Goal: Task Accomplishment & Management: Use online tool/utility

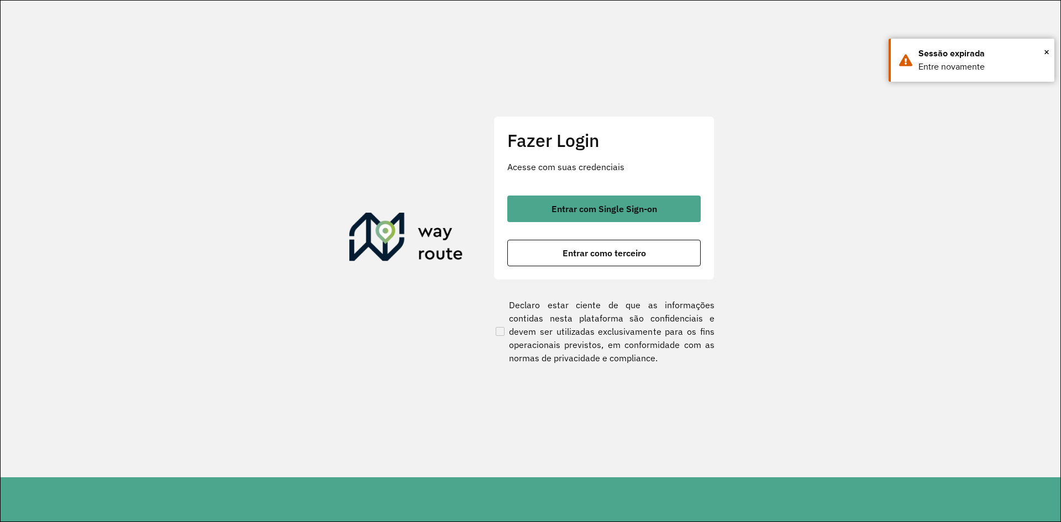
click at [552, 247] on button "Entrar como terceiro" at bounding box center [603, 253] width 193 height 27
click at [567, 256] on span "Entrar como terceiro" at bounding box center [604, 253] width 83 height 9
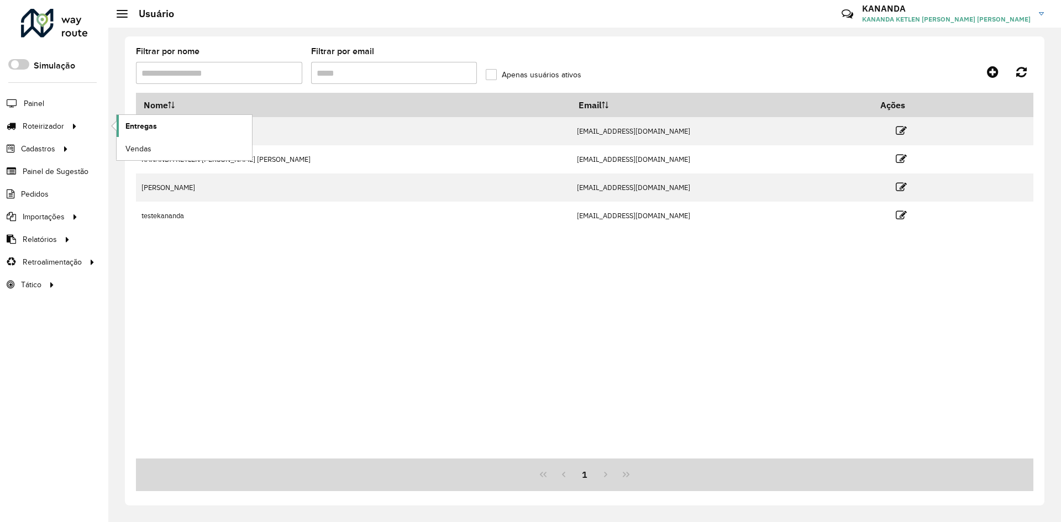
click at [129, 128] on span "Entregas" at bounding box center [141, 127] width 32 height 12
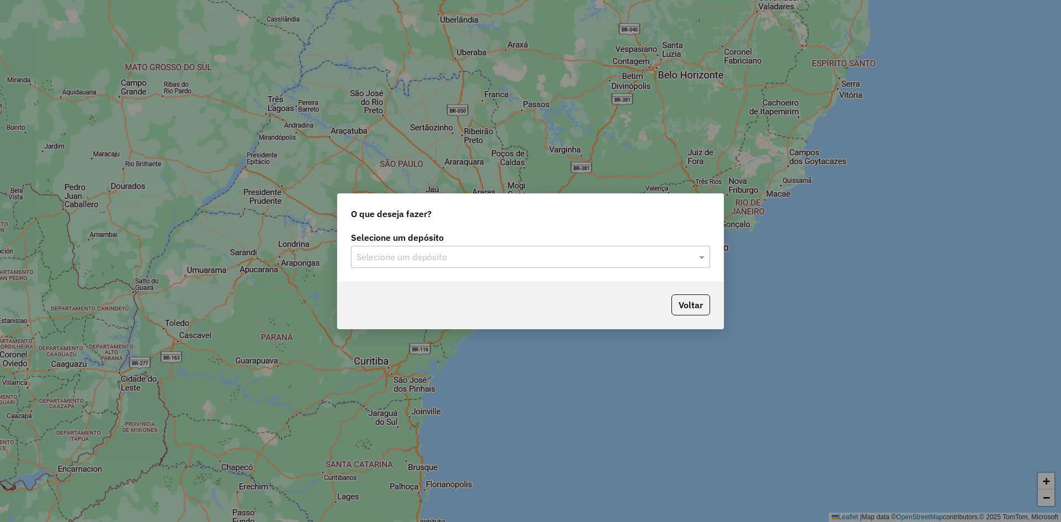
click at [542, 254] on input "text" at bounding box center [520, 257] width 326 height 13
click at [523, 292] on div "RONDOBIER" at bounding box center [531, 289] width 358 height 19
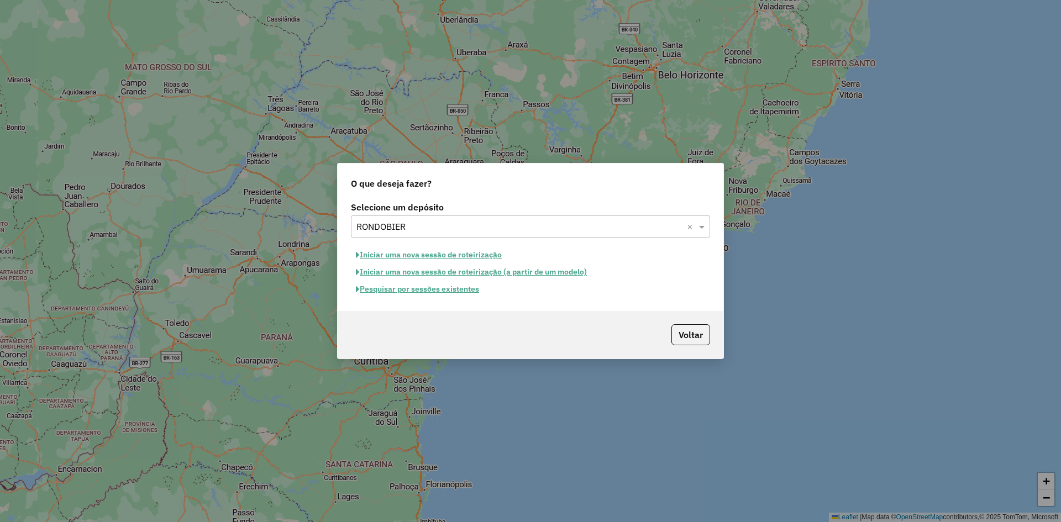
click at [467, 290] on button "Pesquisar por sessões existentes" at bounding box center [417, 289] width 133 height 17
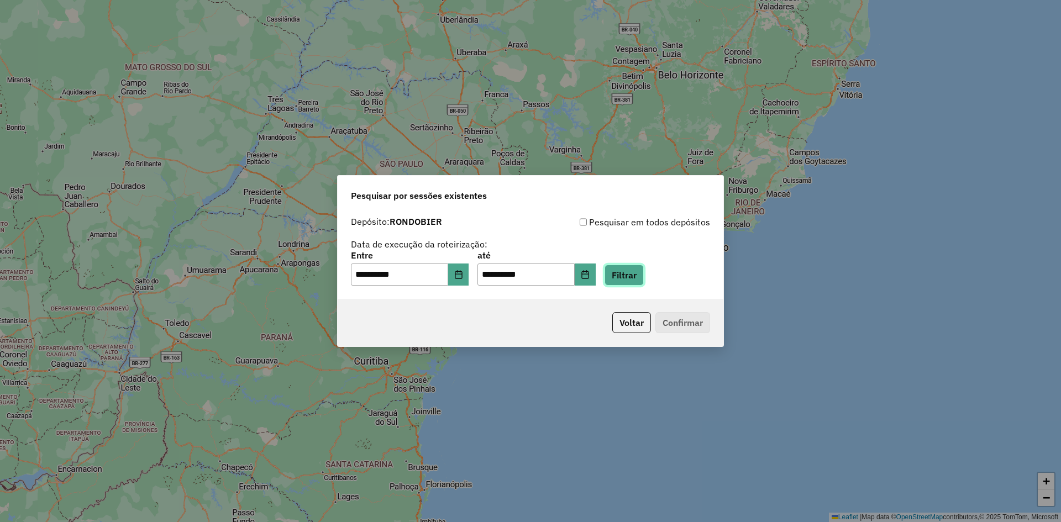
click at [638, 279] on button "Filtrar" at bounding box center [624, 275] width 39 height 21
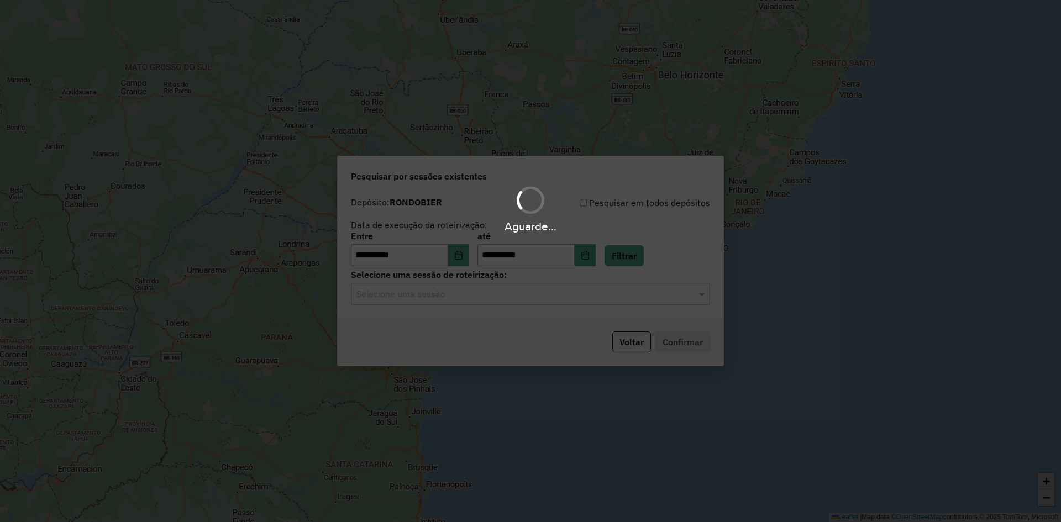
click at [519, 302] on hb-app "**********" at bounding box center [530, 261] width 1061 height 522
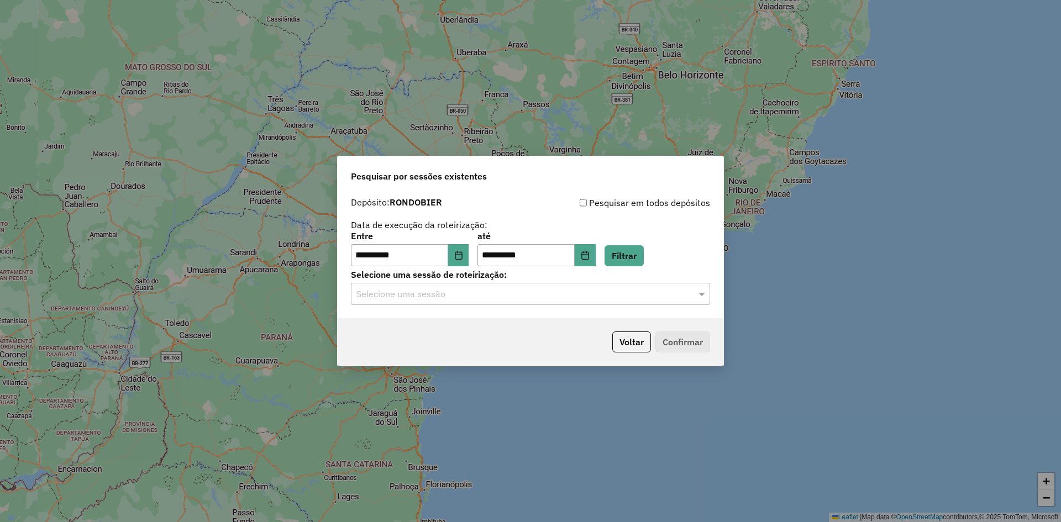
click at [522, 297] on input "text" at bounding box center [520, 294] width 326 height 13
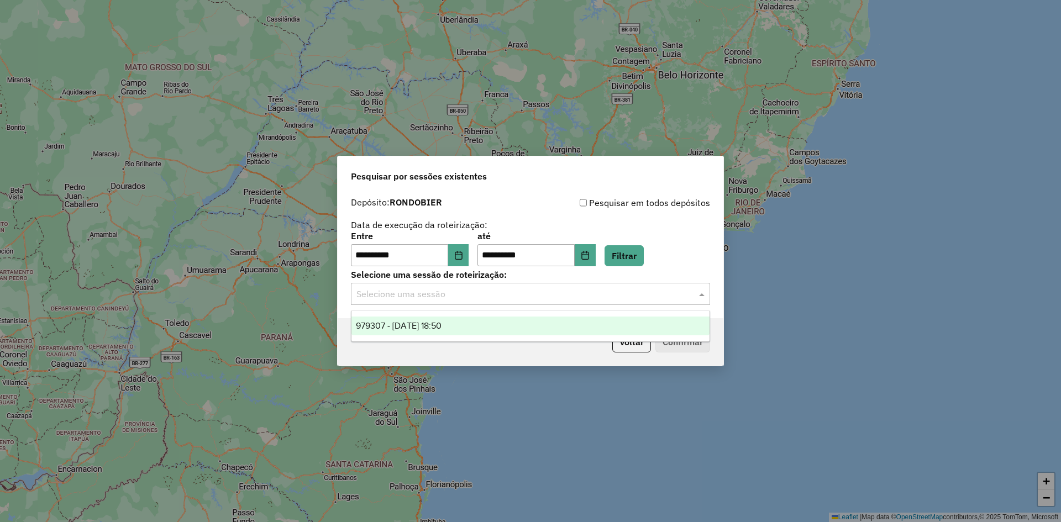
click at [522, 325] on div "979307 - 14/08/2025 18:50" at bounding box center [531, 326] width 358 height 19
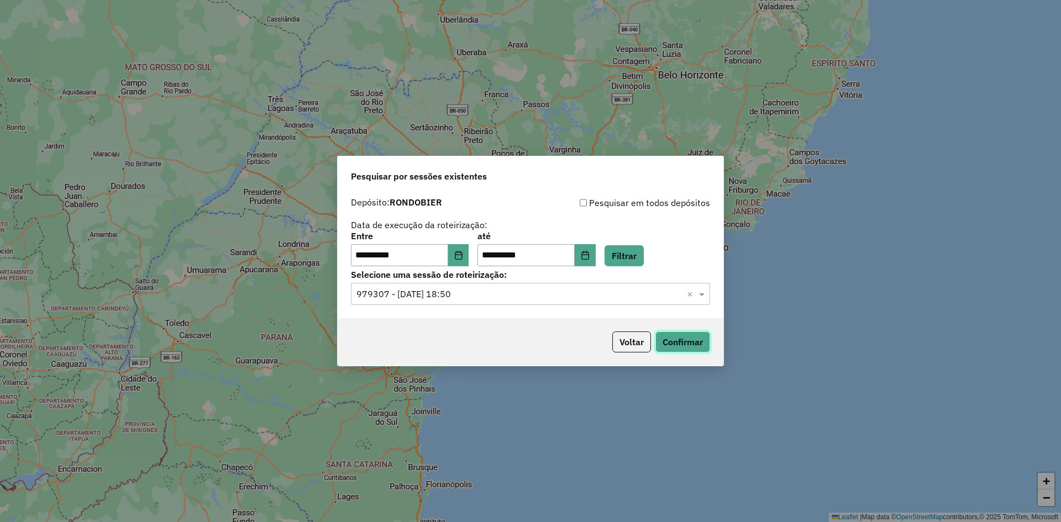
click at [704, 348] on button "Confirmar" at bounding box center [683, 342] width 55 height 21
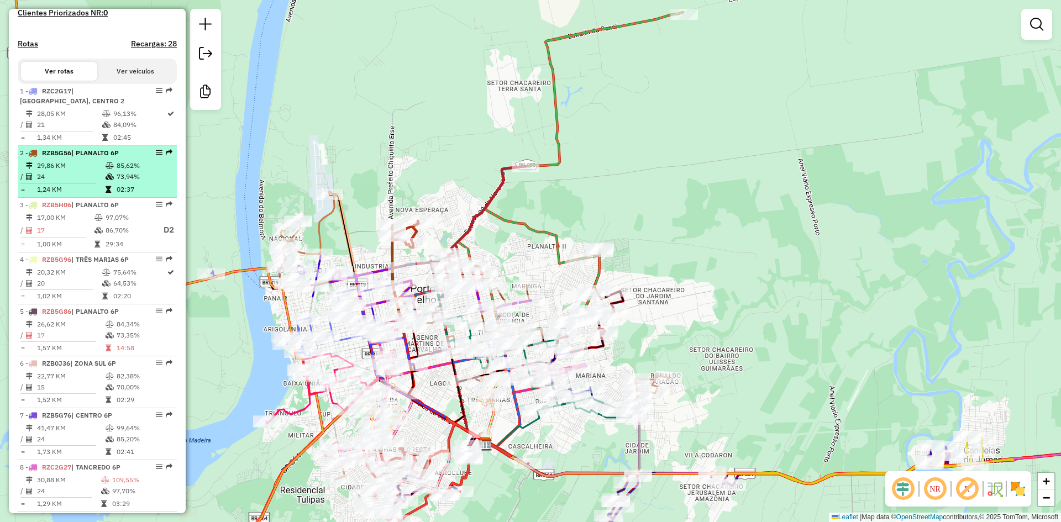
scroll to position [332, 0]
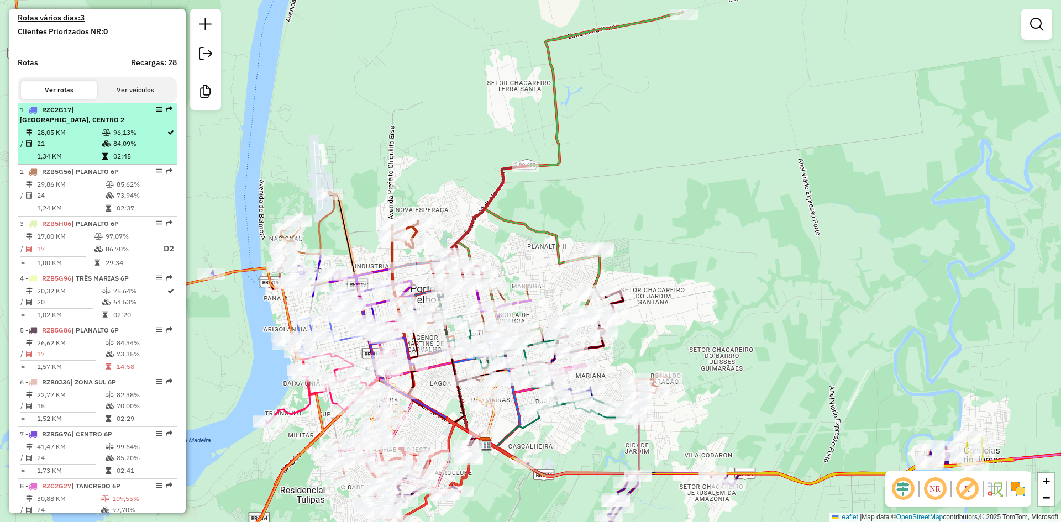
click at [91, 125] on div "1 - RZC2G17 | CENTRO 1, CENTRO 2" at bounding box center [78, 115] width 117 height 20
select select "**********"
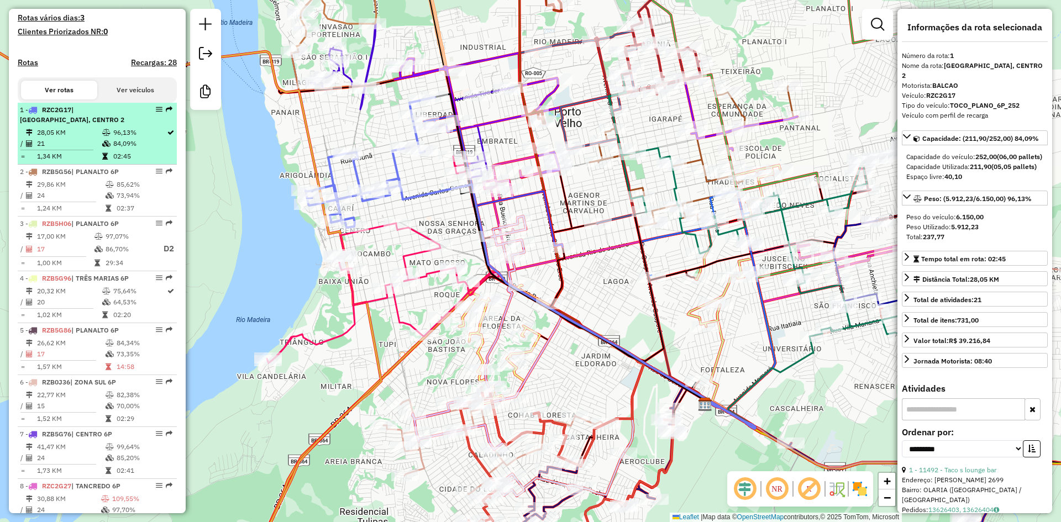
click at [82, 165] on li "1 - RZC2G17 | CENTRO 1, CENTRO 2 28,05 KM 96,13% / 21 84,09% = 1,34 KM 02:45" at bounding box center [97, 134] width 159 height 62
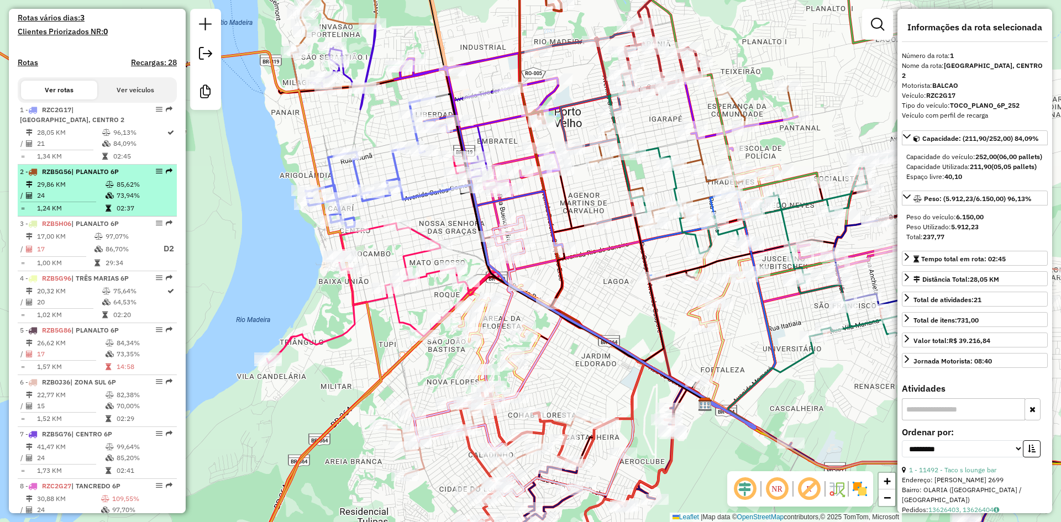
click at [97, 188] on li "2 - RZB5G56 | PLANALTO 6P 29,86 KM 85,62% / 24 73,94% = 1,24 KM 02:37" at bounding box center [97, 191] width 159 height 52
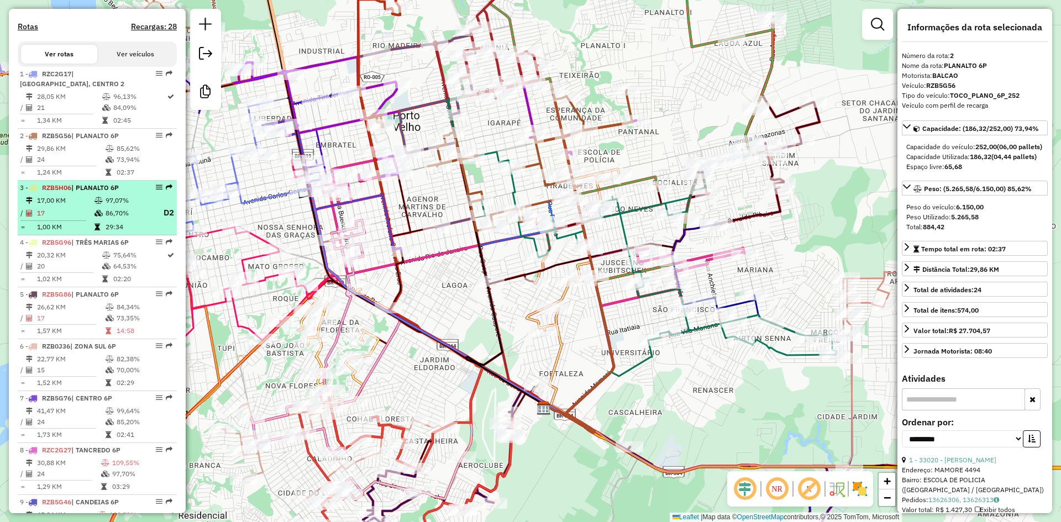
scroll to position [387, 0]
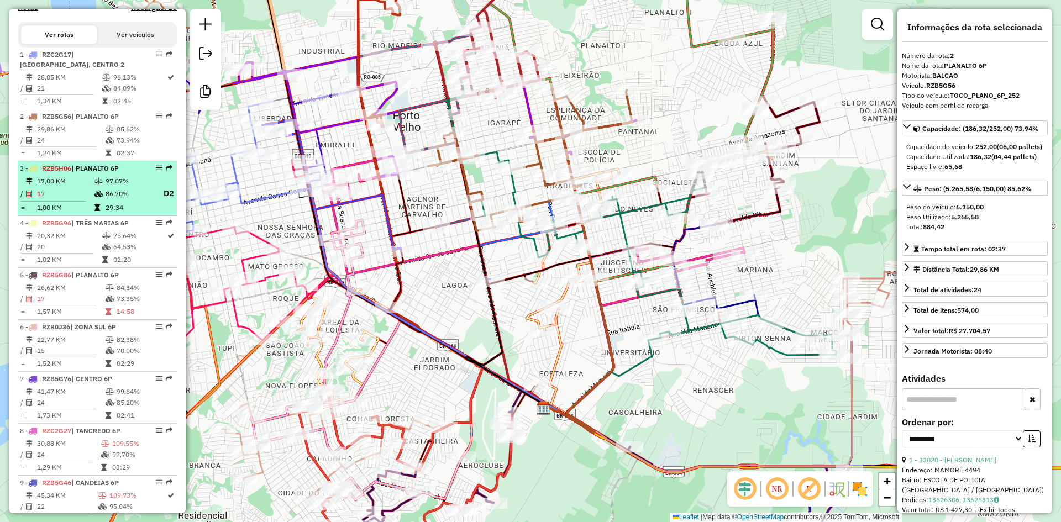
click at [105, 213] on td "29:34" at bounding box center [128, 207] width 47 height 11
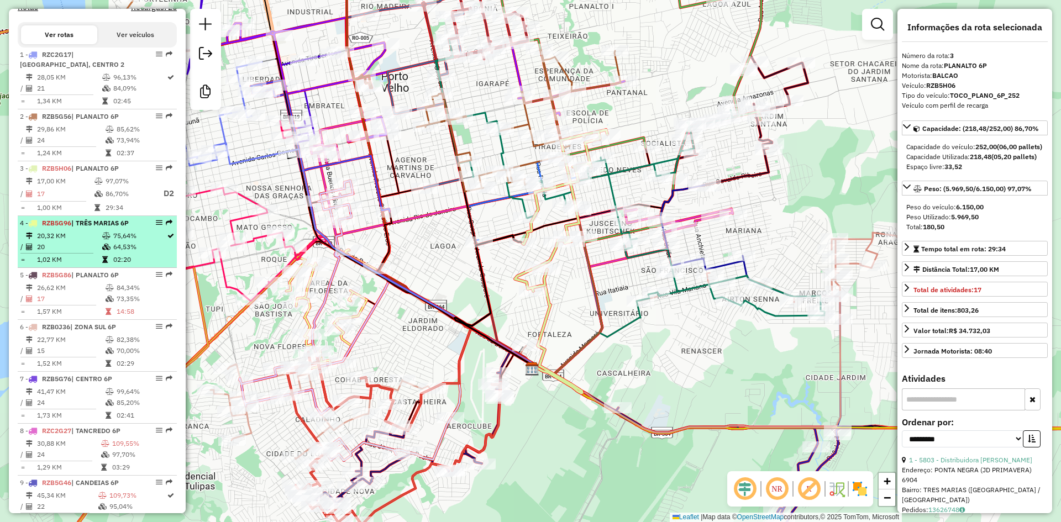
click at [102, 239] on icon at bounding box center [106, 236] width 8 height 7
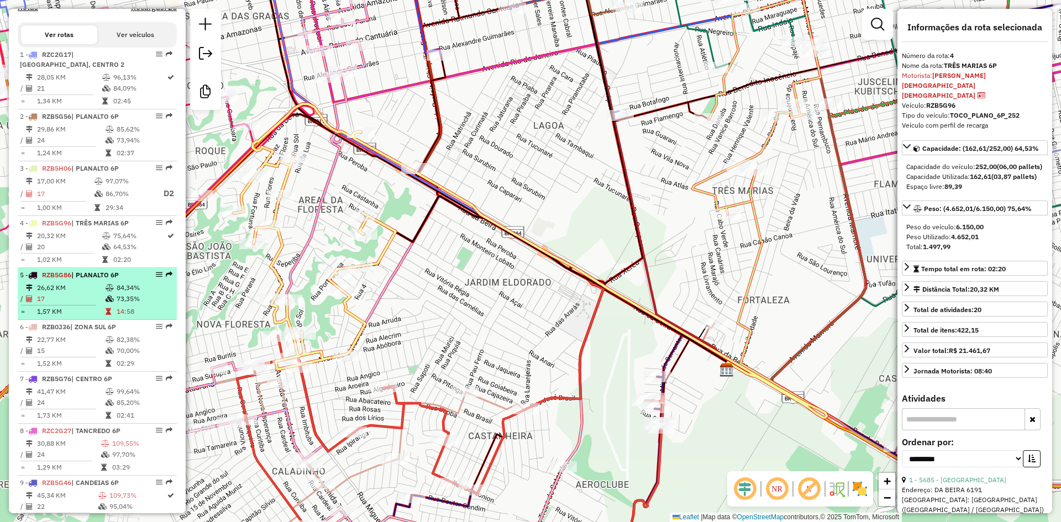
click at [100, 292] on td "26,62 KM" at bounding box center [70, 287] width 69 height 11
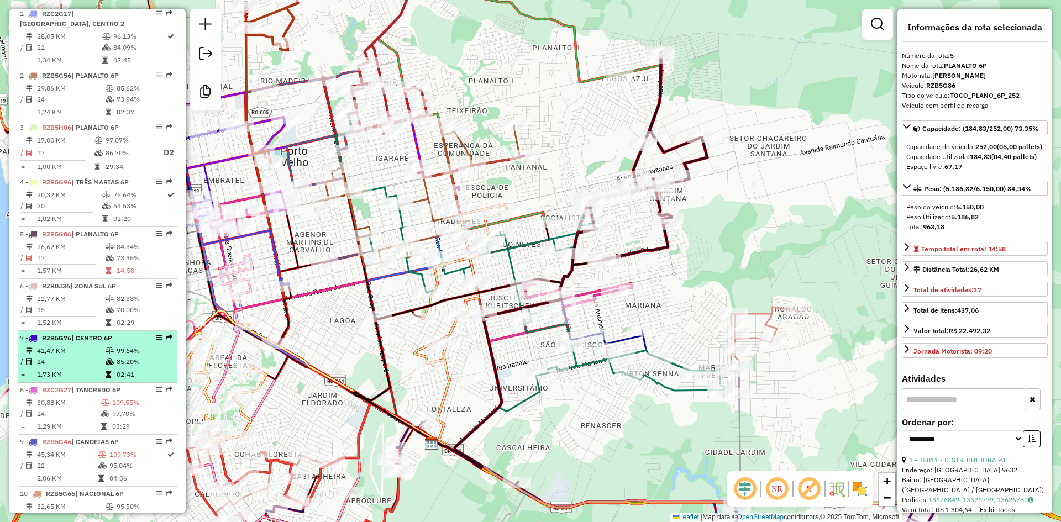
scroll to position [498, 0]
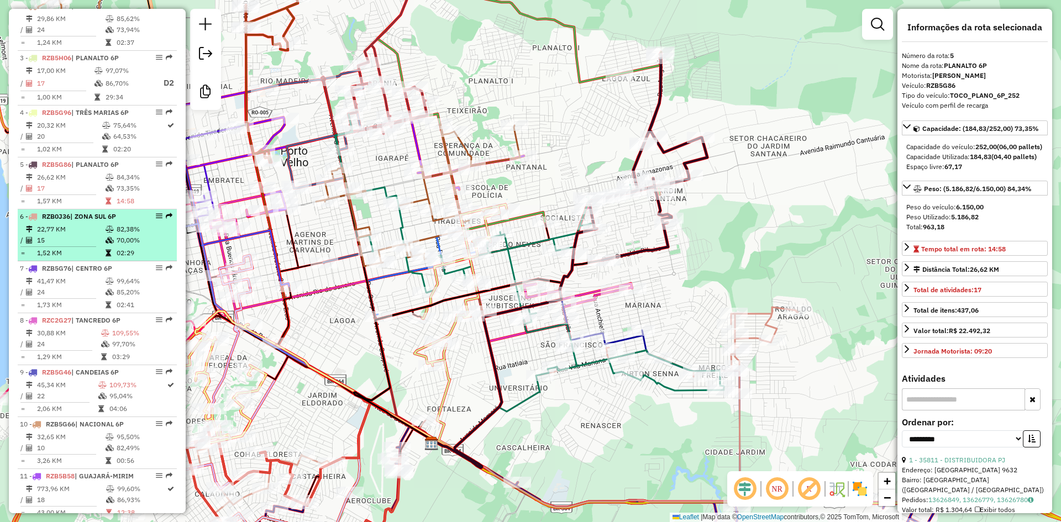
click at [116, 246] on td "70,00%" at bounding box center [144, 240] width 56 height 11
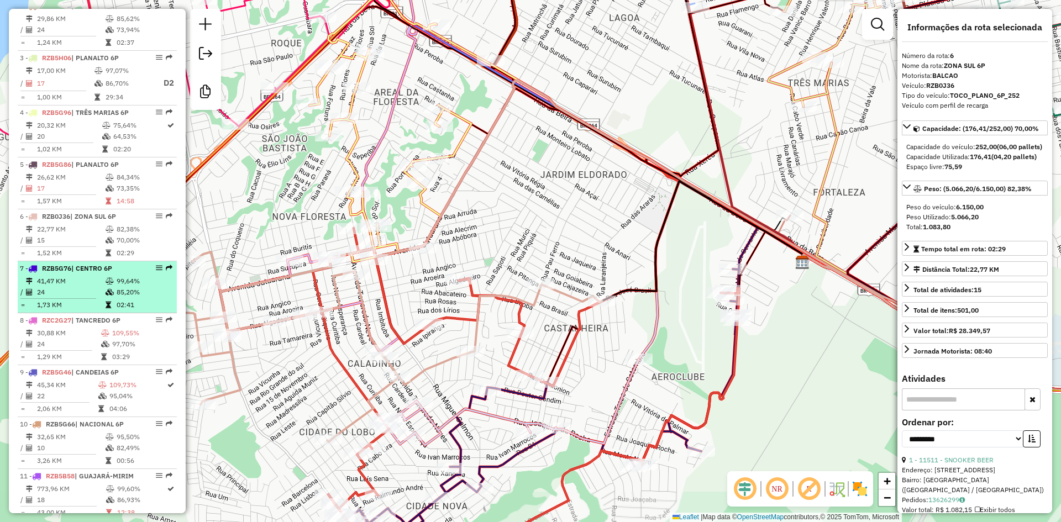
click at [106, 273] on span "| CENTRO 6P" at bounding box center [91, 268] width 41 height 8
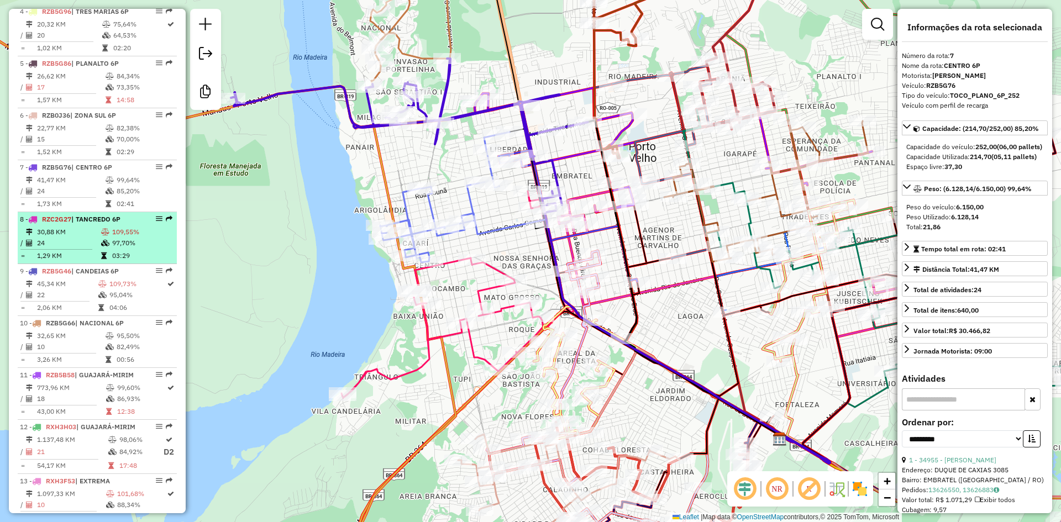
scroll to position [608, 0]
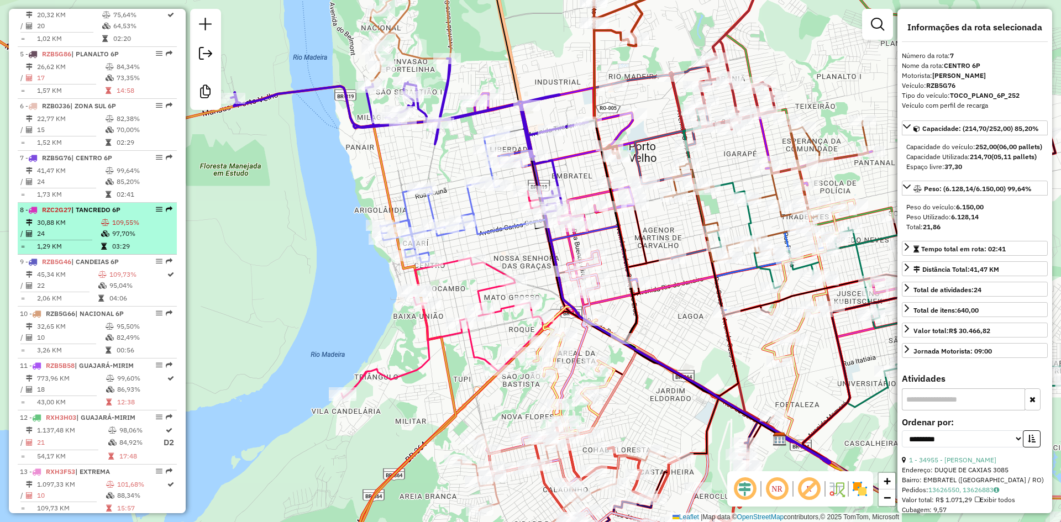
click at [123, 252] on td "03:29" at bounding box center [142, 246] width 61 height 11
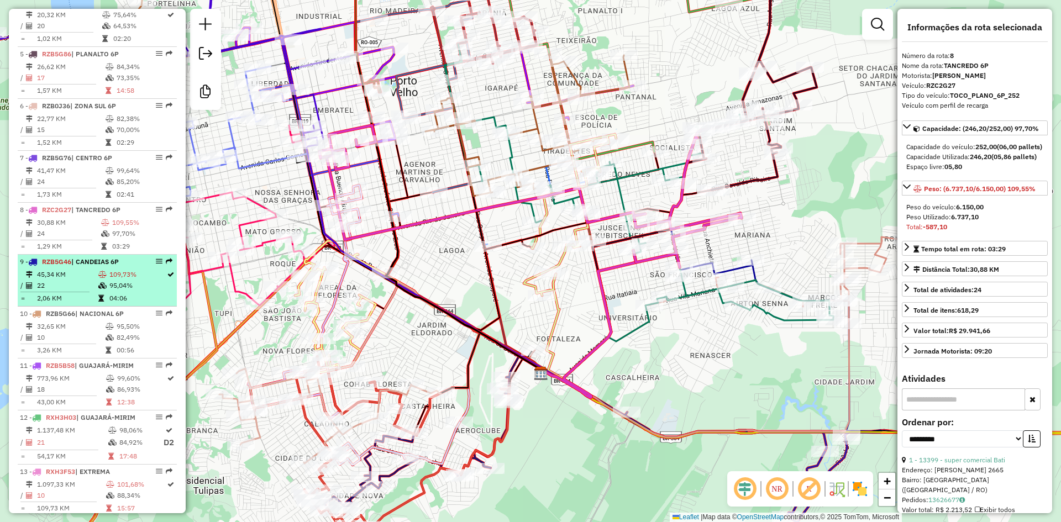
click at [114, 267] on div "9 - RZB5G46 | CANDEIAS 6P" at bounding box center [78, 262] width 117 height 10
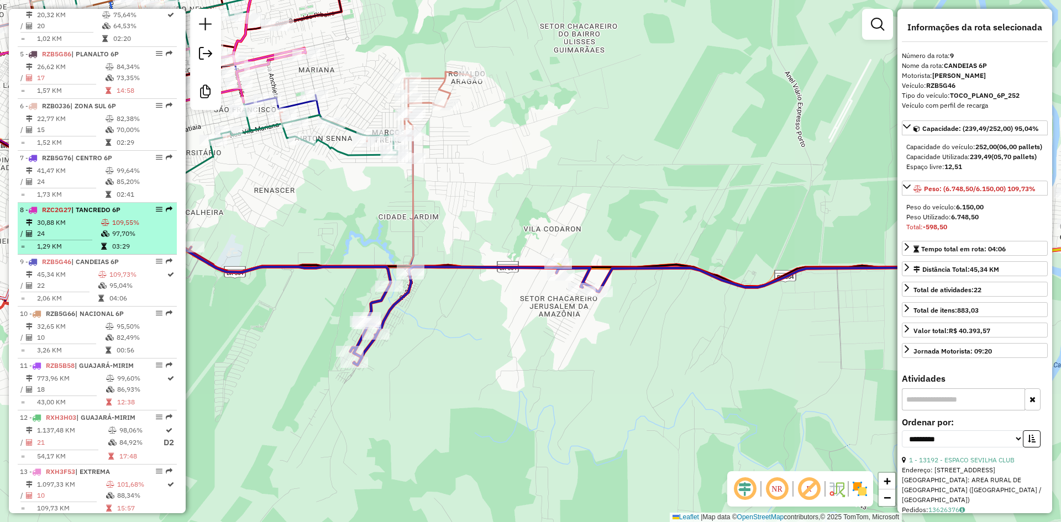
click at [118, 228] on td "109,55%" at bounding box center [142, 222] width 61 height 11
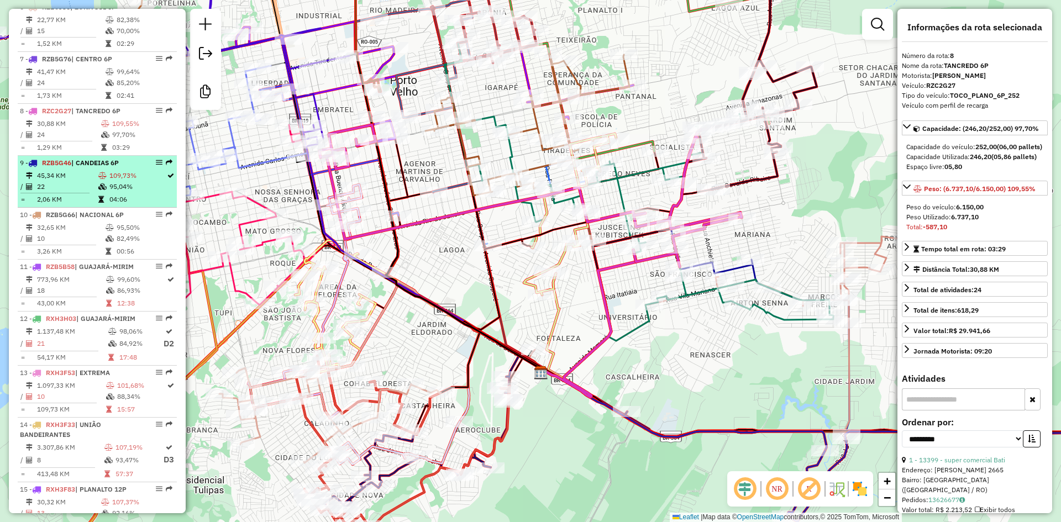
scroll to position [719, 0]
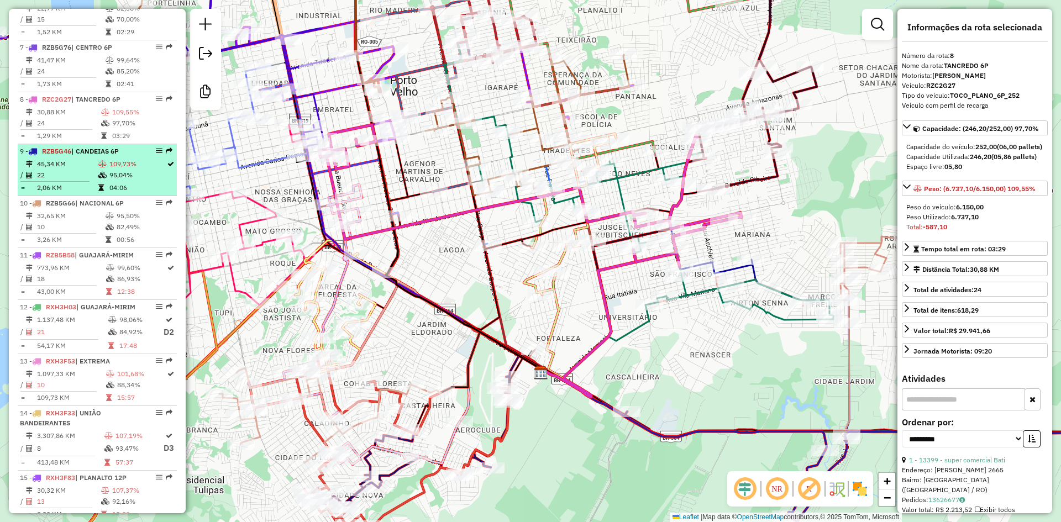
click at [122, 181] on td "95,04%" at bounding box center [137, 175] width 57 height 11
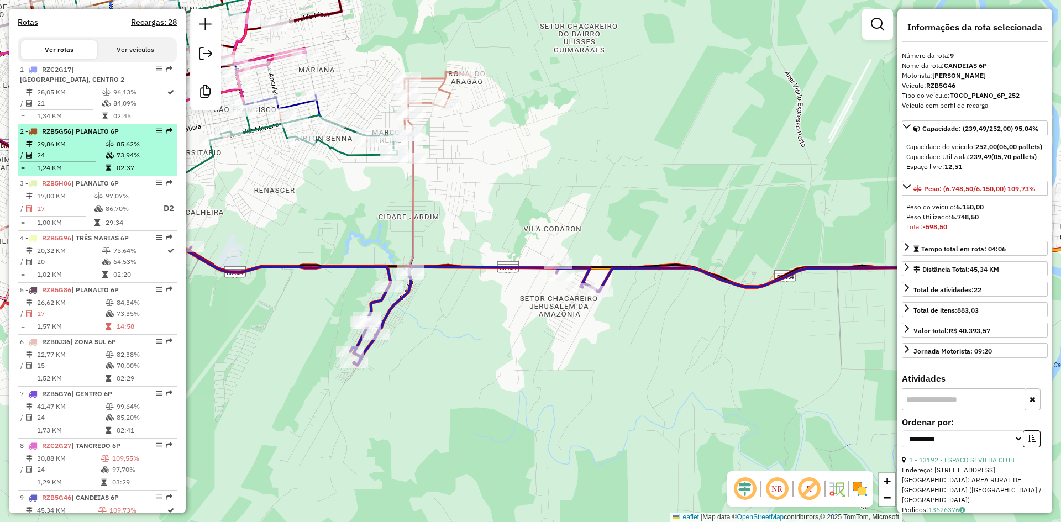
scroll to position [387, 0]
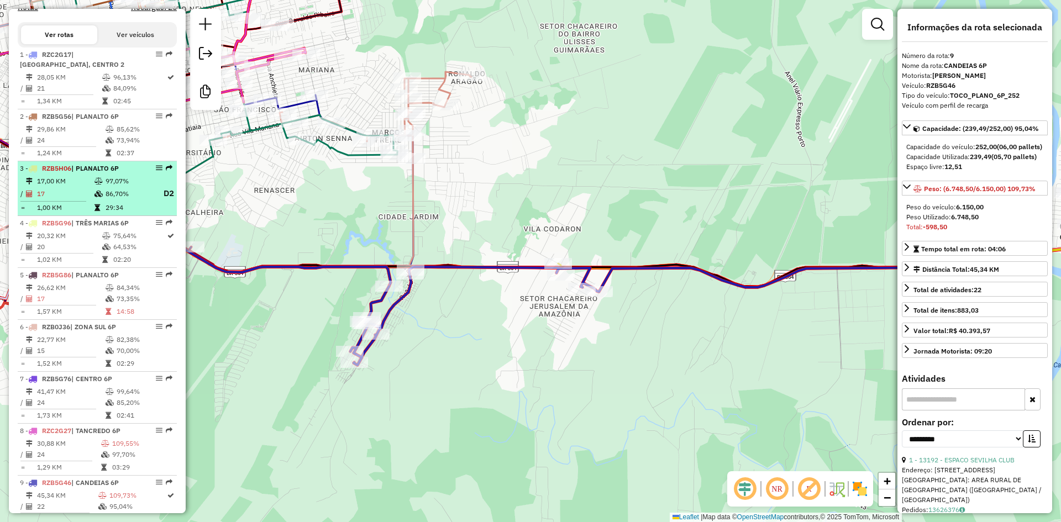
click at [132, 201] on td "86,70%" at bounding box center [128, 194] width 47 height 14
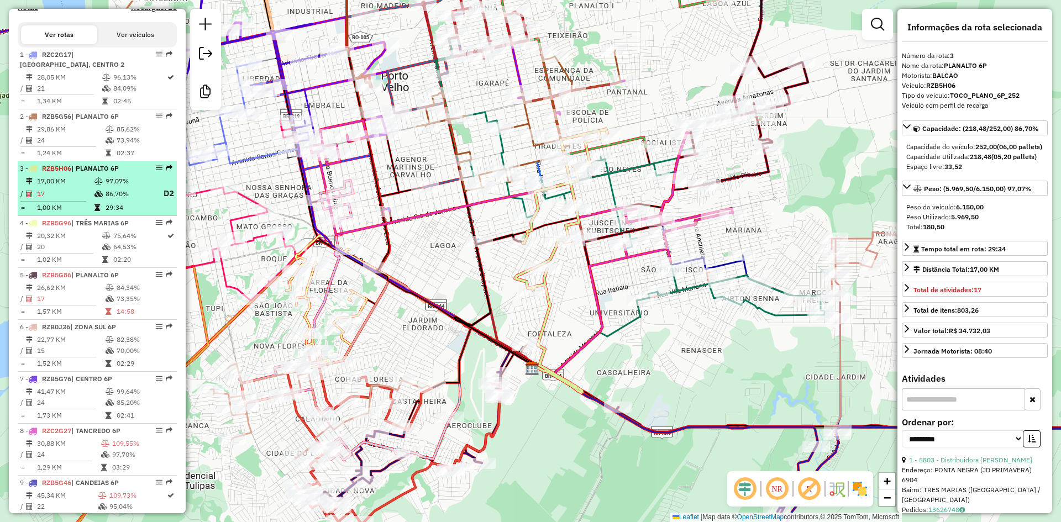
click at [91, 187] on td "17,00 KM" at bounding box center [64, 181] width 57 height 11
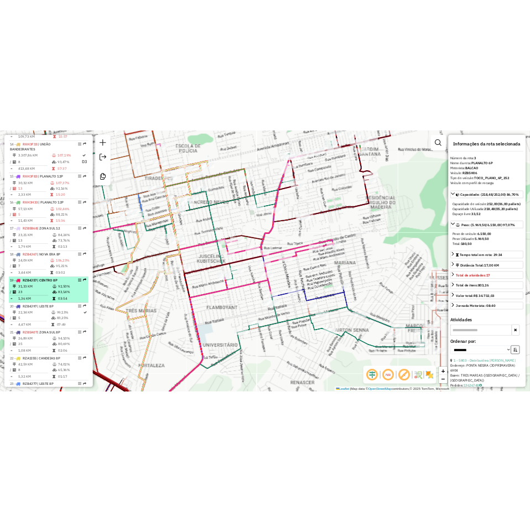
scroll to position [1106, 0]
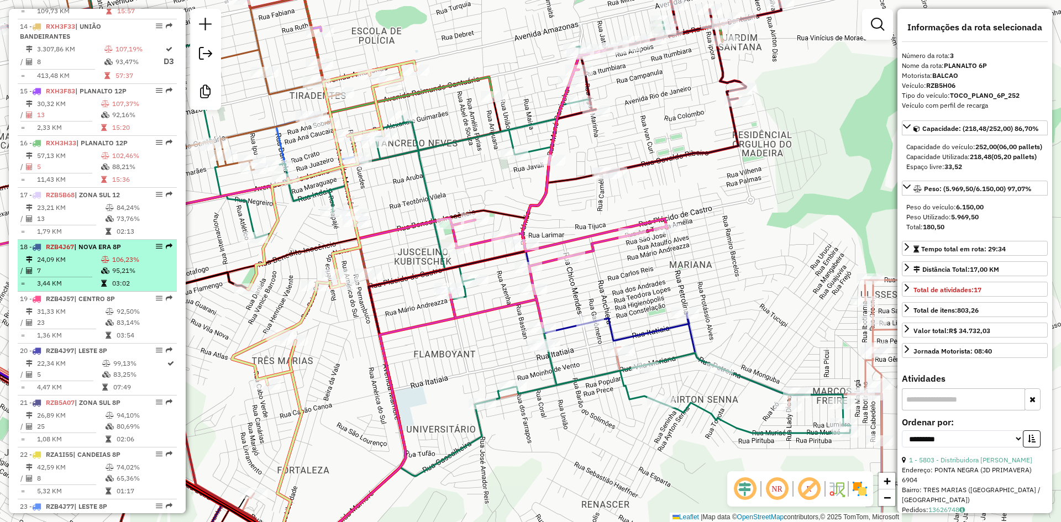
click at [115, 252] on div "18 - RZB4J67 | NOVA ERA 8P" at bounding box center [78, 247] width 117 height 10
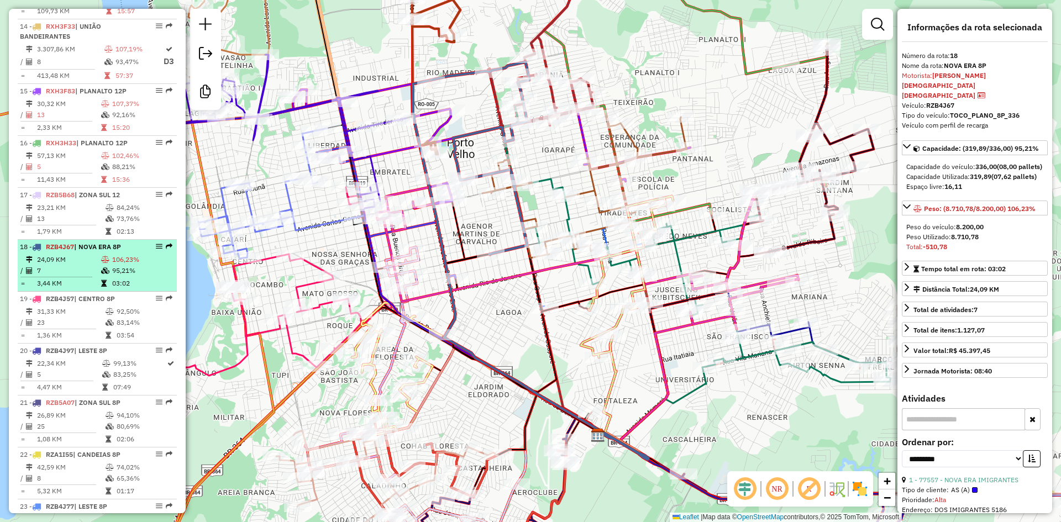
click at [103, 251] on span "| NOVA ERA 8P" at bounding box center [97, 247] width 47 height 8
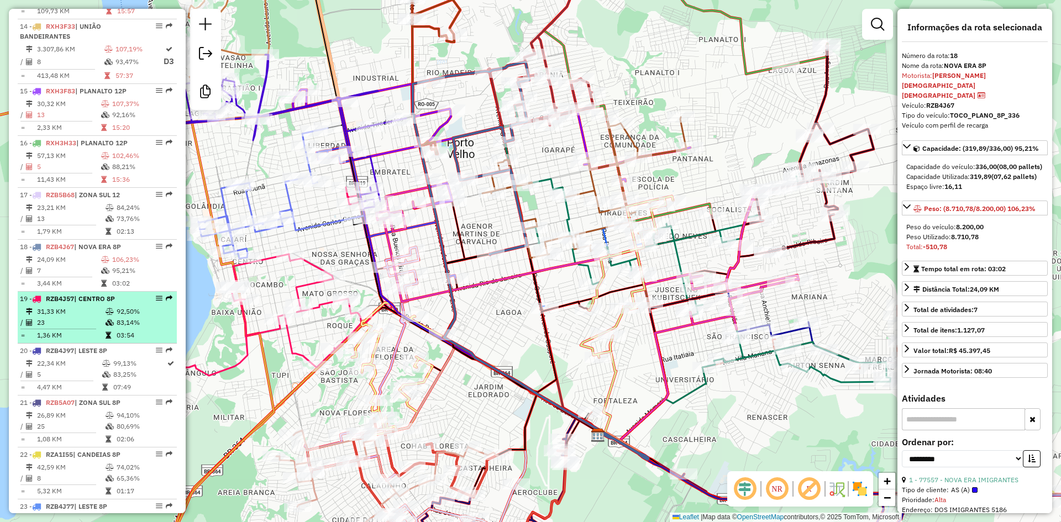
click at [99, 335] on li "19 - RZB4J57 | CENTRO 8P 31,33 KM 92,50% / 23 83,14% = 1,36 KM 03:54" at bounding box center [97, 318] width 159 height 52
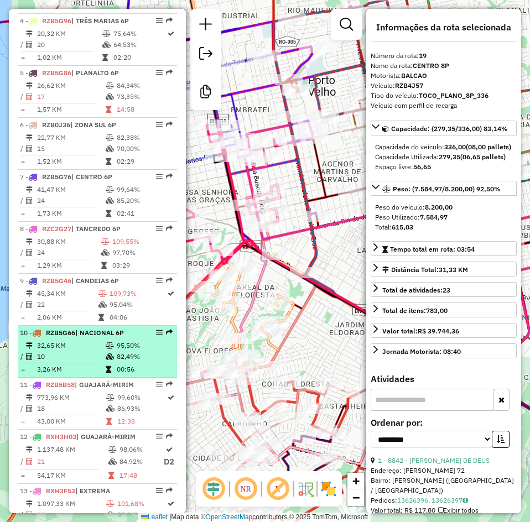
scroll to position [608, 0]
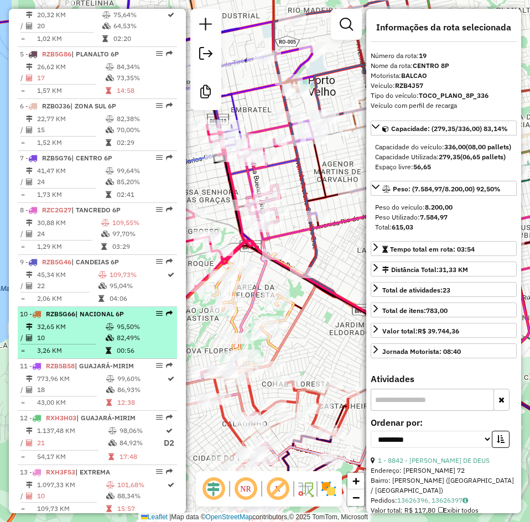
click at [108, 330] on icon at bounding box center [110, 326] width 8 height 7
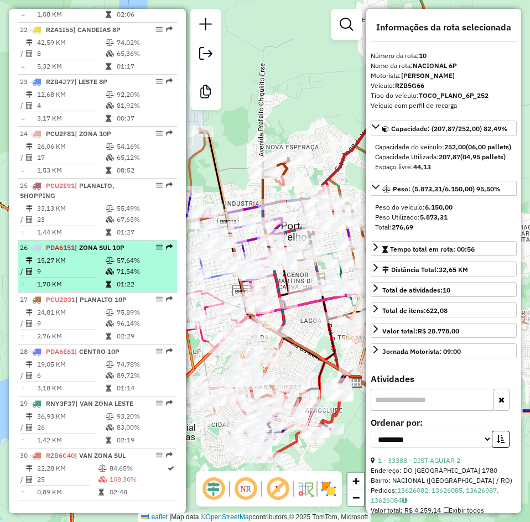
scroll to position [1548, 0]
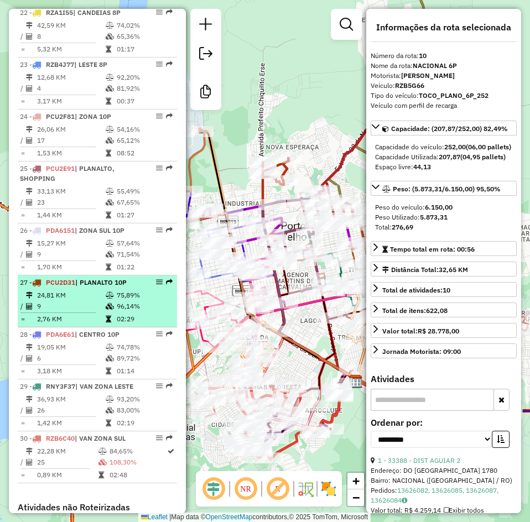
click at [108, 317] on li "27 - PCU2D31 | PLANALTO 10P 24,81 KM 75,89% / 9 96,14% = 2,76 KM 02:29" at bounding box center [97, 301] width 159 height 52
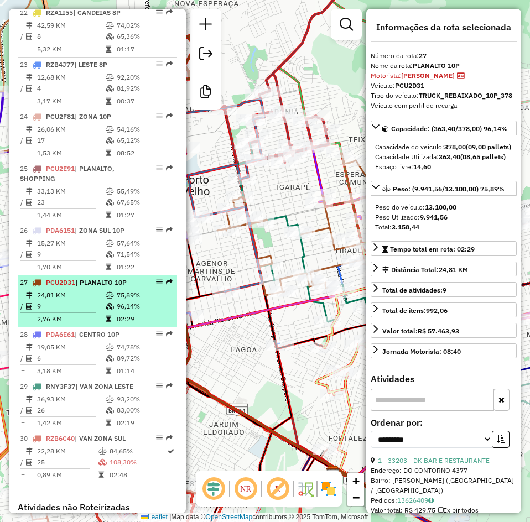
click at [111, 299] on icon at bounding box center [110, 295] width 8 height 7
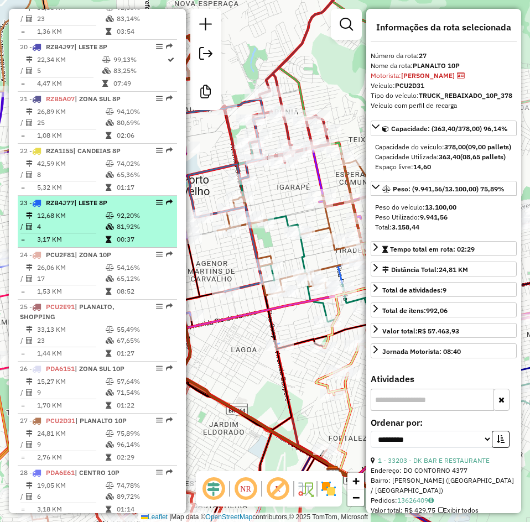
scroll to position [1382, 0]
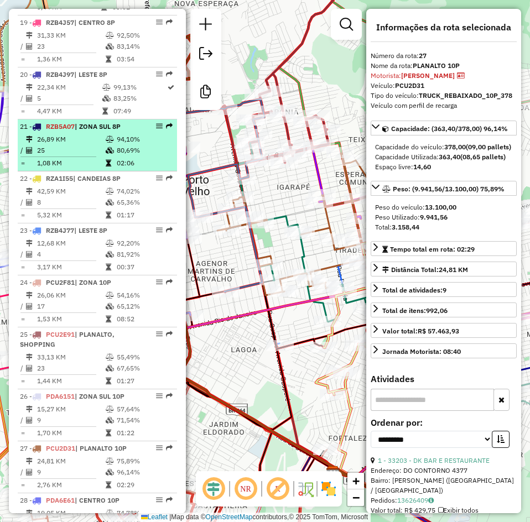
click at [113, 130] on span "| ZONA SUL 8P" at bounding box center [98, 126] width 46 height 8
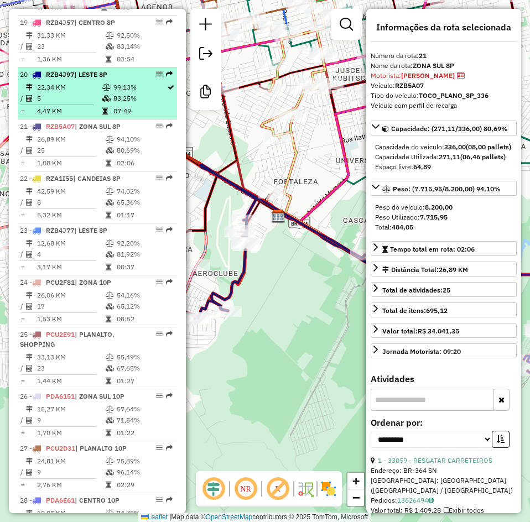
click at [102, 104] on td at bounding box center [107, 98] width 11 height 11
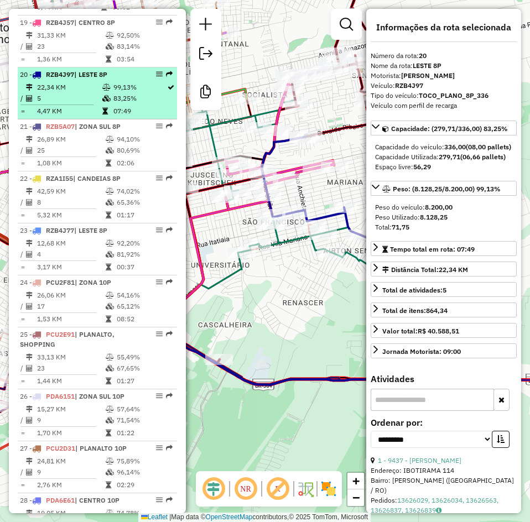
scroll to position [1271, 0]
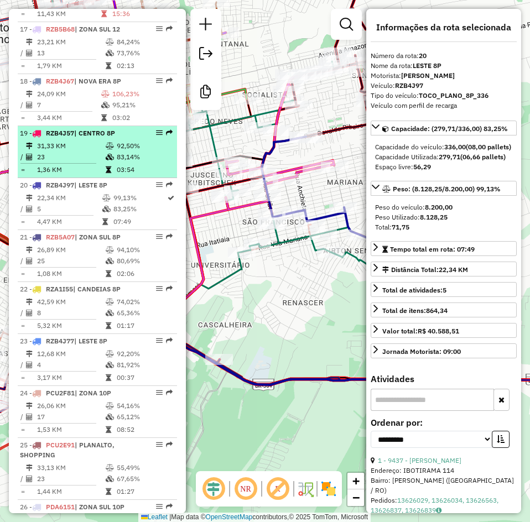
click at [105, 151] on td at bounding box center [110, 145] width 11 height 11
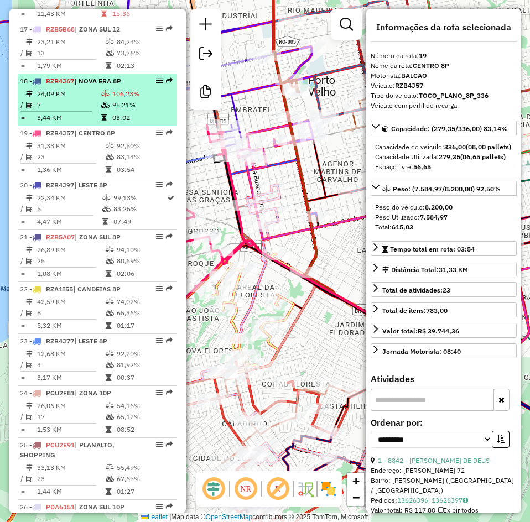
click at [103, 121] on icon at bounding box center [104, 117] width 6 height 7
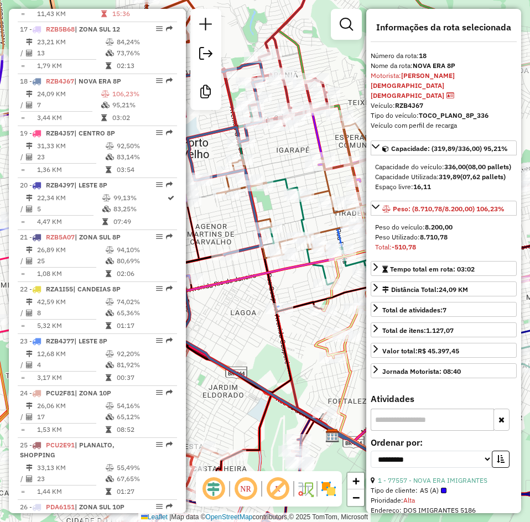
click at [469, 245] on div "Total: -510,78" at bounding box center [443, 247] width 137 height 10
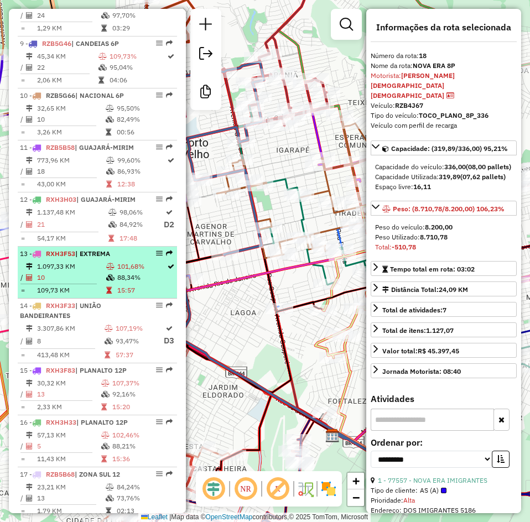
scroll to position [774, 0]
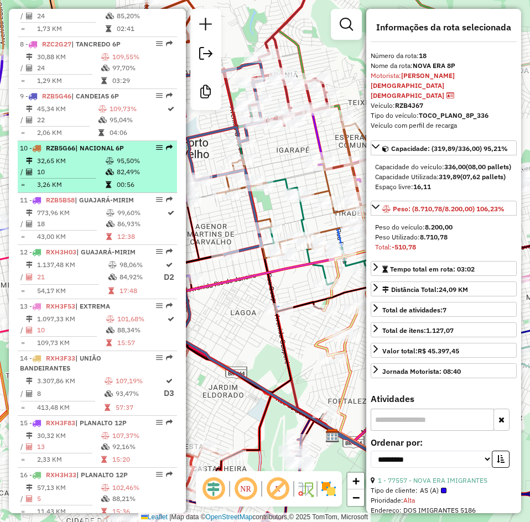
click at [96, 164] on li "10 - RZB5G66 | NACIONAL 6P 32,65 KM 95,50% / 10 82,49% = 3,26 KM 00:56" at bounding box center [97, 167] width 159 height 52
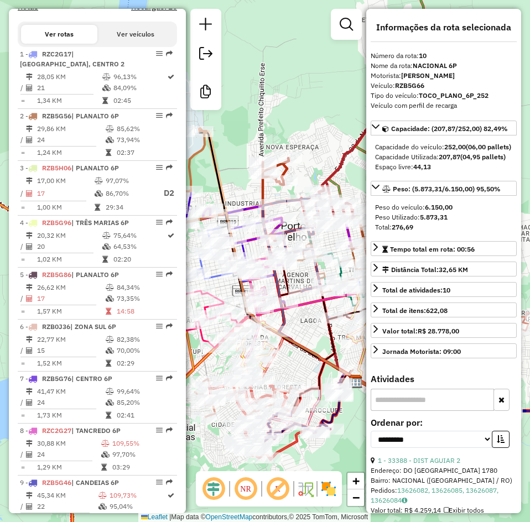
scroll to position [387, 0]
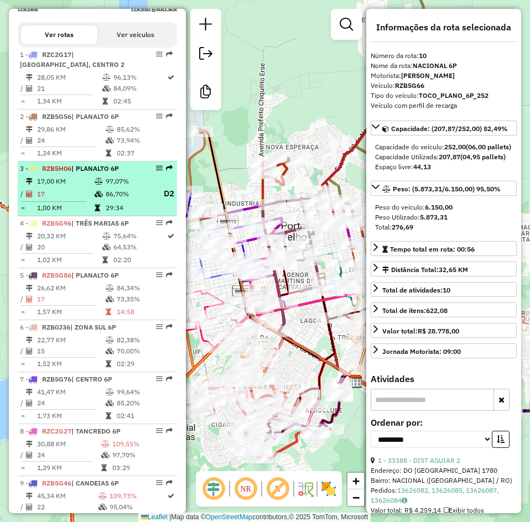
click at [123, 187] on td "97,07%" at bounding box center [128, 181] width 47 height 11
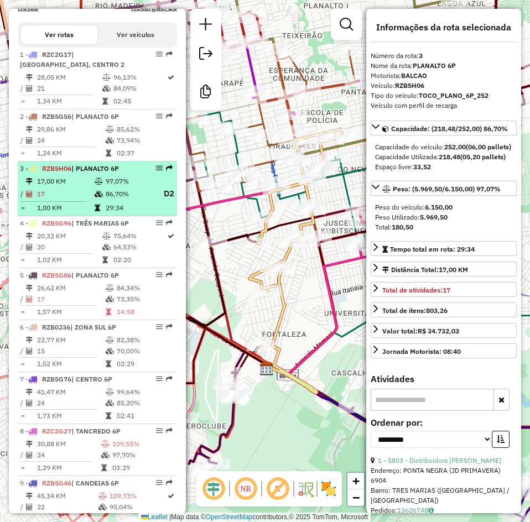
click at [128, 201] on td "86,70%" at bounding box center [128, 194] width 47 height 14
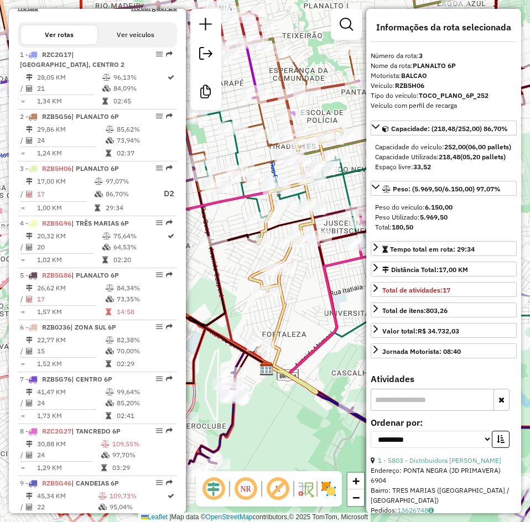
click at [479, 212] on div "Peso do veículo: 6.150,00" at bounding box center [443, 207] width 137 height 10
click at [230, 275] on div "Janela de atendimento Grade de atendimento Capacidade Transportadoras Veículos …" at bounding box center [265, 261] width 530 height 522
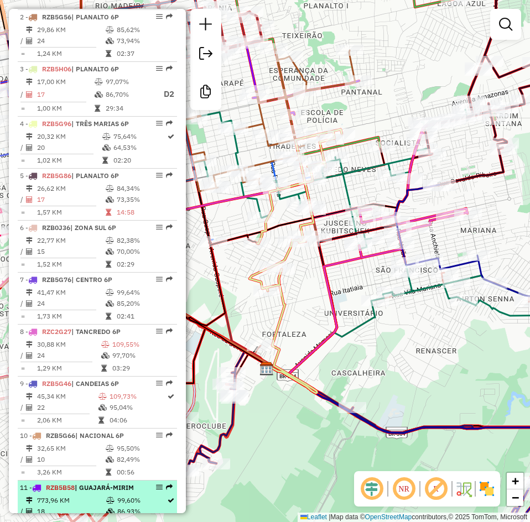
scroll to position [608, 0]
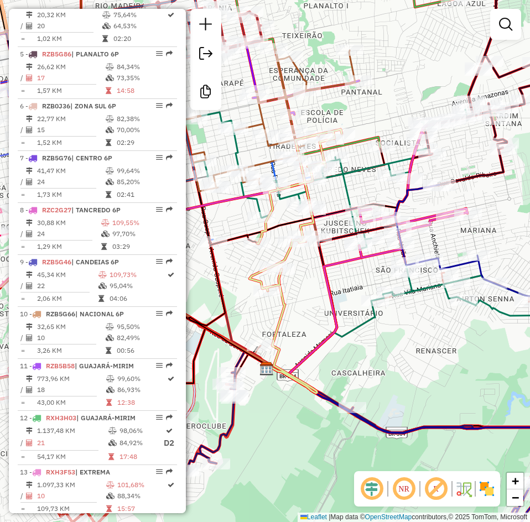
click at [318, 337] on icon at bounding box center [328, 342] width 124 height 101
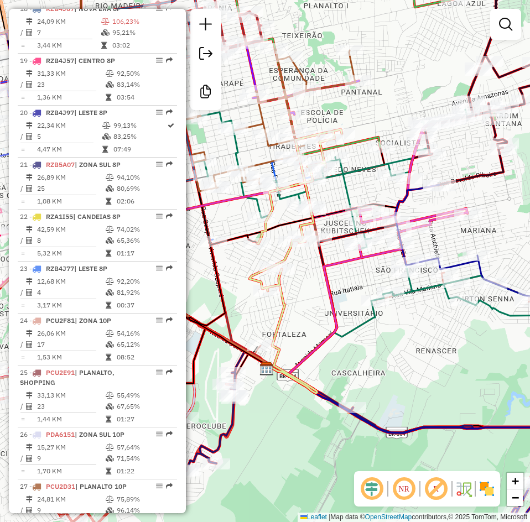
select select "**********"
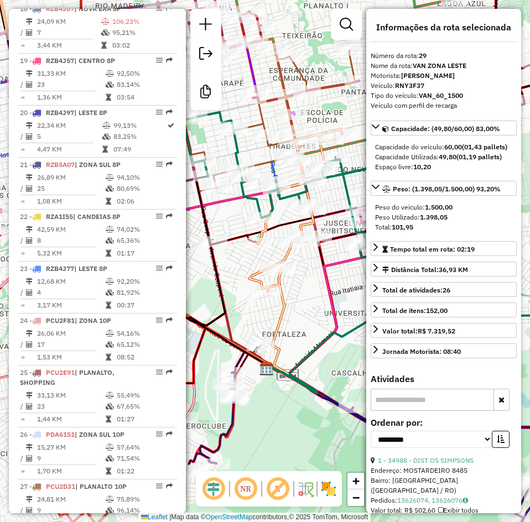
scroll to position [1751, 0]
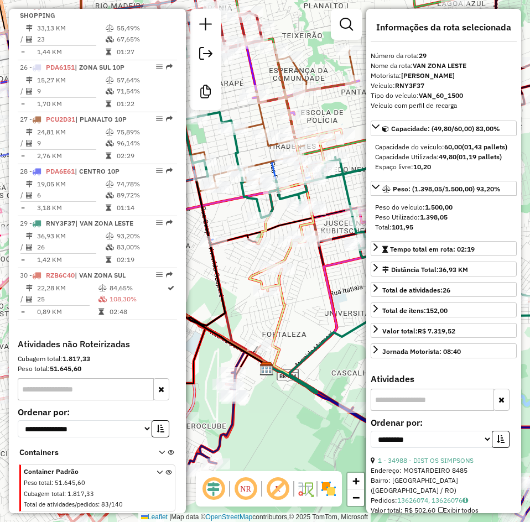
click at [306, 334] on div "Janela de atendimento Grade de atendimento Capacidade Transportadoras Veículos …" at bounding box center [265, 261] width 530 height 522
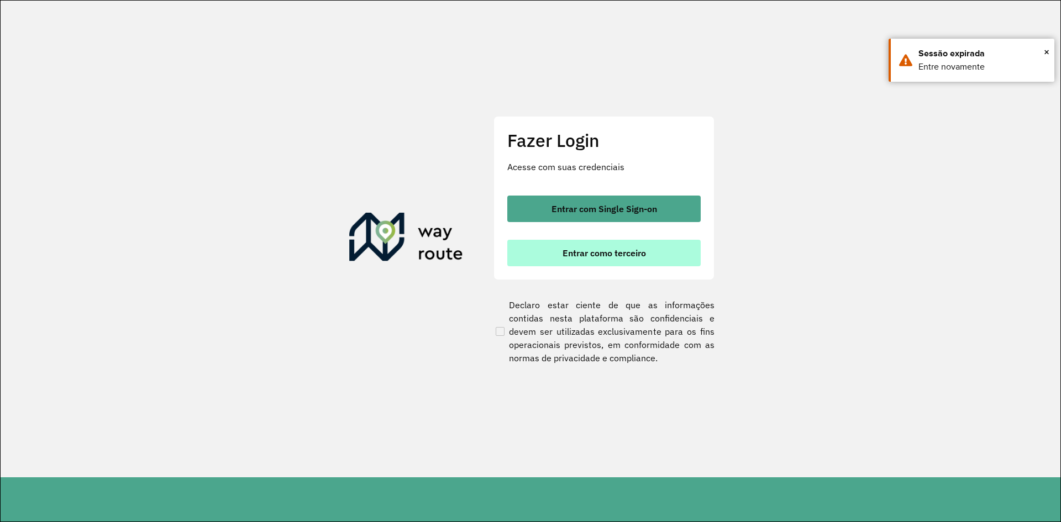
click at [529, 241] on button "Entrar como terceiro" at bounding box center [603, 253] width 193 height 27
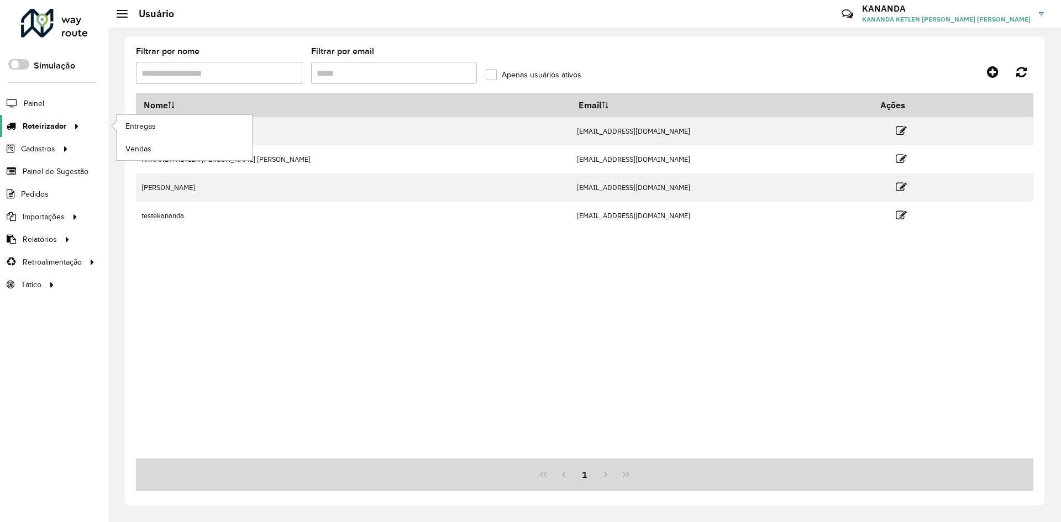
click at [72, 129] on icon at bounding box center [74, 125] width 9 height 17
click at [130, 134] on link "Entregas" at bounding box center [184, 126] width 135 height 22
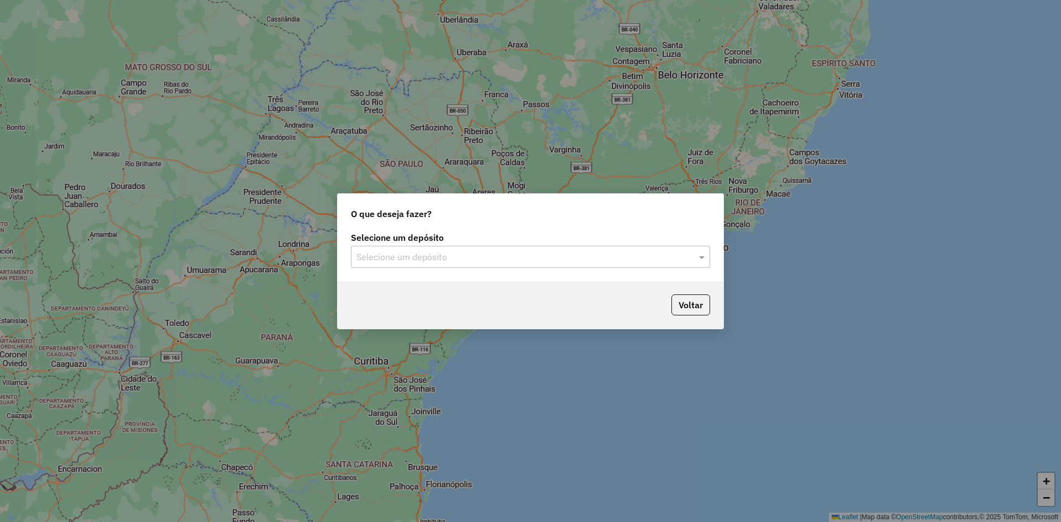
click at [513, 253] on input "text" at bounding box center [520, 257] width 326 height 13
click at [516, 277] on ng-dropdown-panel "RONDOBIER" at bounding box center [530, 290] width 359 height 32
click at [550, 294] on div "RONDOBIER" at bounding box center [531, 289] width 358 height 19
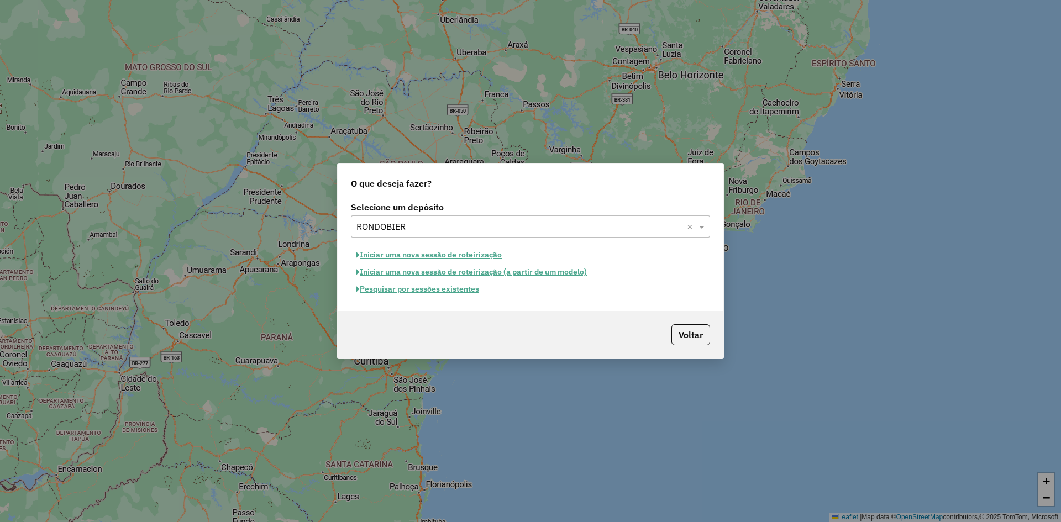
click at [457, 293] on button "Pesquisar por sessões existentes" at bounding box center [417, 289] width 133 height 17
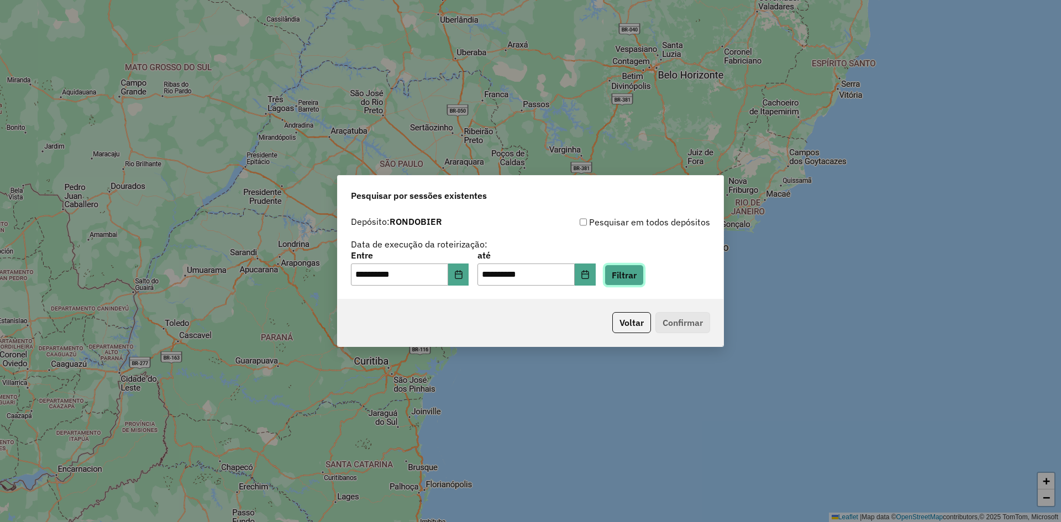
click at [644, 280] on button "Filtrar" at bounding box center [624, 275] width 39 height 21
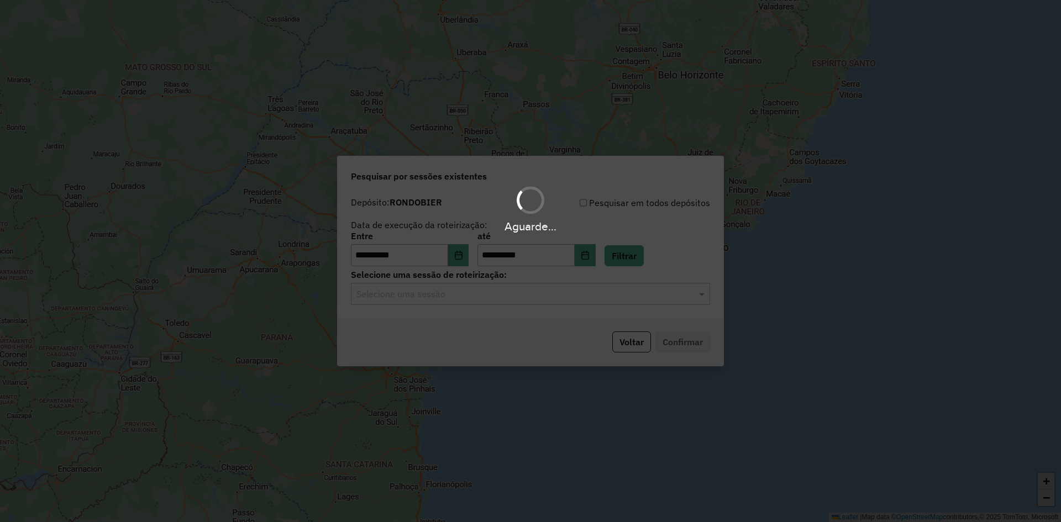
click at [610, 297] on div "Aguarde..." at bounding box center [530, 261] width 1061 height 522
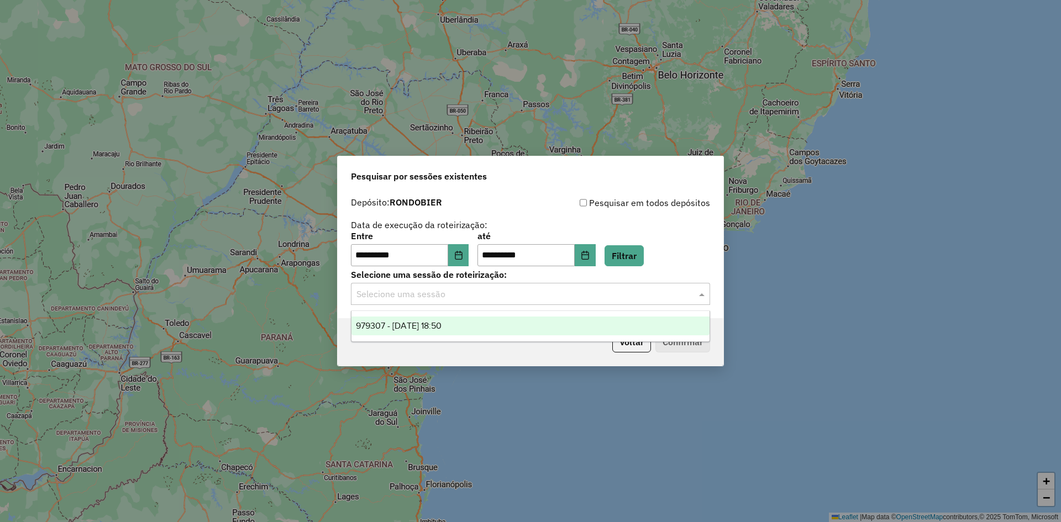
click at [610, 297] on input "text" at bounding box center [520, 294] width 326 height 13
click at [586, 331] on div "979307 - 14/08/2025 18:50" at bounding box center [531, 326] width 358 height 19
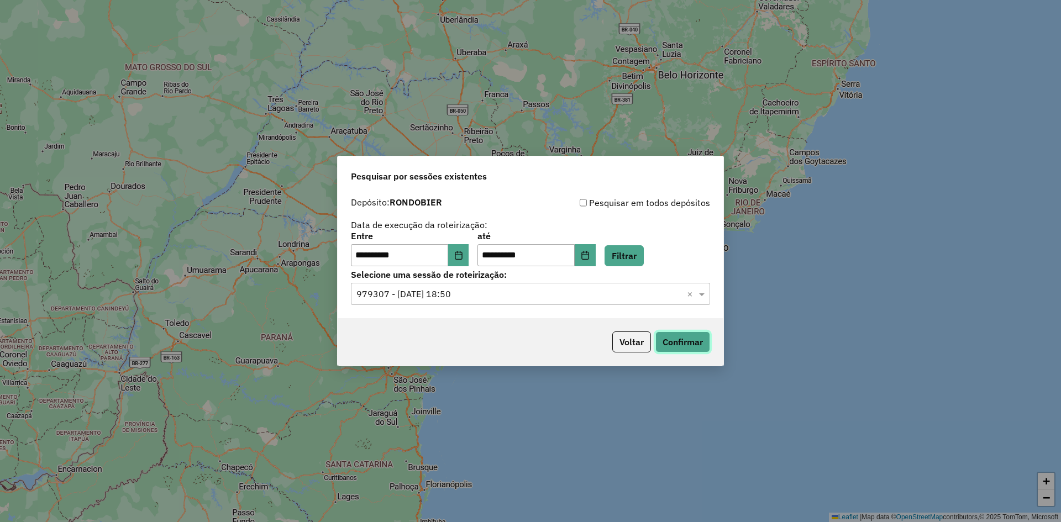
click at [668, 339] on button "Confirmar" at bounding box center [683, 342] width 55 height 21
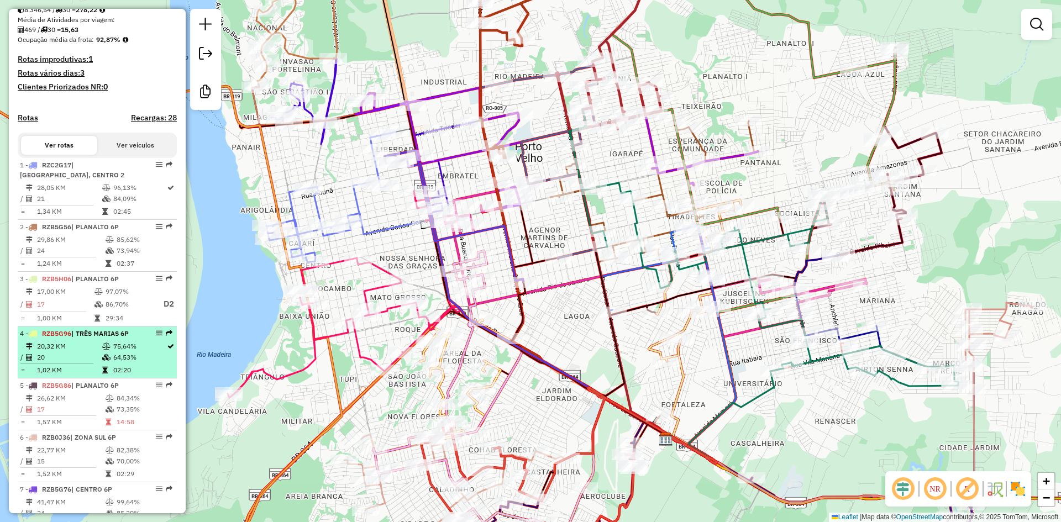
scroll to position [332, 0]
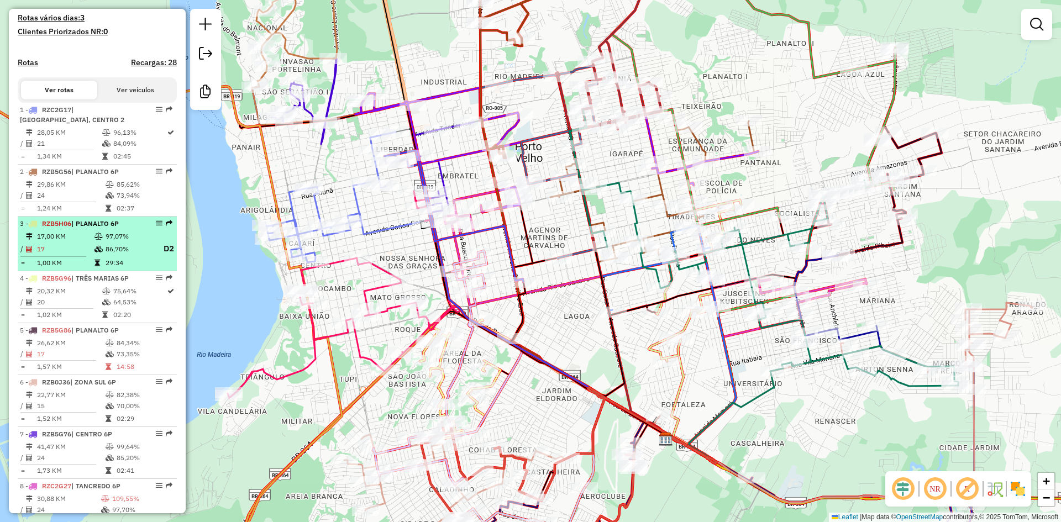
click at [116, 242] on td "97,07%" at bounding box center [128, 236] width 47 height 11
select select "**********"
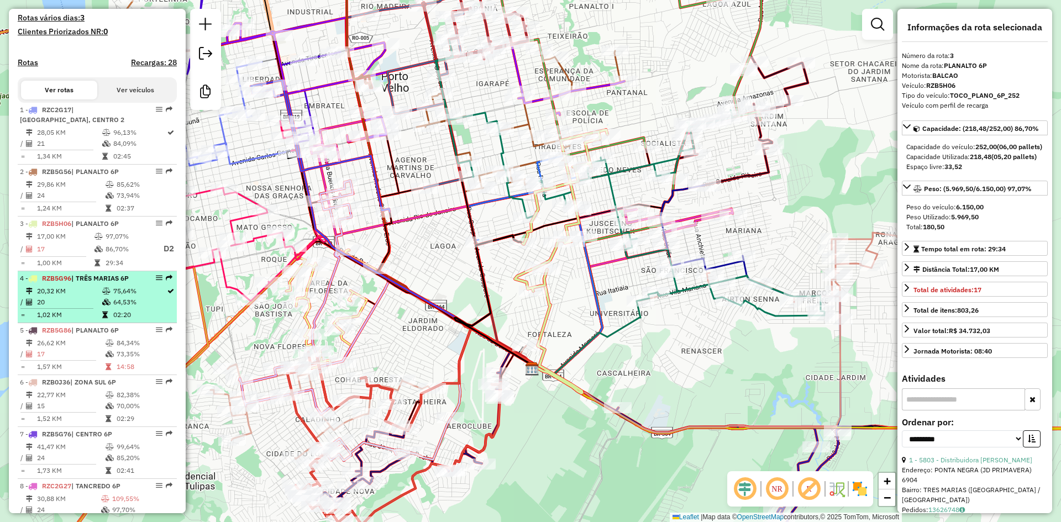
click at [127, 297] on td "75,64%" at bounding box center [140, 291] width 54 height 11
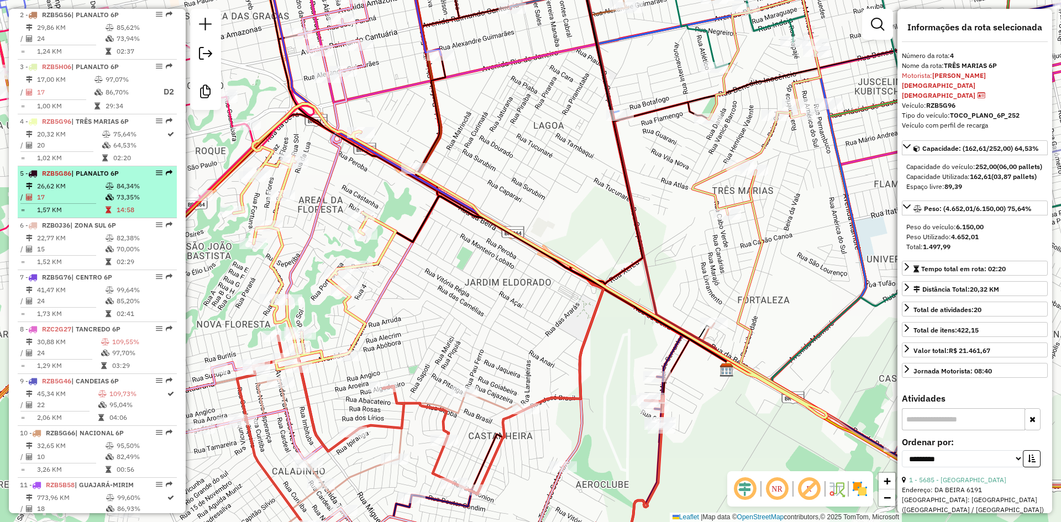
scroll to position [498, 0]
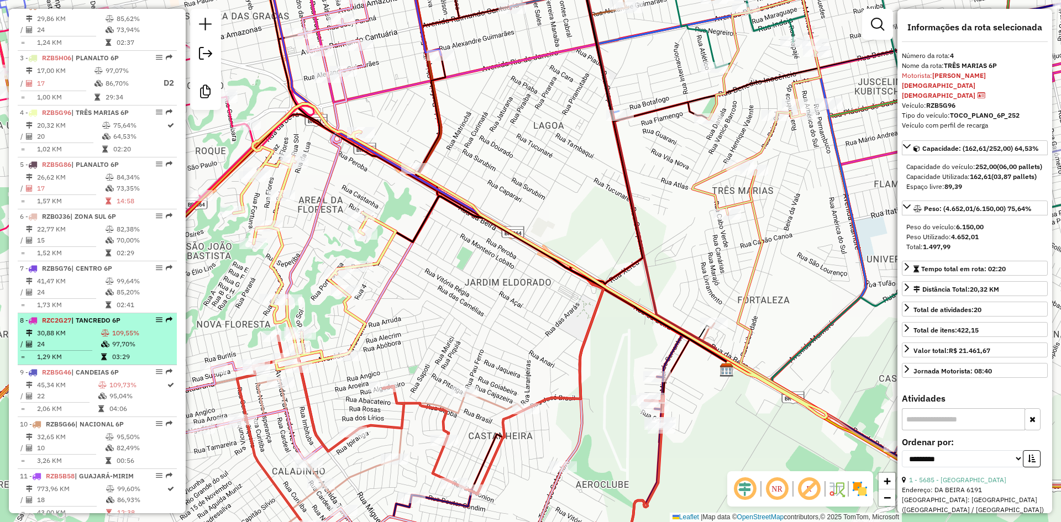
click at [123, 326] on div "8 - RZC2G27 | TANCREDO 6P" at bounding box center [78, 321] width 117 height 10
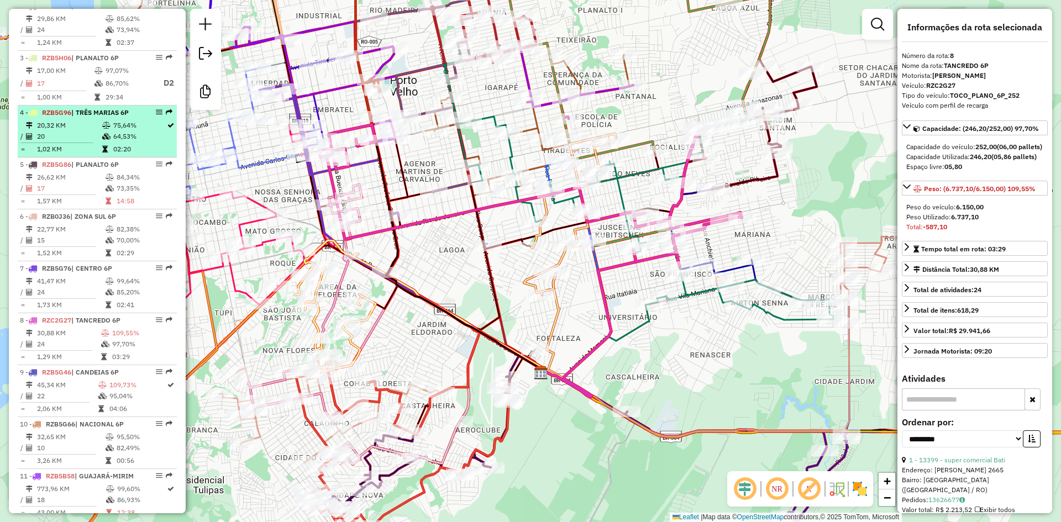
click at [121, 142] on td "64,53%" at bounding box center [140, 136] width 54 height 11
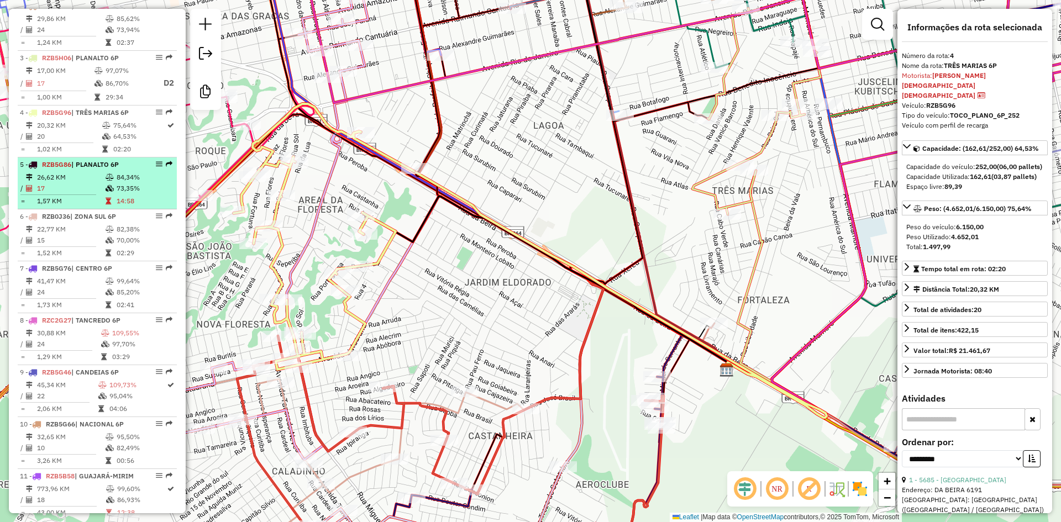
click at [112, 169] on span "| PLANALTO 6P" at bounding box center [95, 164] width 48 height 8
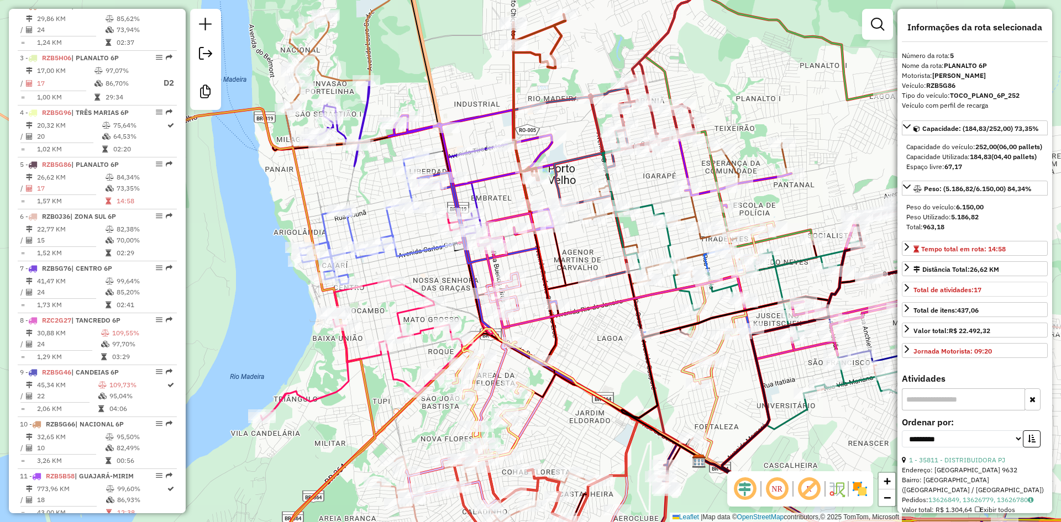
drag, startPoint x: 683, startPoint y: 284, endPoint x: 950, endPoint y: 302, distance: 268.1
click at [950, 302] on hb-router-mapa "Informações da Sessão 979307 - 14/08/2025 Criação: 13/08/2025 18:50 Desbloquear…" at bounding box center [530, 261] width 1061 height 522
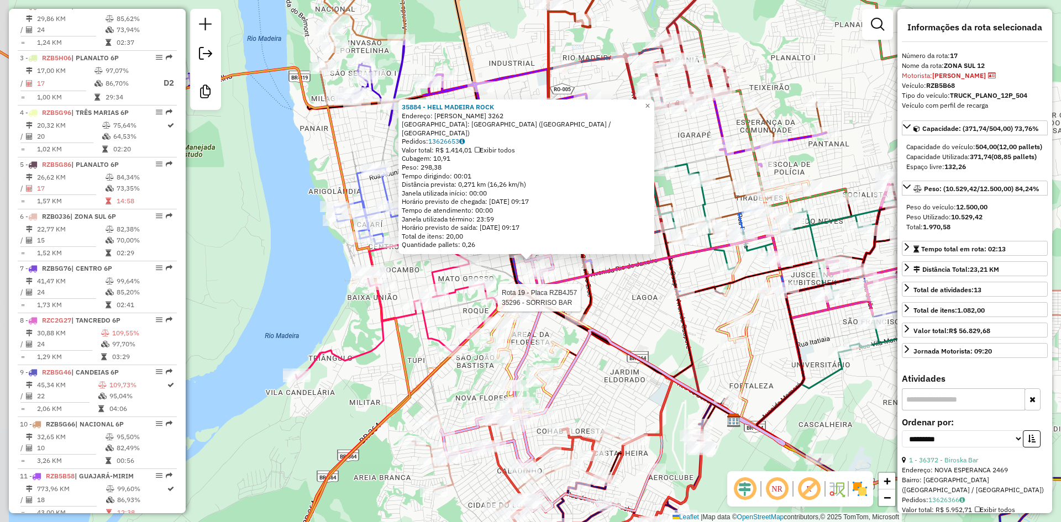
scroll to position [1315, 0]
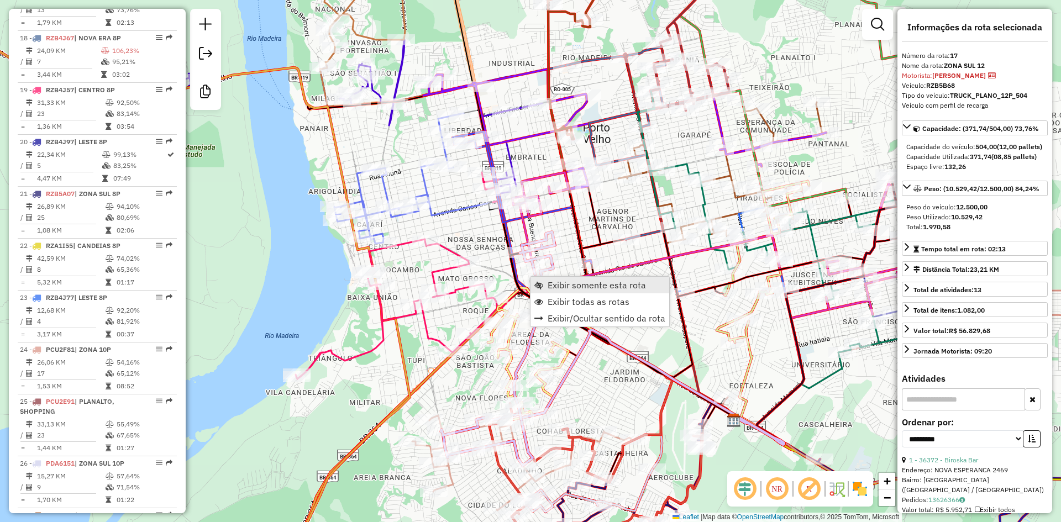
click at [577, 282] on span "Exibir somente esta rota" at bounding box center [597, 285] width 98 height 9
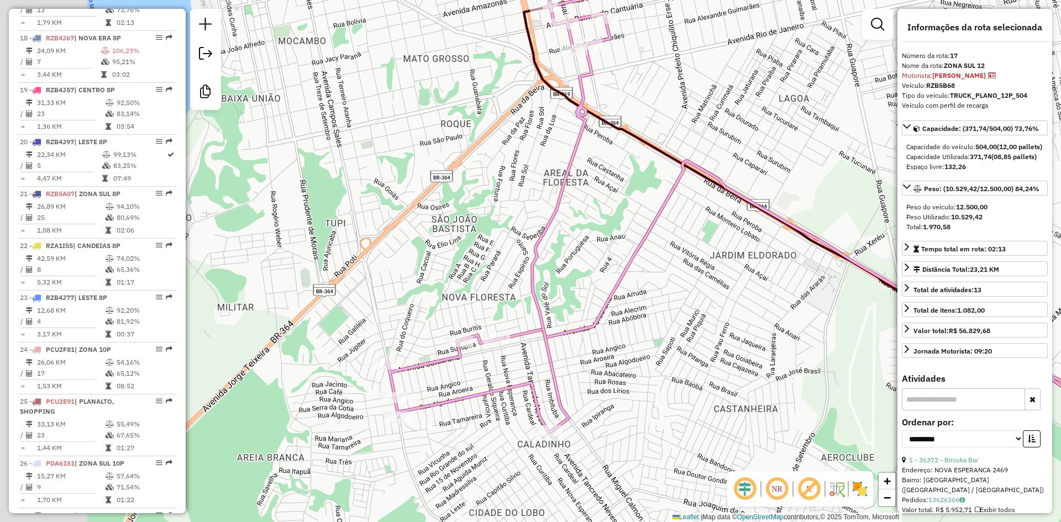
drag, startPoint x: 720, startPoint y: 337, endPoint x: 737, endPoint y: 331, distance: 18.2
click at [737, 331] on div "Janela de atendimento Grade de atendimento Capacidade Transportadoras Veículos …" at bounding box center [530, 261] width 1061 height 522
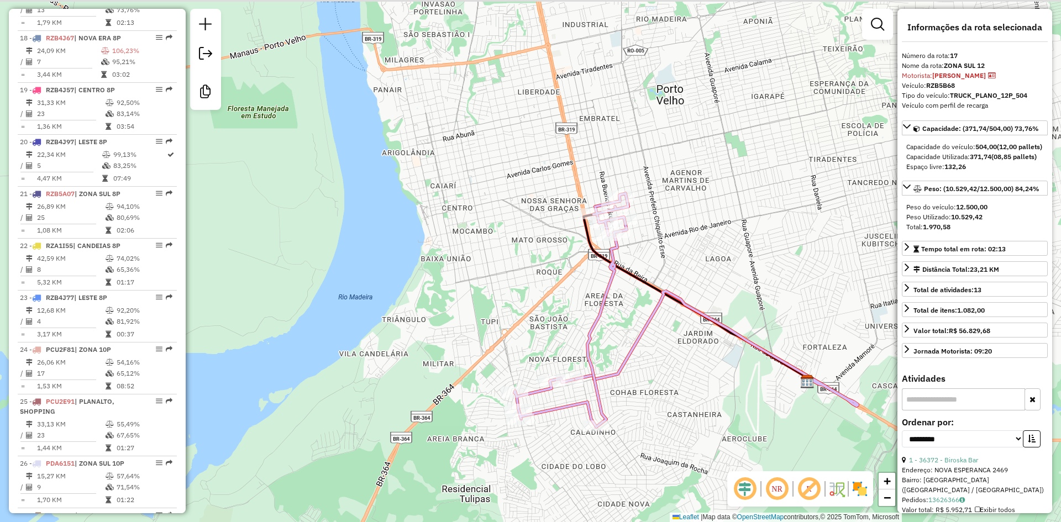
drag, startPoint x: 681, startPoint y: 381, endPoint x: 663, endPoint y: 400, distance: 25.8
click at [663, 400] on div "Janela de atendimento Grade de atendimento Capacidade Transportadoras Veículos …" at bounding box center [530, 261] width 1061 height 522
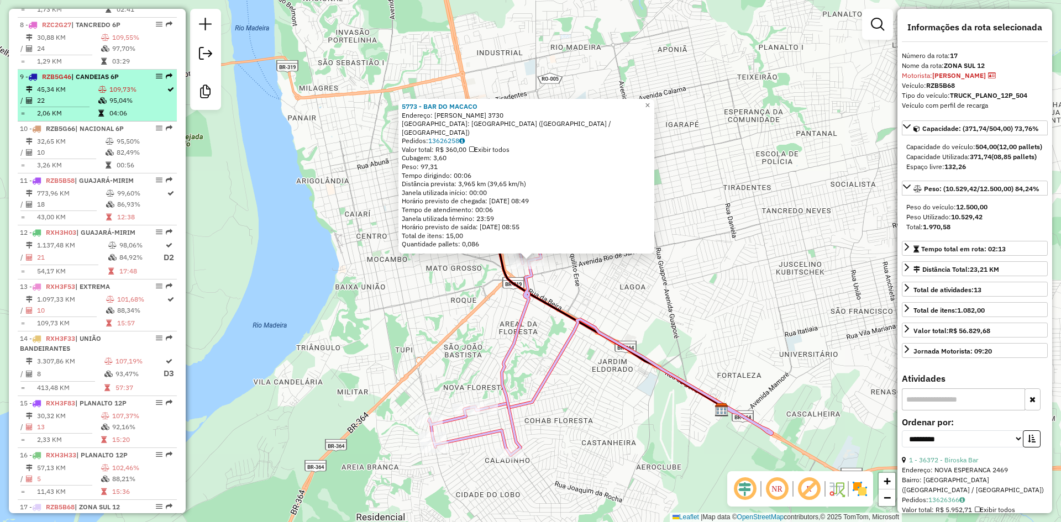
scroll to position [762, 0]
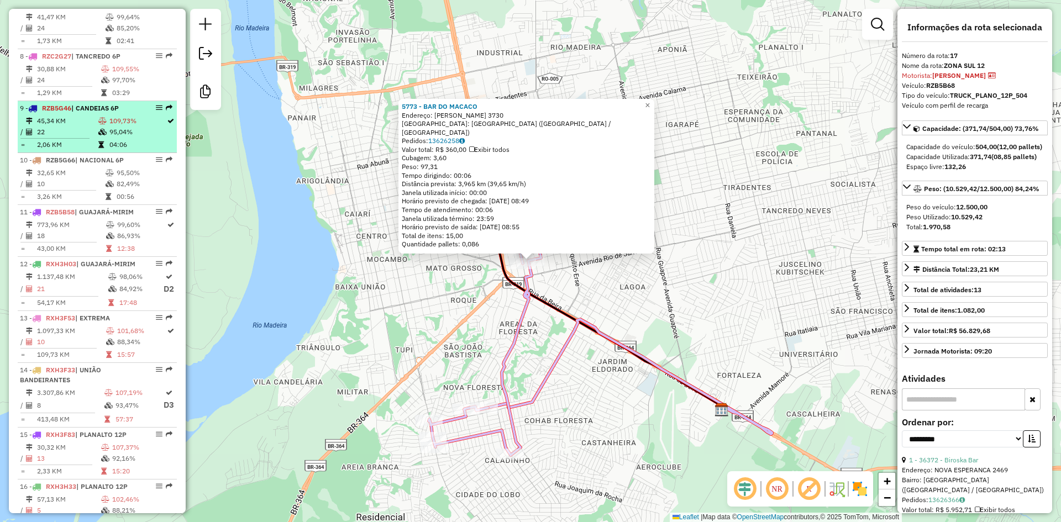
click at [60, 136] on td "22" at bounding box center [66, 132] width 61 height 11
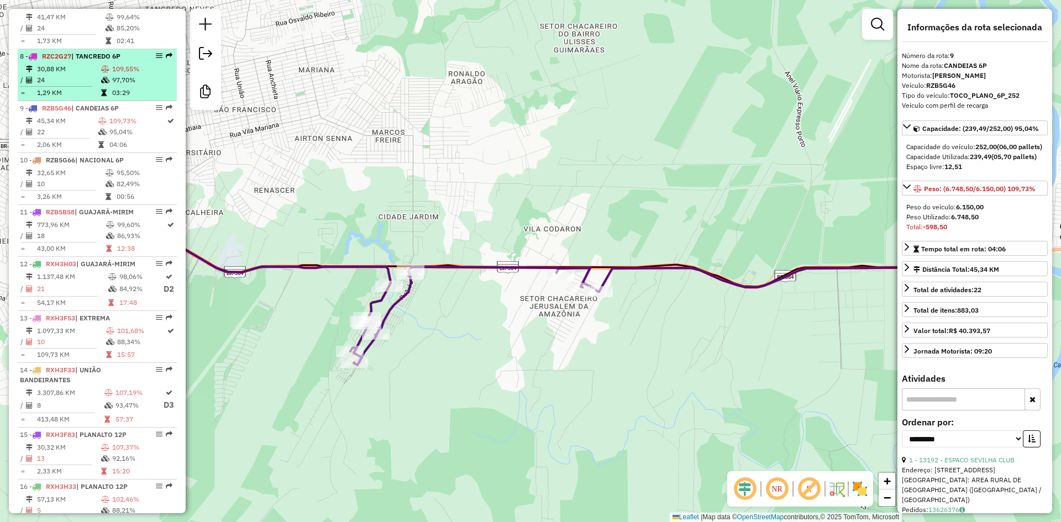
click at [75, 86] on td "24" at bounding box center [68, 80] width 64 height 11
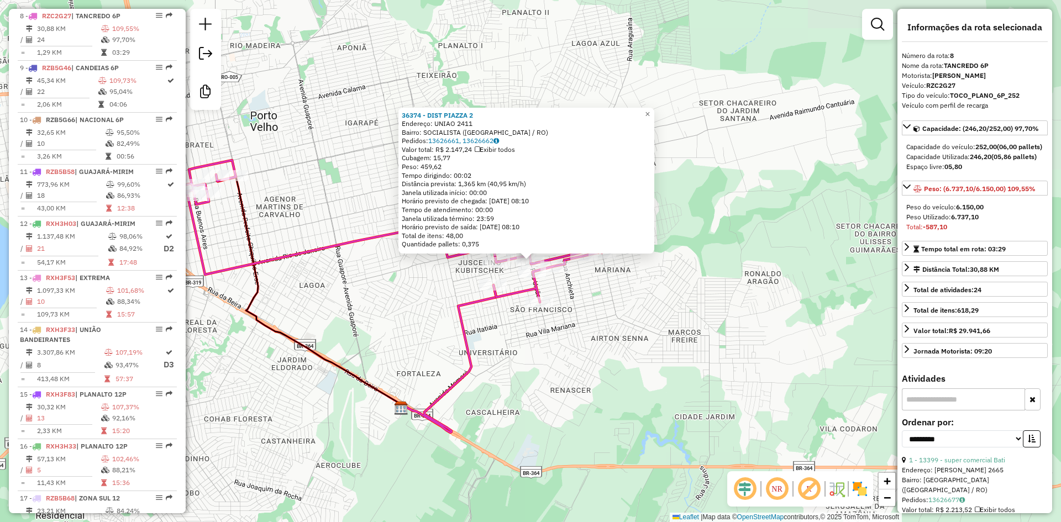
scroll to position [812, 0]
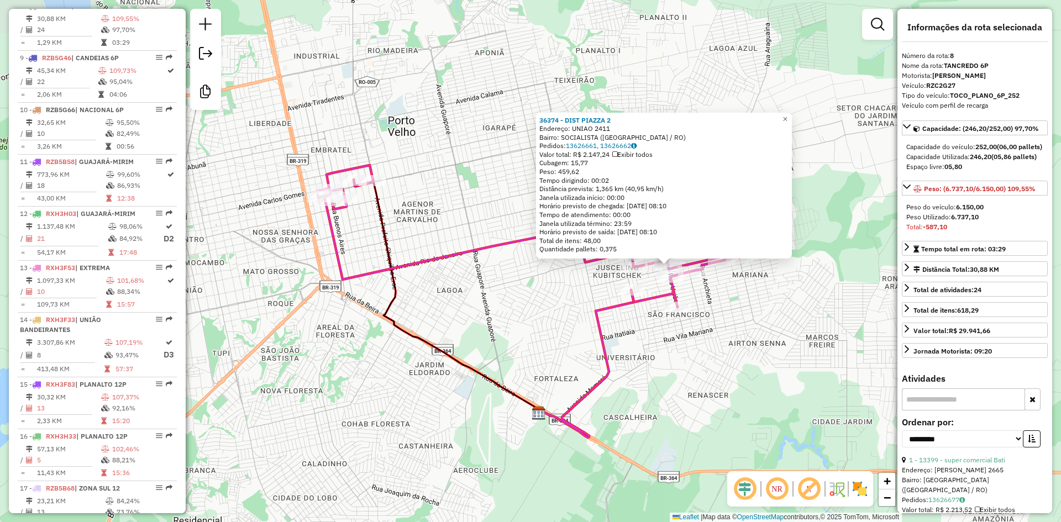
drag, startPoint x: 413, startPoint y: 322, endPoint x: 514, endPoint y: 330, distance: 100.4
click at [514, 330] on div "36374 - DIST PIAZZA 2 Endereço: UNIAO 2411 Bairro: SOCIALISTA (PORTO VELHO / RO…" at bounding box center [530, 261] width 1061 height 522
click at [472, 341] on div "Rota 8 - Placa RZC2G27 35361 - DECK BAR E BISTRO LT 36374 - DIST PIAZZA 2 Ender…" at bounding box center [530, 261] width 1061 height 522
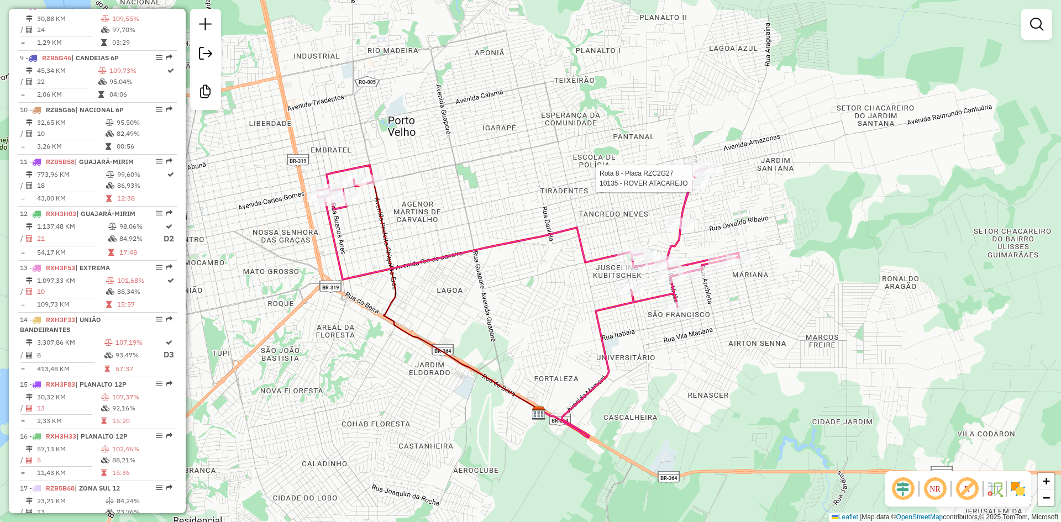
select select "**********"
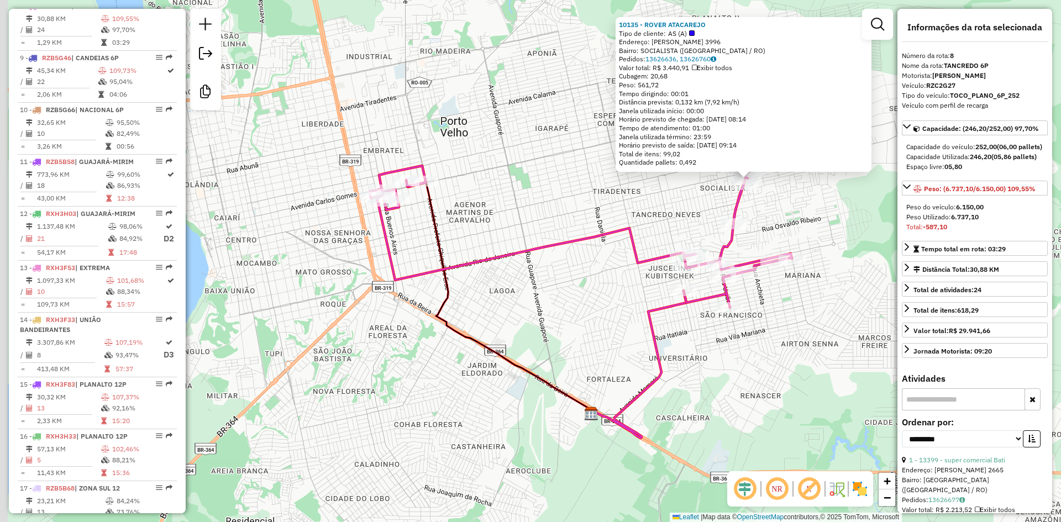
drag, startPoint x: 520, startPoint y: 254, endPoint x: 615, endPoint y: 210, distance: 105.4
click at [615, 210] on div "10135 - ROVER ATACAREJO Tipo de cliente: AS (A) Endereço: MANE GARRINCHA 3996 B…" at bounding box center [530, 261] width 1061 height 522
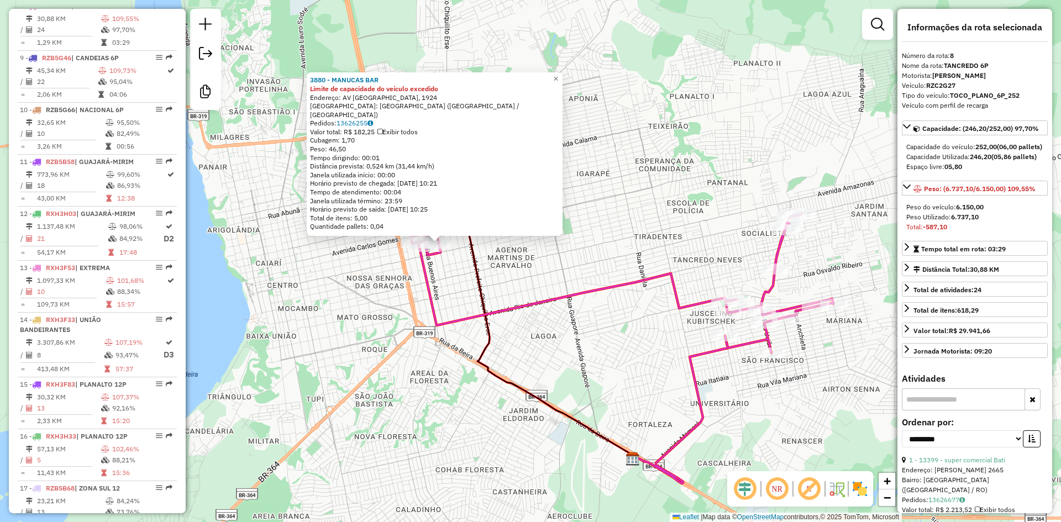
drag, startPoint x: 697, startPoint y: 369, endPoint x: 605, endPoint y: 352, distance: 93.5
click at [605, 352] on div "3880 - MANUCAS BAR Limite de capacidade do veículo excedido Endereço: AV NICARA…" at bounding box center [530, 261] width 1061 height 522
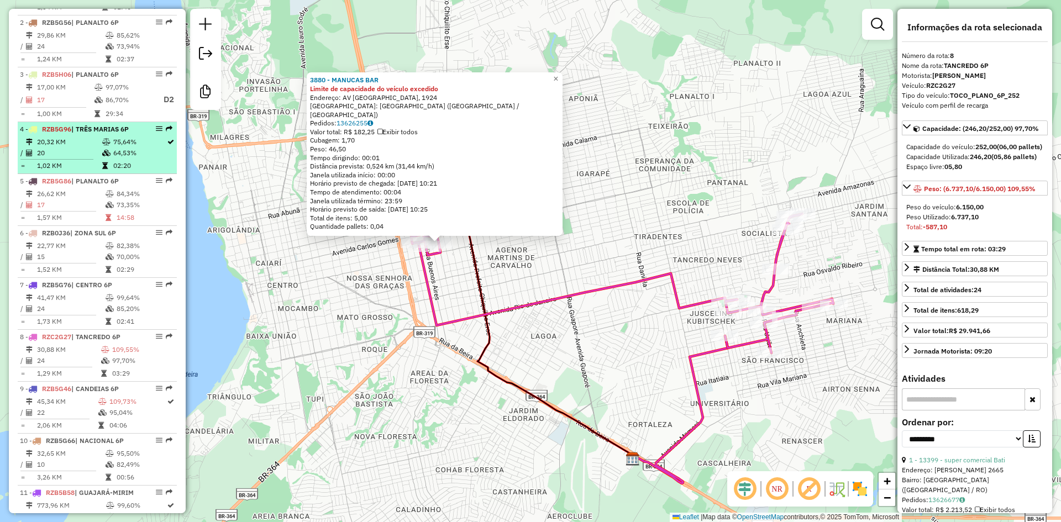
scroll to position [480, 0]
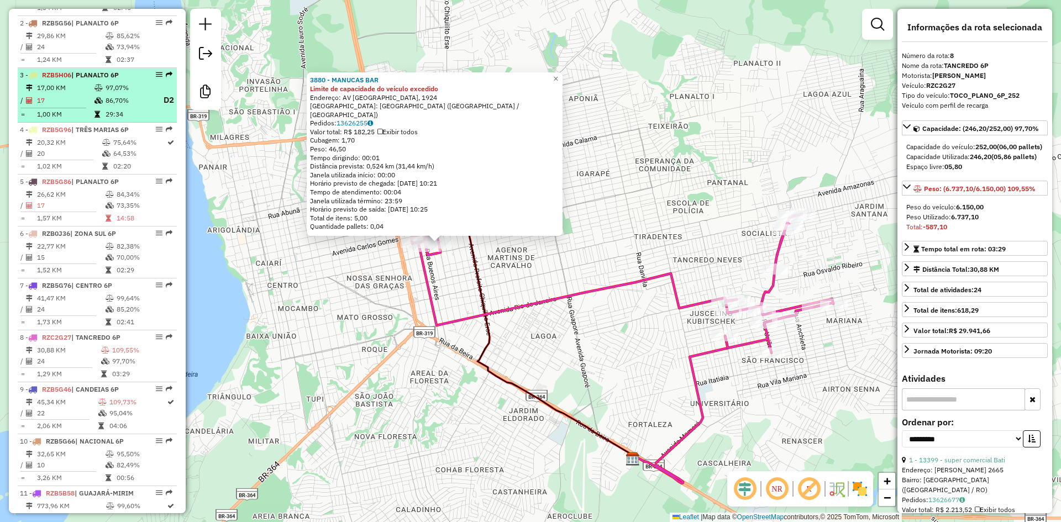
click at [84, 79] on span "| PLANALTO 6P" at bounding box center [95, 75] width 48 height 8
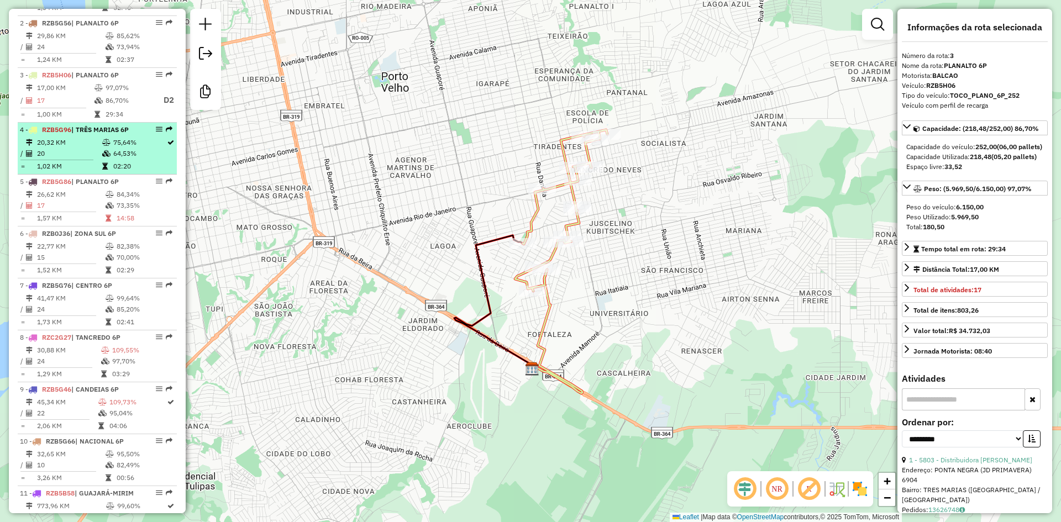
click at [82, 148] on td "20,32 KM" at bounding box center [68, 142] width 65 height 11
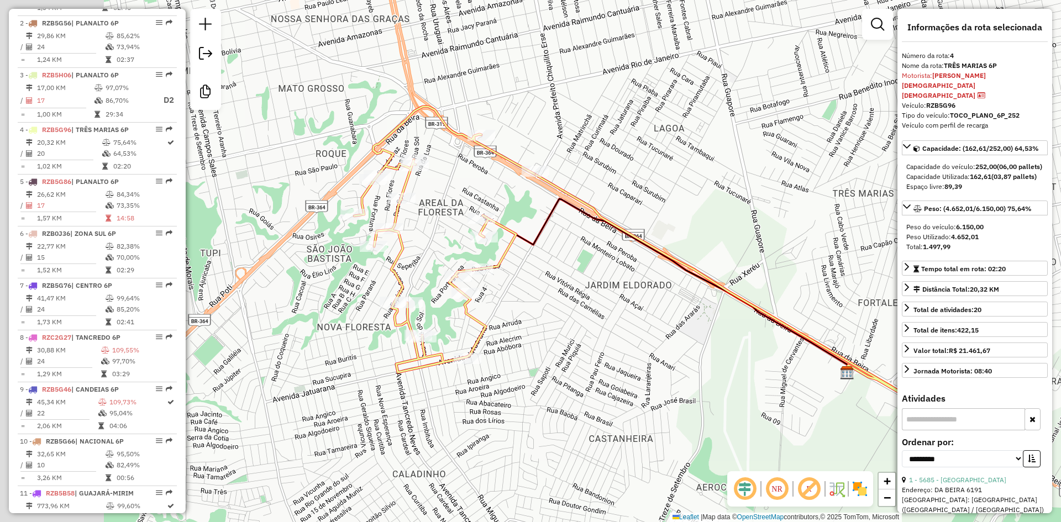
drag, startPoint x: 441, startPoint y: 318, endPoint x: 562, endPoint y: 321, distance: 120.5
click at [562, 321] on div "Janela de atendimento Grade de atendimento Capacidade Transportadoras Veículos …" at bounding box center [530, 261] width 1061 height 522
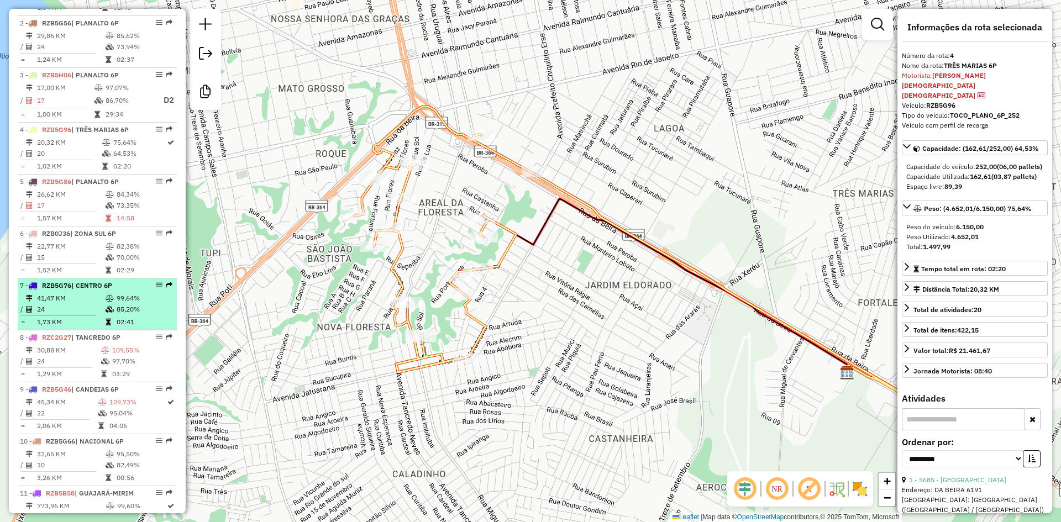
click at [90, 290] on li "7 - RZB5G76 | CENTRO 6P 41,47 KM 99,64% / 24 85,20% = 1,73 KM 02:41" at bounding box center [97, 305] width 159 height 52
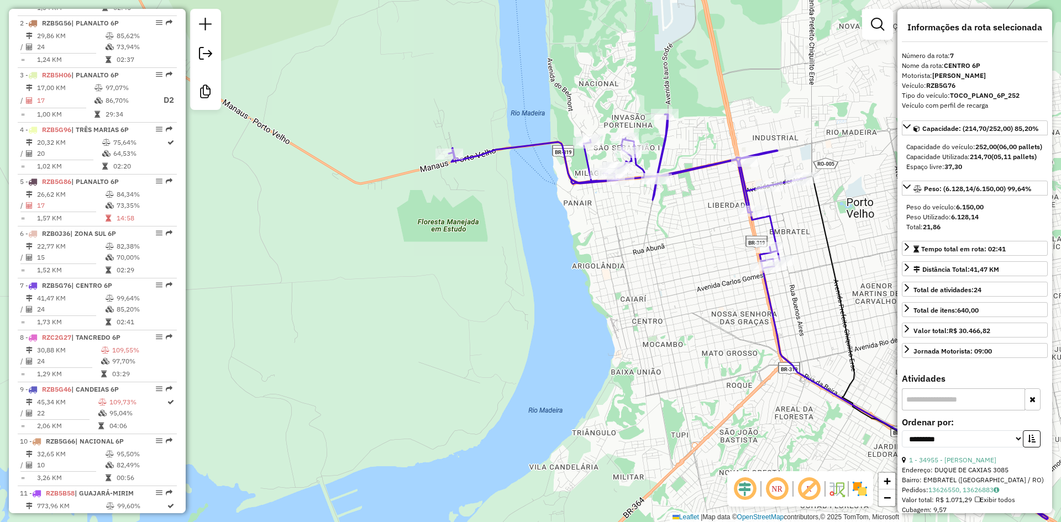
drag, startPoint x: 381, startPoint y: 235, endPoint x: 599, endPoint y: 291, distance: 224.8
click at [599, 291] on div "Janela de atendimento Grade de atendimento Capacidade Transportadoras Veículos …" at bounding box center [530, 261] width 1061 height 522
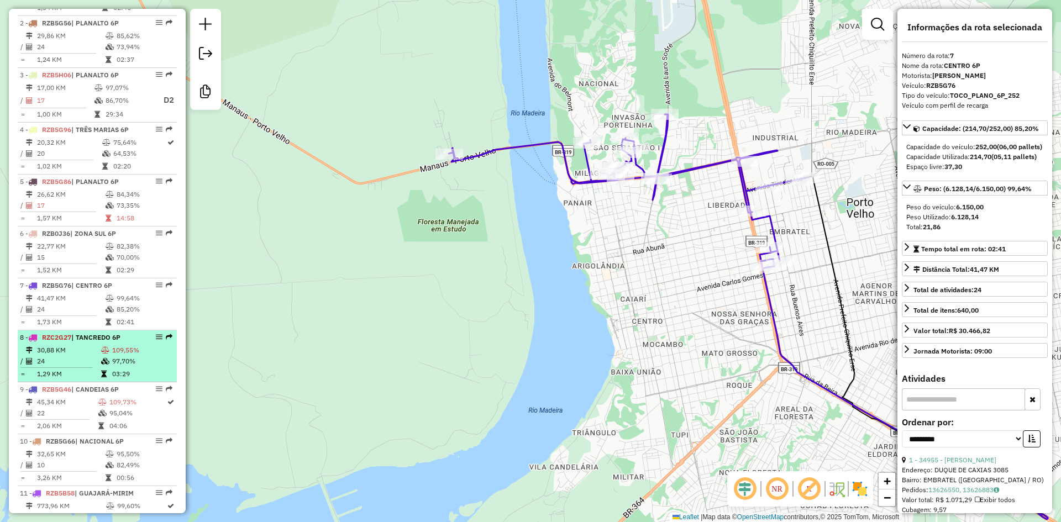
click at [153, 367] on td "97,70%" at bounding box center [142, 361] width 61 height 11
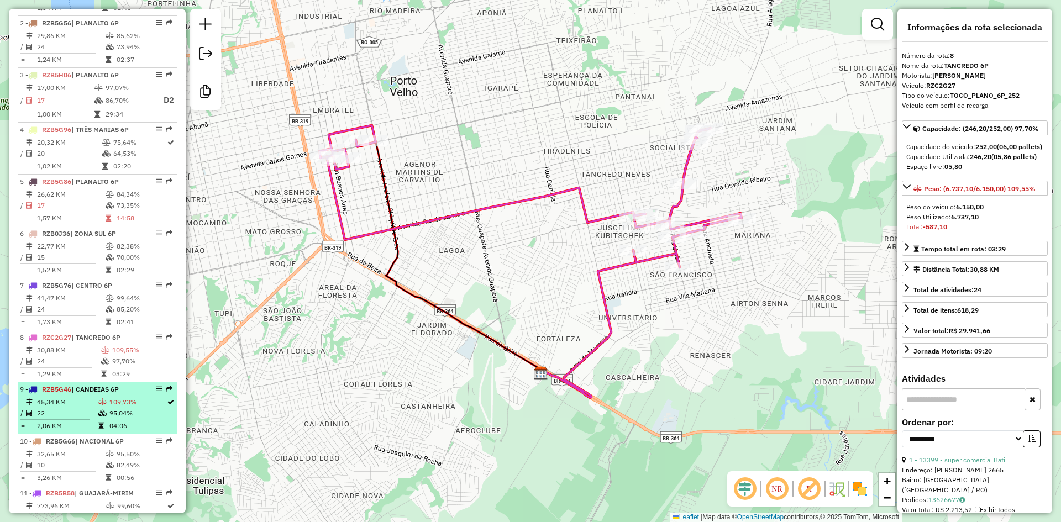
click at [98, 417] on icon at bounding box center [102, 413] width 8 height 7
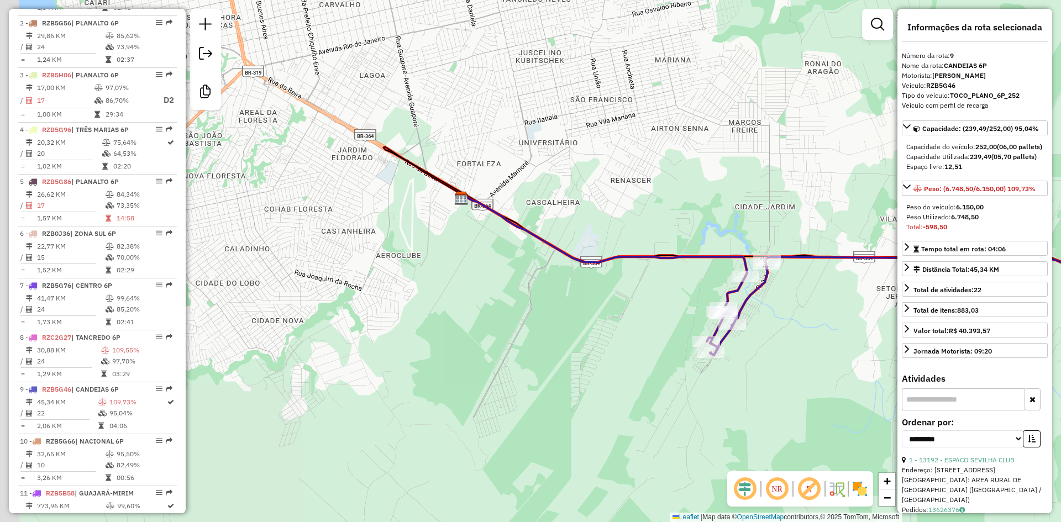
drag, startPoint x: 551, startPoint y: 391, endPoint x: 747, endPoint y: 399, distance: 195.9
click at [747, 399] on div "Janela de atendimento Grade de atendimento Capacidade Transportadoras Veículos …" at bounding box center [530, 261] width 1061 height 522
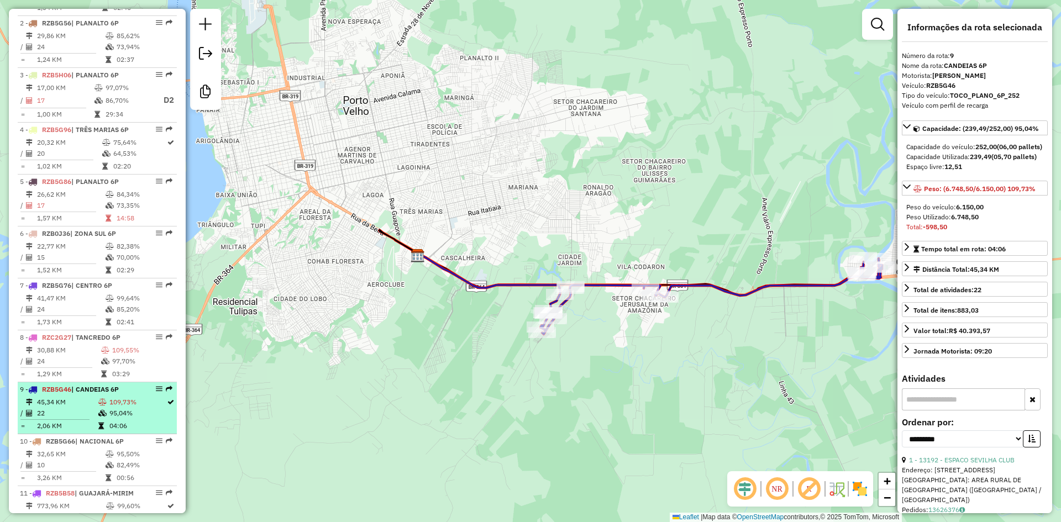
click at [83, 408] on td "45,34 KM" at bounding box center [66, 402] width 61 height 11
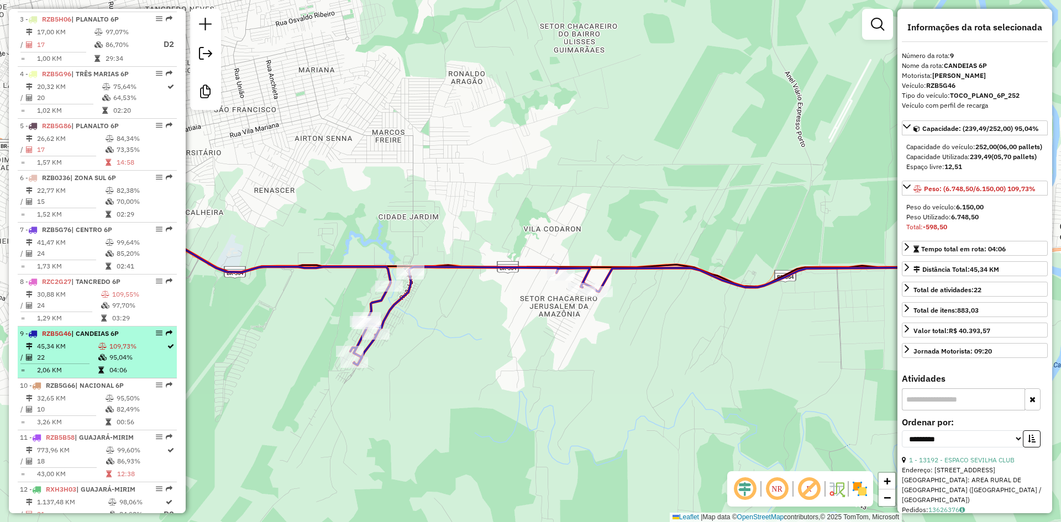
scroll to position [591, 0]
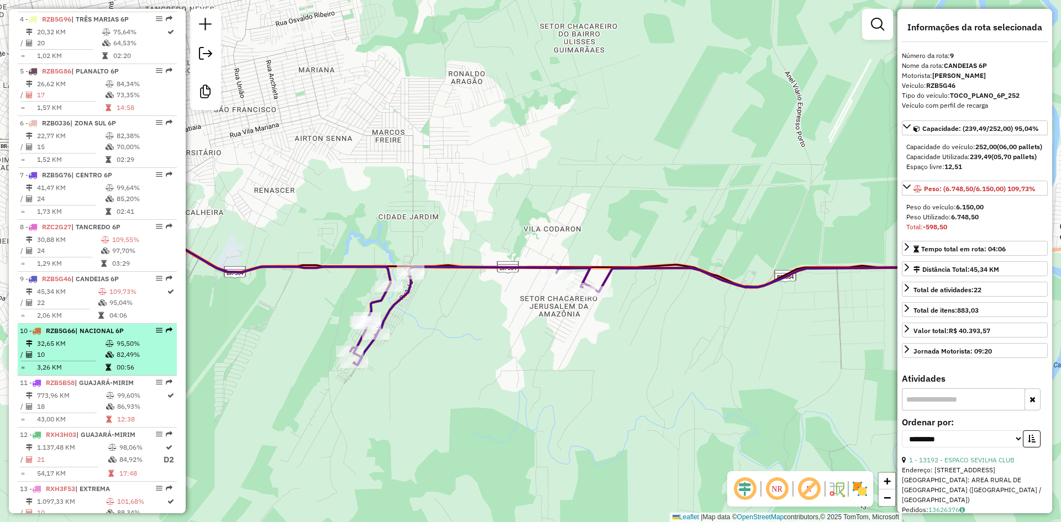
click at [96, 360] on td "10" at bounding box center [70, 354] width 69 height 11
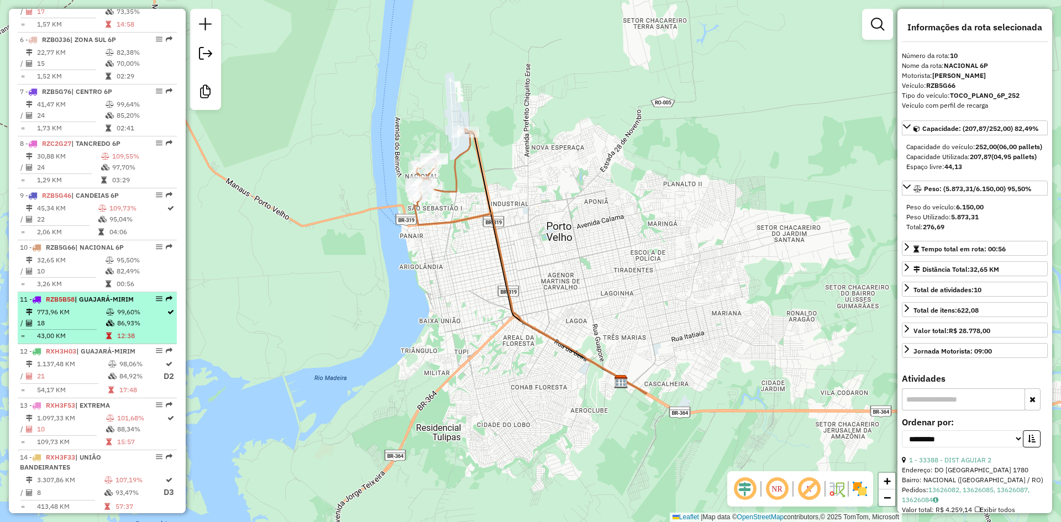
scroll to position [701, 0]
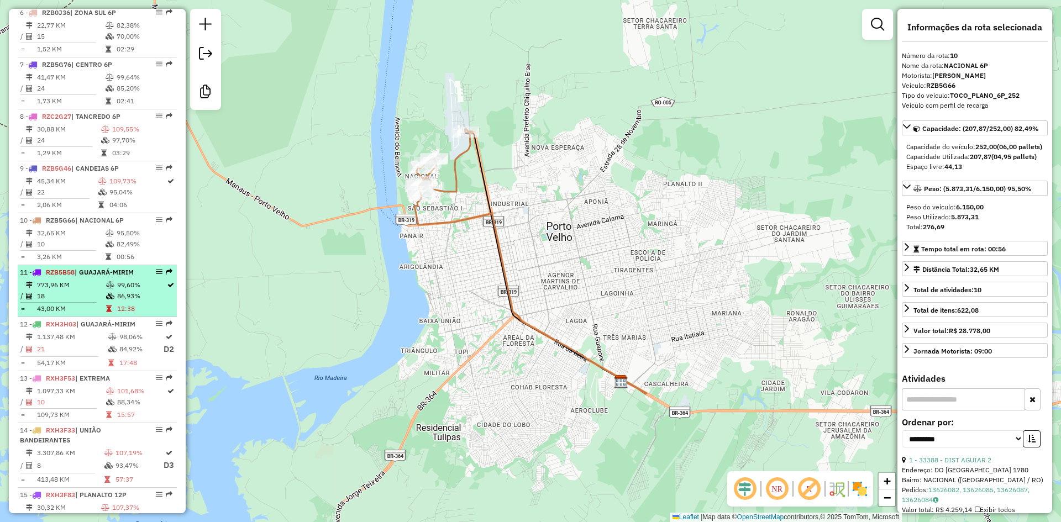
click at [107, 302] on td at bounding box center [111, 296] width 11 height 11
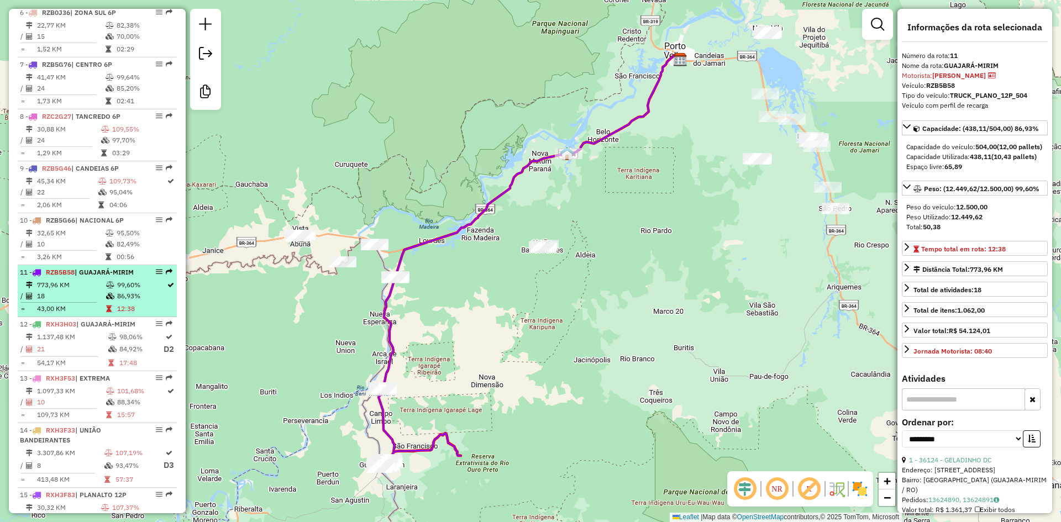
scroll to position [646, 0]
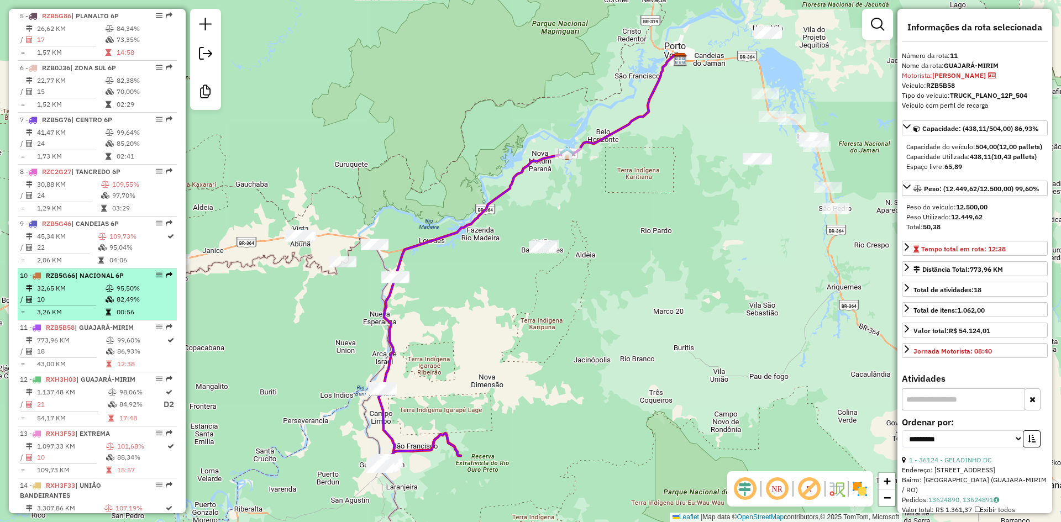
click at [112, 294] on td at bounding box center [110, 288] width 11 height 11
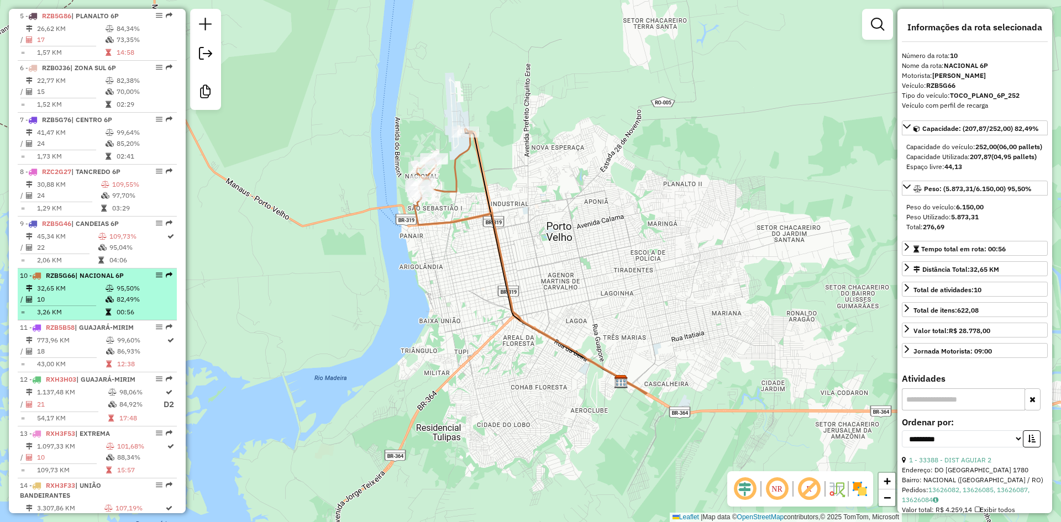
click at [98, 294] on td "32,65 KM" at bounding box center [70, 288] width 69 height 11
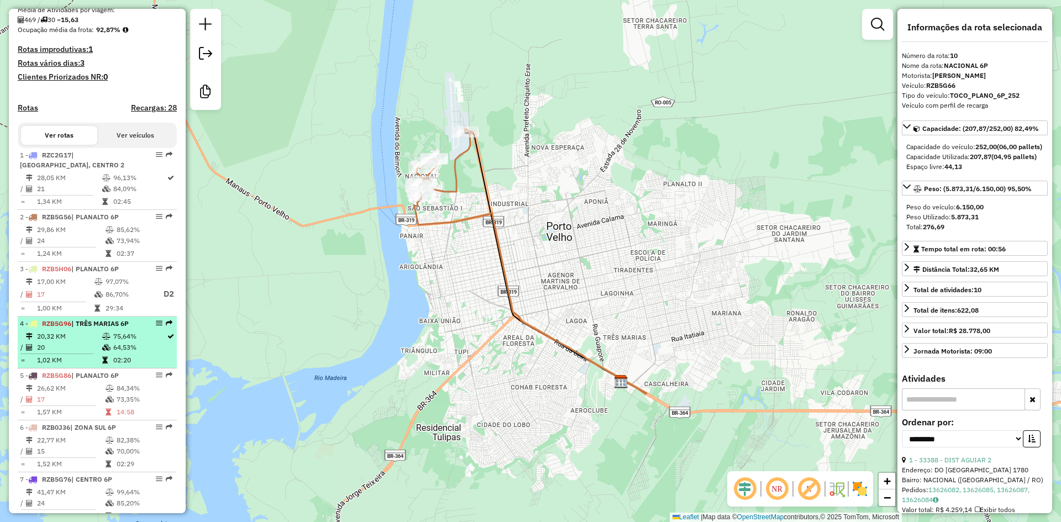
scroll to position [204, 0]
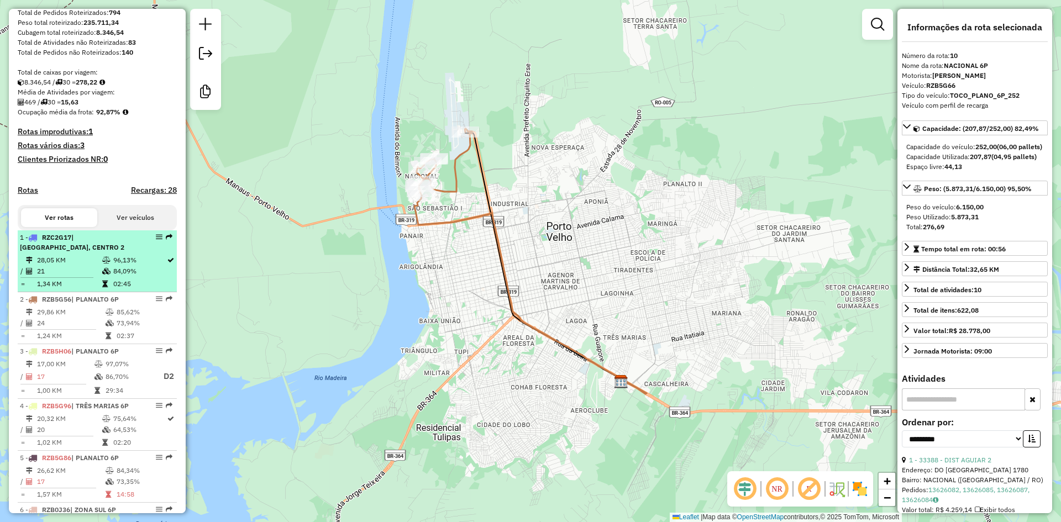
click at [101, 249] on span "| CENTRO 1, CENTRO 2" at bounding box center [72, 242] width 104 height 18
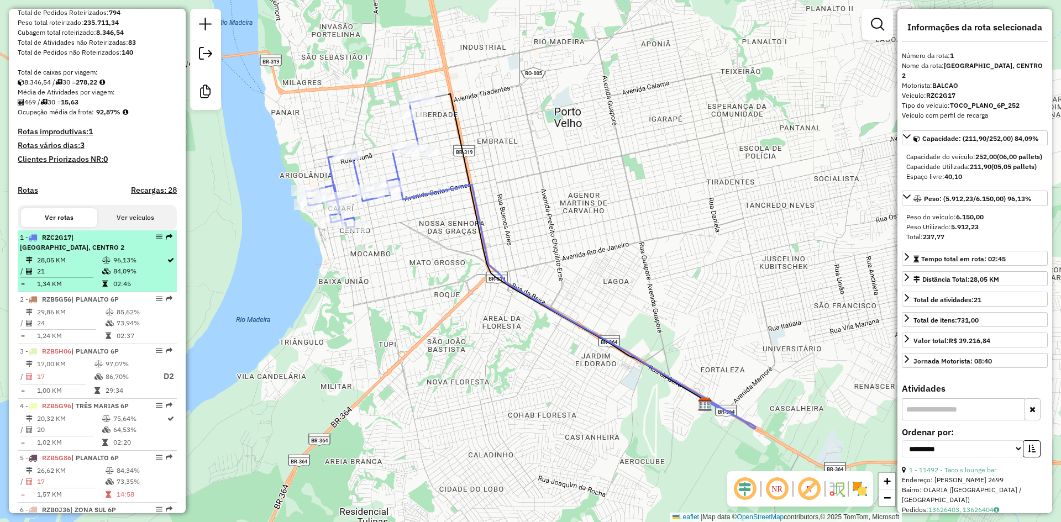
click at [102, 287] on table "28,05 KM 96,13% / 21 84,09% = 1,34 KM 02:45" at bounding box center [97, 272] width 155 height 35
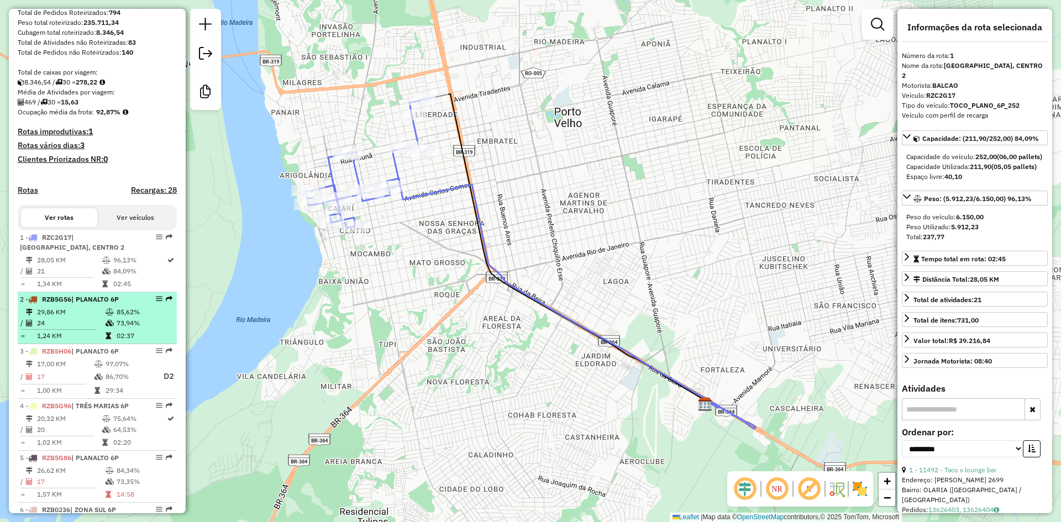
click at [93, 318] on td "29,86 KM" at bounding box center [70, 312] width 69 height 11
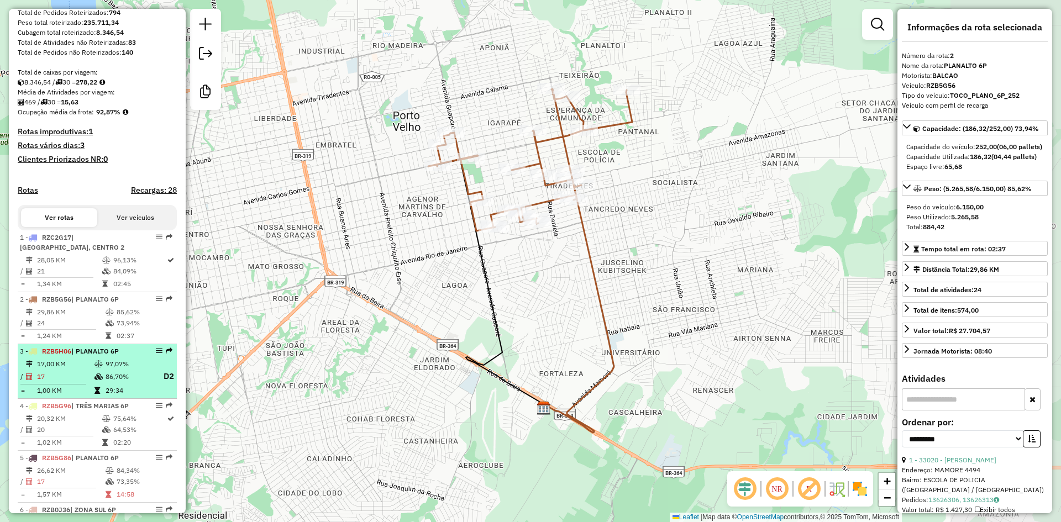
click at [87, 356] on li "3 - RZB5H06 | PLANALTO 6P 17,00 KM 97,07% / 17 86,70% D2 = 1,00 KM 29:34" at bounding box center [97, 371] width 159 height 55
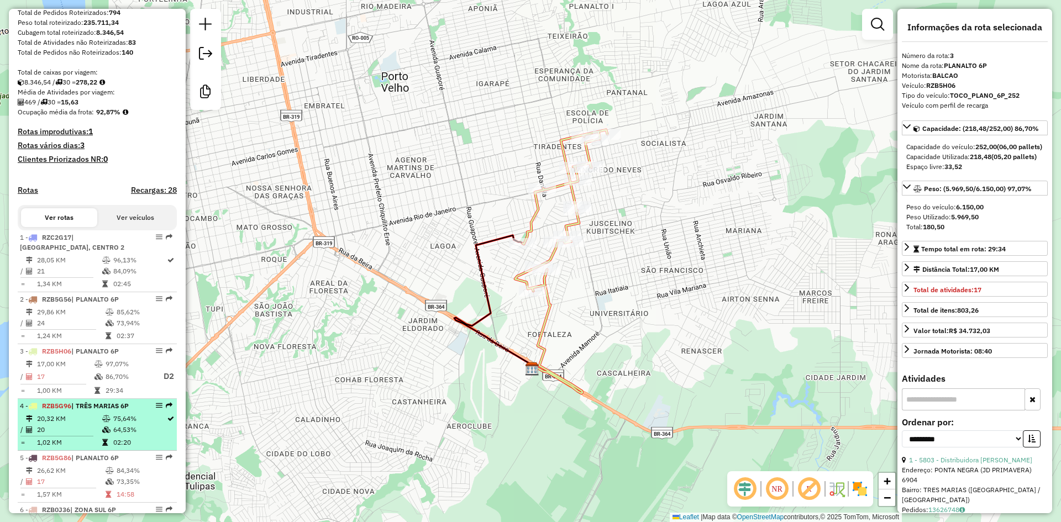
click at [69, 410] on span "RZB5G96" at bounding box center [56, 406] width 29 height 8
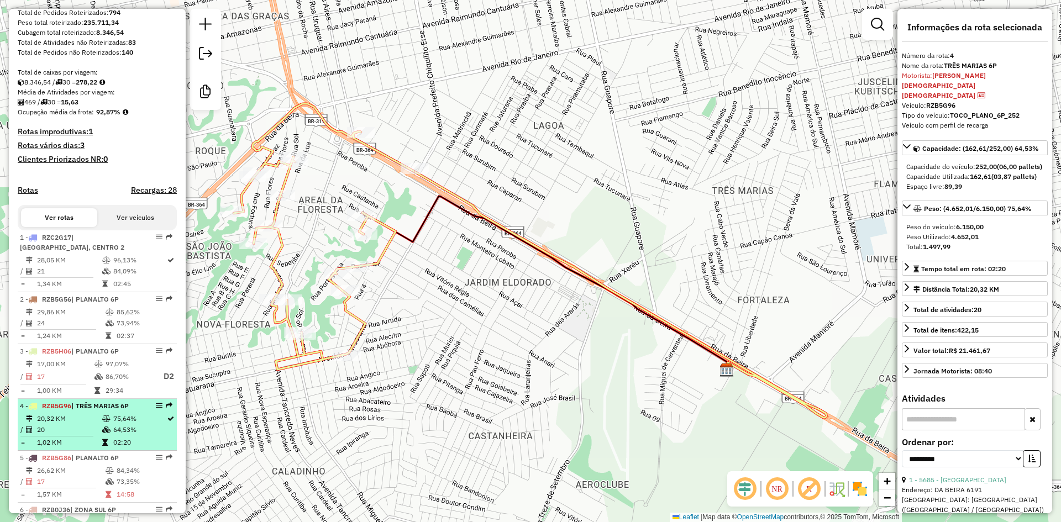
scroll to position [315, 0]
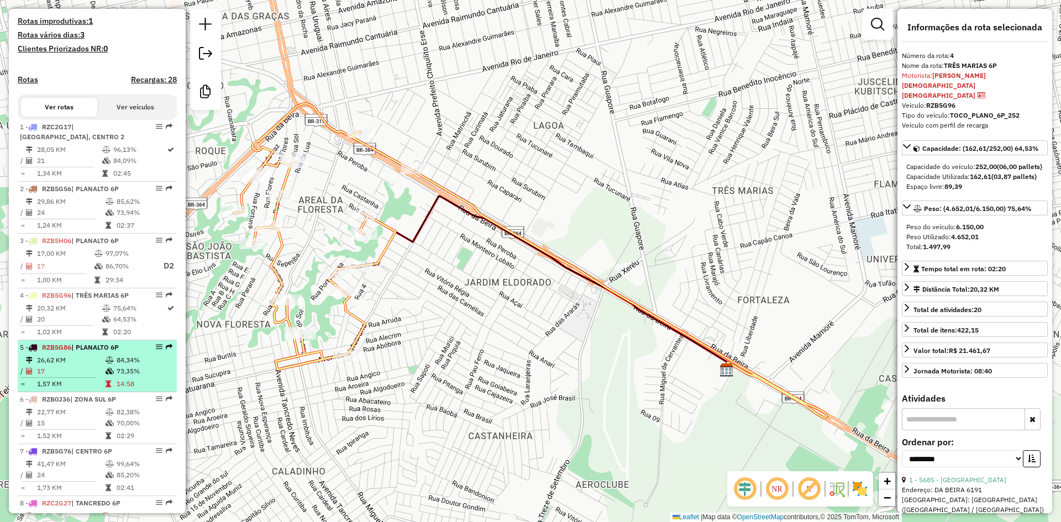
click at [101, 377] on td "17" at bounding box center [70, 371] width 69 height 11
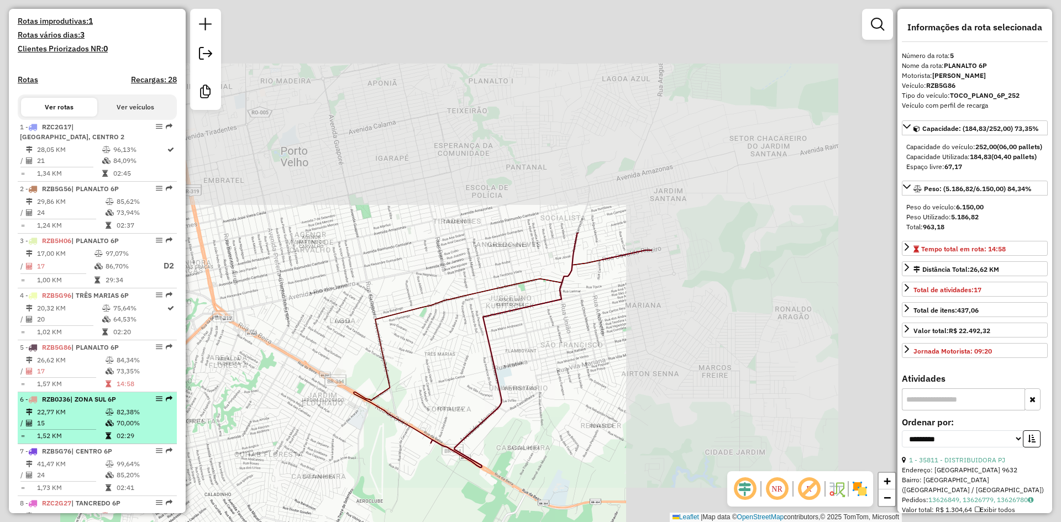
click at [119, 428] on td "70,00%" at bounding box center [144, 423] width 56 height 11
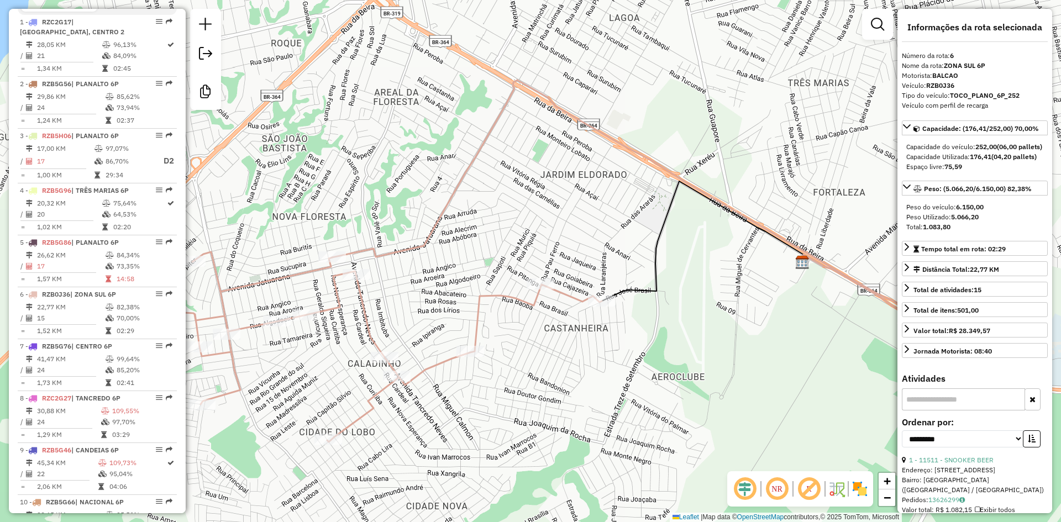
scroll to position [425, 0]
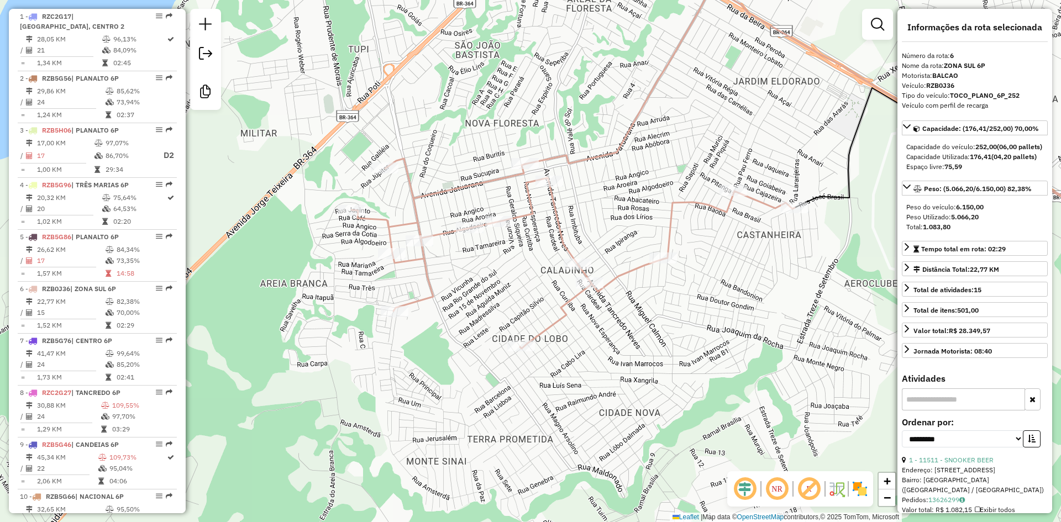
drag, startPoint x: 458, startPoint y: 419, endPoint x: 651, endPoint y: 326, distance: 214.4
click at [651, 326] on div "Janela de atendimento Grade de atendimento Capacidade Transportadoras Veículos …" at bounding box center [530, 261] width 1061 height 522
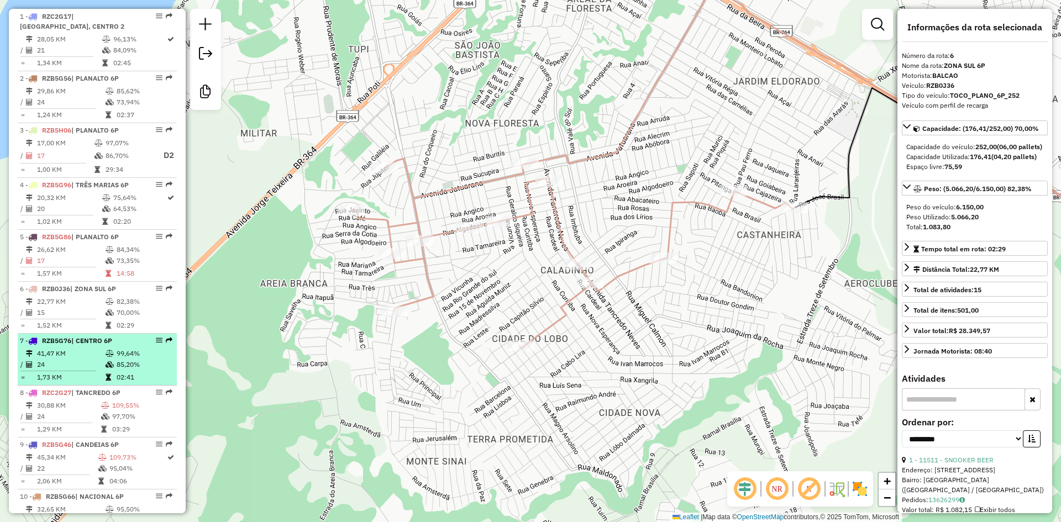
click at [100, 359] on td "41,47 KM" at bounding box center [70, 353] width 69 height 11
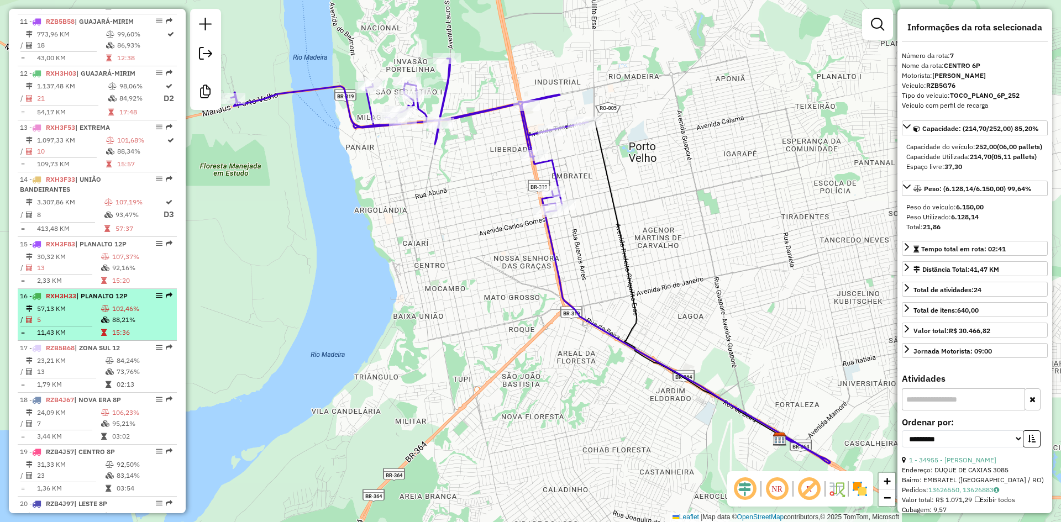
scroll to position [978, 0]
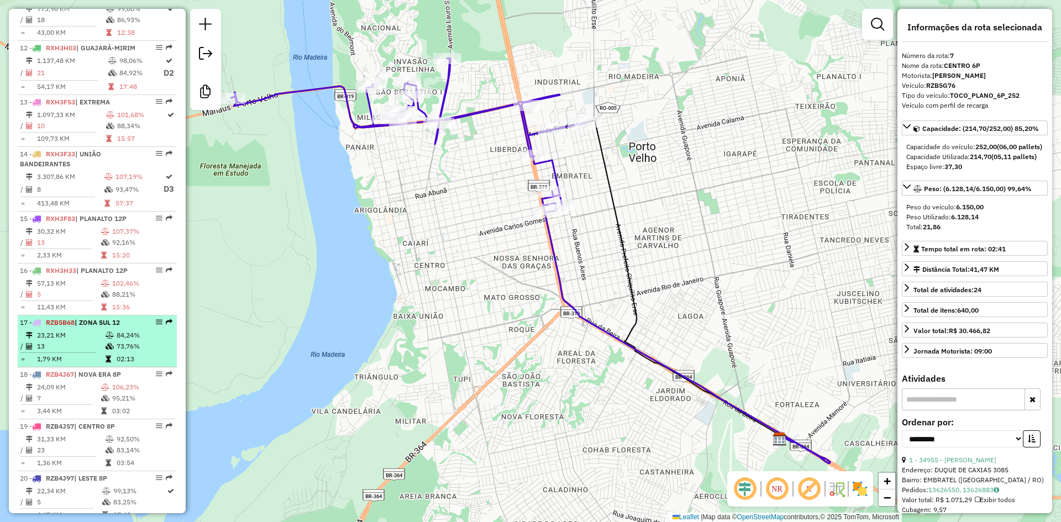
click at [108, 341] on td at bounding box center [110, 335] width 11 height 11
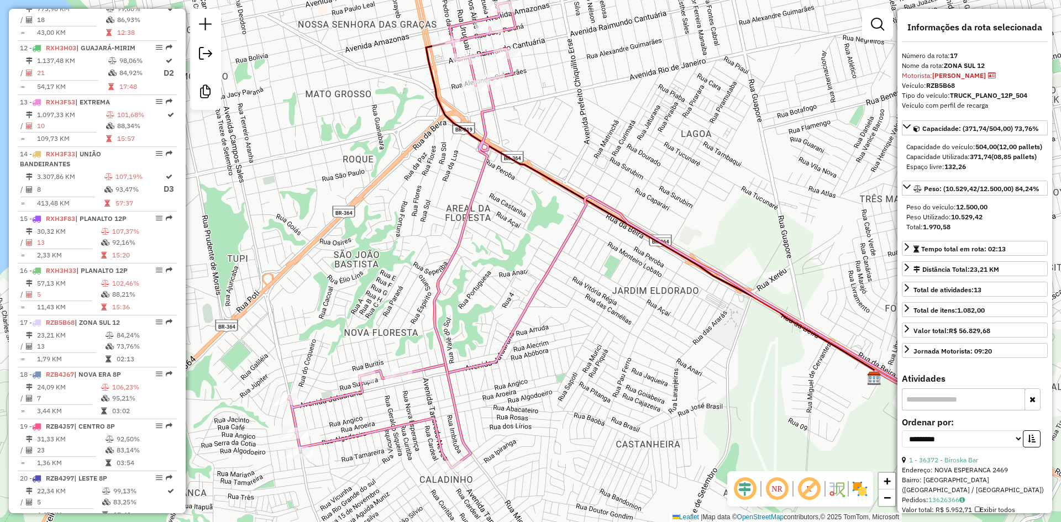
drag, startPoint x: 532, startPoint y: 261, endPoint x: 629, endPoint y: 250, distance: 97.3
click at [635, 234] on icon at bounding box center [650, 210] width 449 height 334
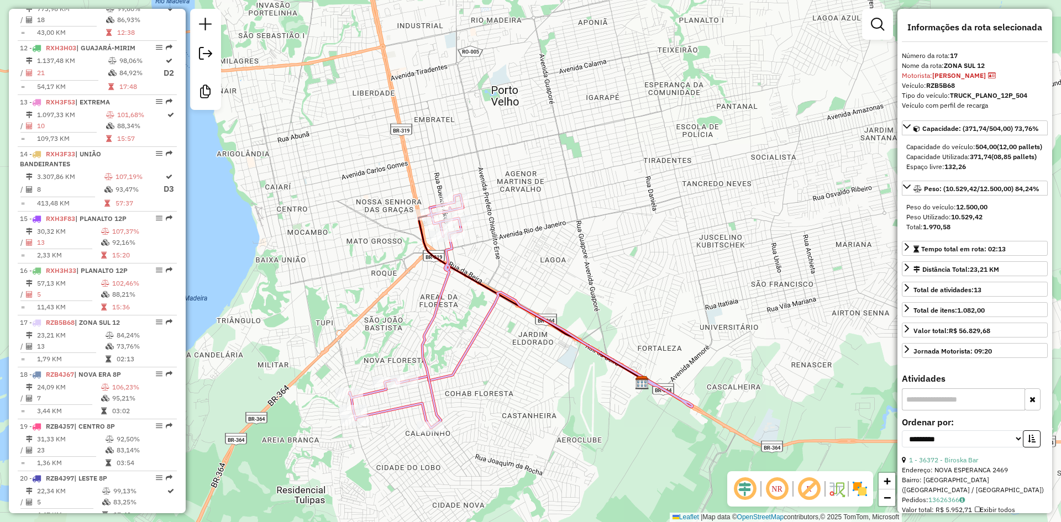
drag, startPoint x: 502, startPoint y: 368, endPoint x: 568, endPoint y: 374, distance: 66.6
click at [568, 374] on div "Janela de atendimento Grade de atendimento Capacidade Transportadoras Veículos …" at bounding box center [530, 261] width 1061 height 522
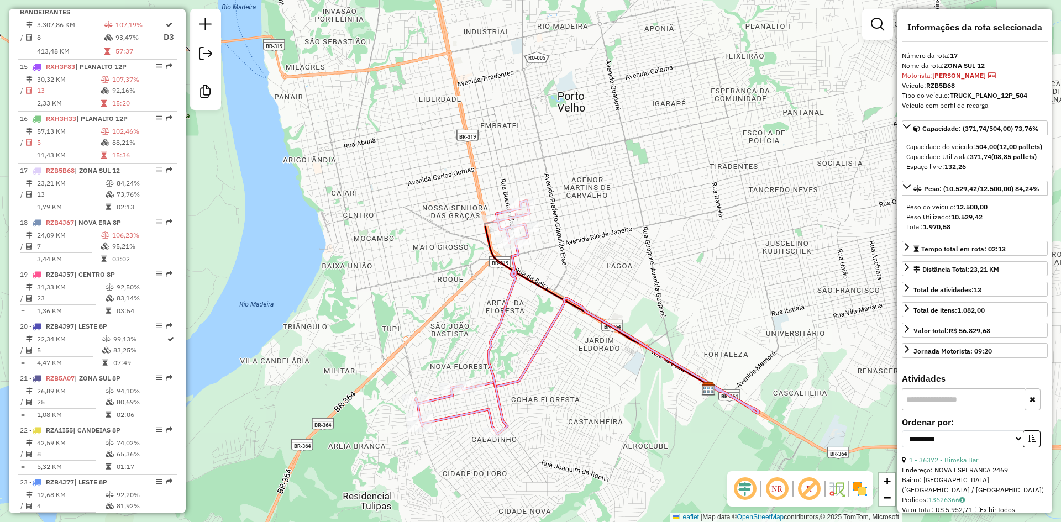
scroll to position [1254, 0]
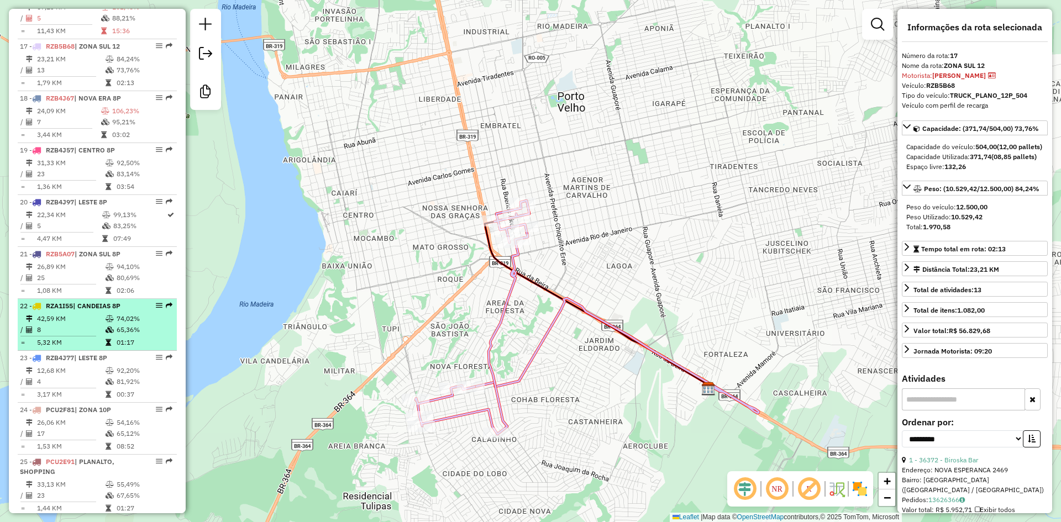
click at [105, 336] on td at bounding box center [110, 329] width 11 height 11
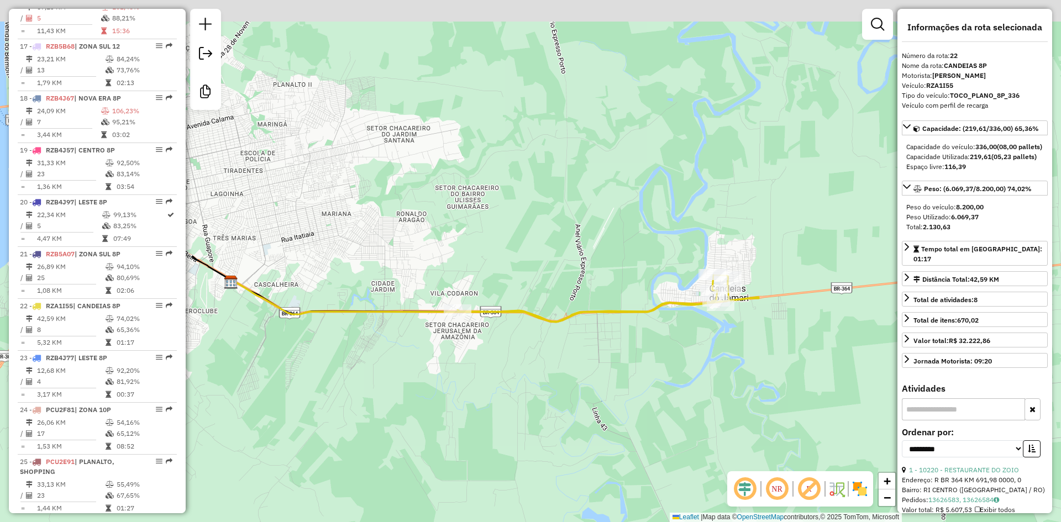
drag, startPoint x: 695, startPoint y: 340, endPoint x: 699, endPoint y: 326, distance: 14.8
click at [641, 368] on div "Janela de atendimento Grade de atendimento Capacidade Transportadoras Veículos …" at bounding box center [530, 261] width 1061 height 522
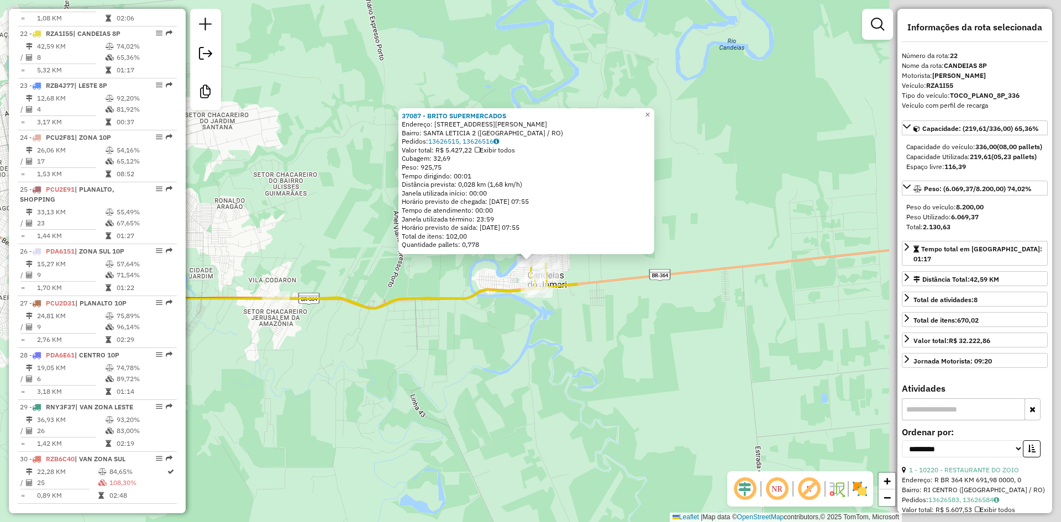
scroll to position [1574, 0]
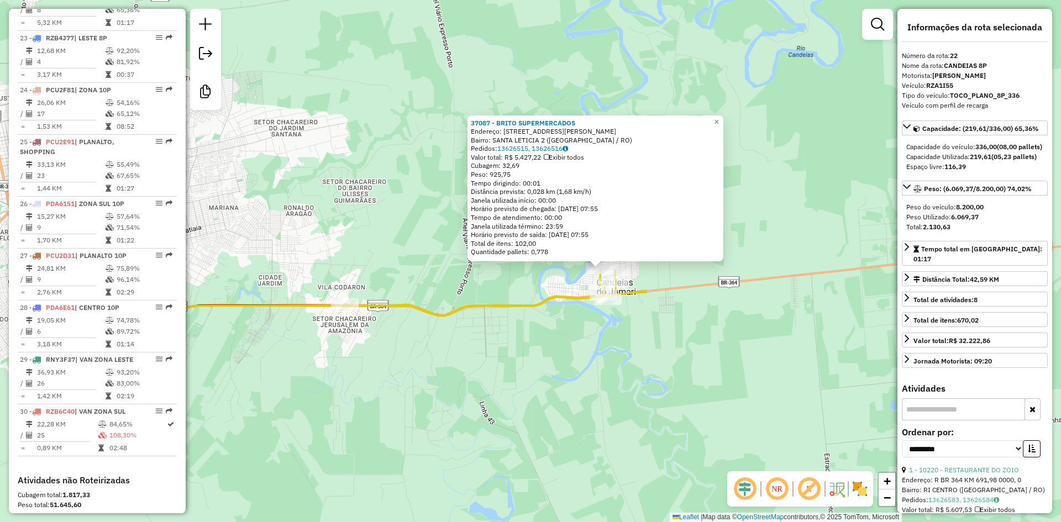
drag, startPoint x: 547, startPoint y: 360, endPoint x: 616, endPoint y: 367, distance: 69.5
click at [616, 367] on div "37087 - BRITO SUPERMERCADOS Endereço: Avenida Airton Senna 925 Bairro: SANTA LE…" at bounding box center [530, 261] width 1061 height 522
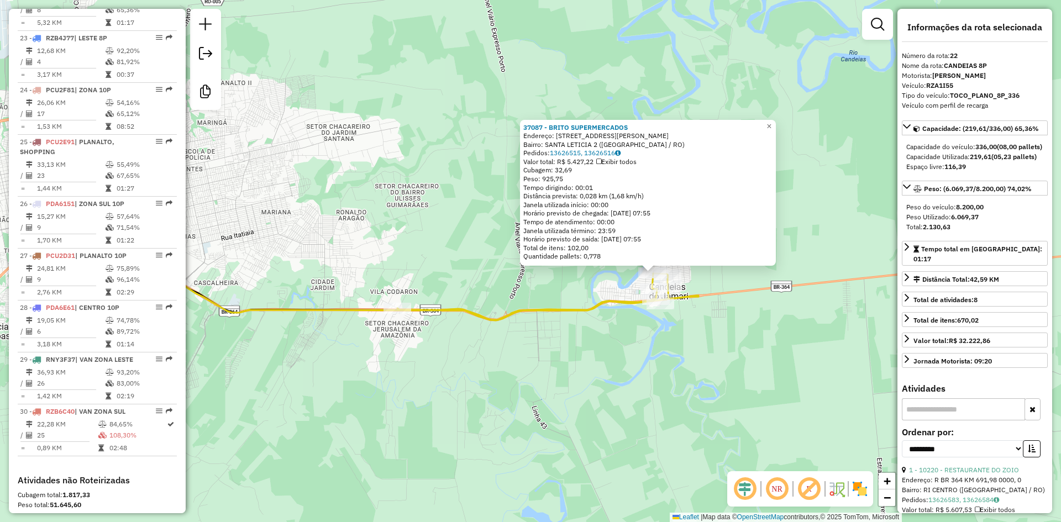
drag, startPoint x: 599, startPoint y: 370, endPoint x: 630, endPoint y: 370, distance: 31.5
click at [630, 370] on div "37087 - BRITO SUPERMERCADOS Endereço: Avenida Airton Senna 925 Bairro: SANTA LE…" at bounding box center [530, 261] width 1061 height 522
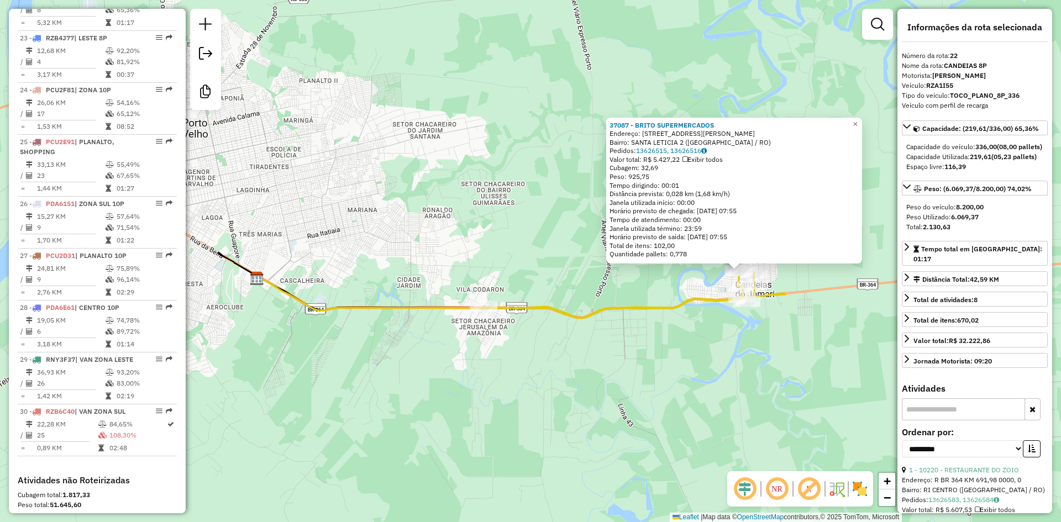
drag, startPoint x: 590, startPoint y: 371, endPoint x: 665, endPoint y: 369, distance: 74.7
click at [665, 369] on div "37087 - BRITO SUPERMERCADOS Endereço: Avenida Airton Senna 925 Bairro: SANTA LE…" at bounding box center [530, 261] width 1061 height 522
click at [736, 376] on div "37087 - BRITO SUPERMERCADOS Endereço: Avenida Airton Senna 925 Bairro: SANTA LE…" at bounding box center [530, 261] width 1061 height 522
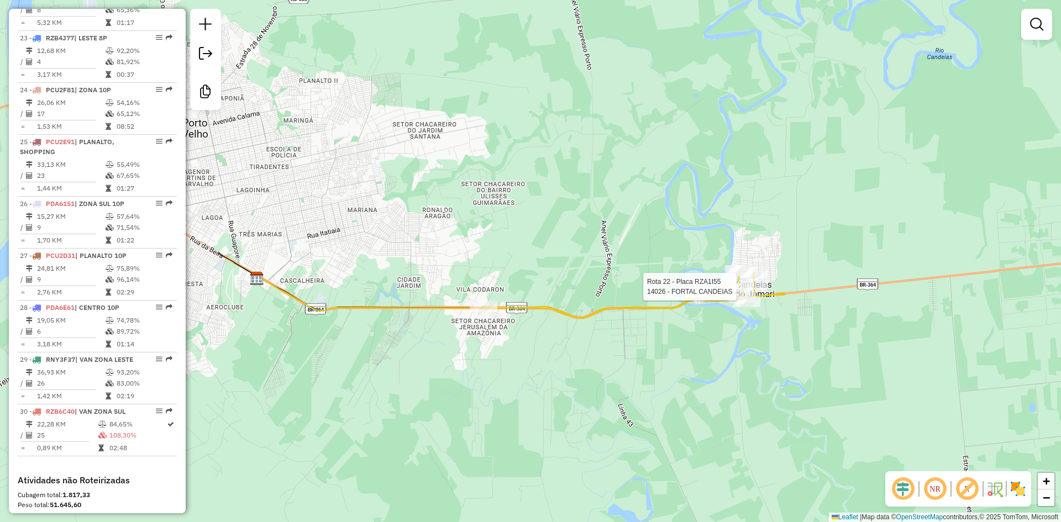
select select "**********"
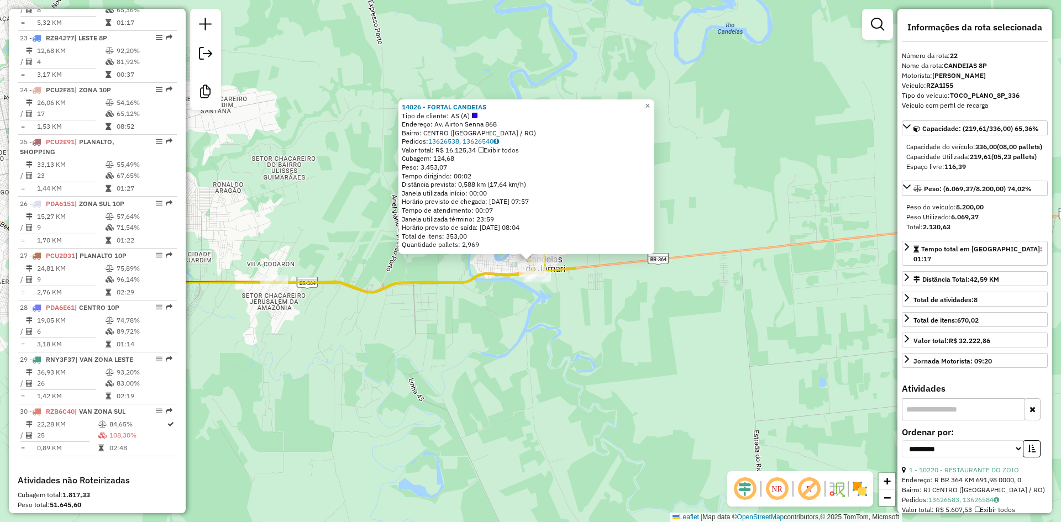
click at [703, 352] on div "14026 - FORTAL CANDEIAS Tipo de cliente: AS (A) Endereço: Av. Airton Senna 868 …" at bounding box center [530, 261] width 1061 height 522
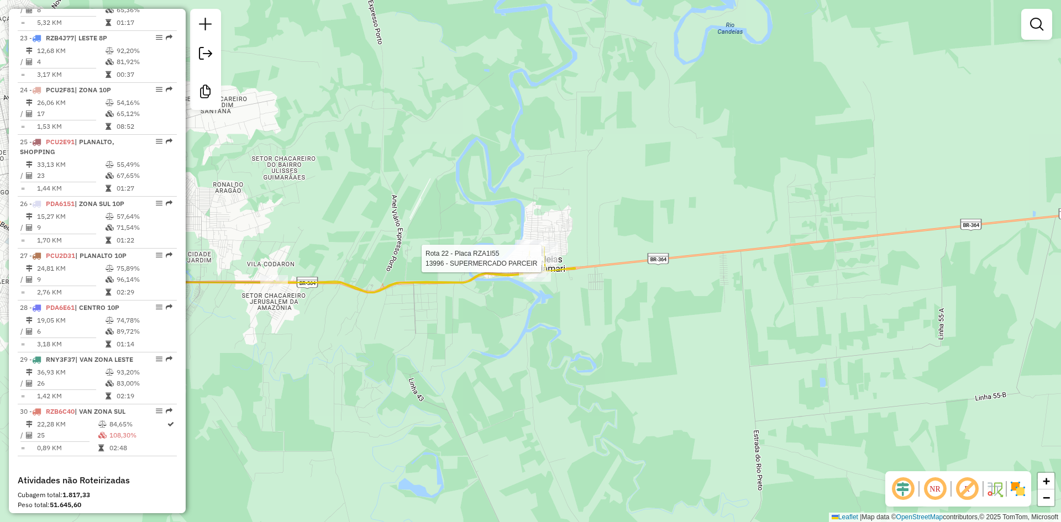
select select "**********"
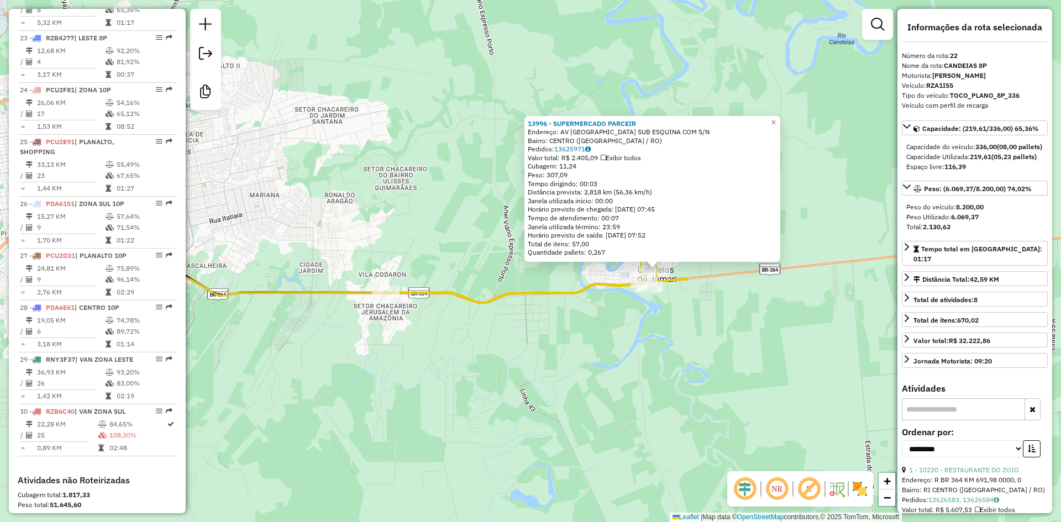
drag, startPoint x: 608, startPoint y: 341, endPoint x: 686, endPoint y: 344, distance: 78.6
click at [686, 344] on div "13996 - SUPERMERCADO PARCEIR Endereço: AV PORTO VELHO SUB ESQUINA COM S/N Bairr…" at bounding box center [530, 261] width 1061 height 522
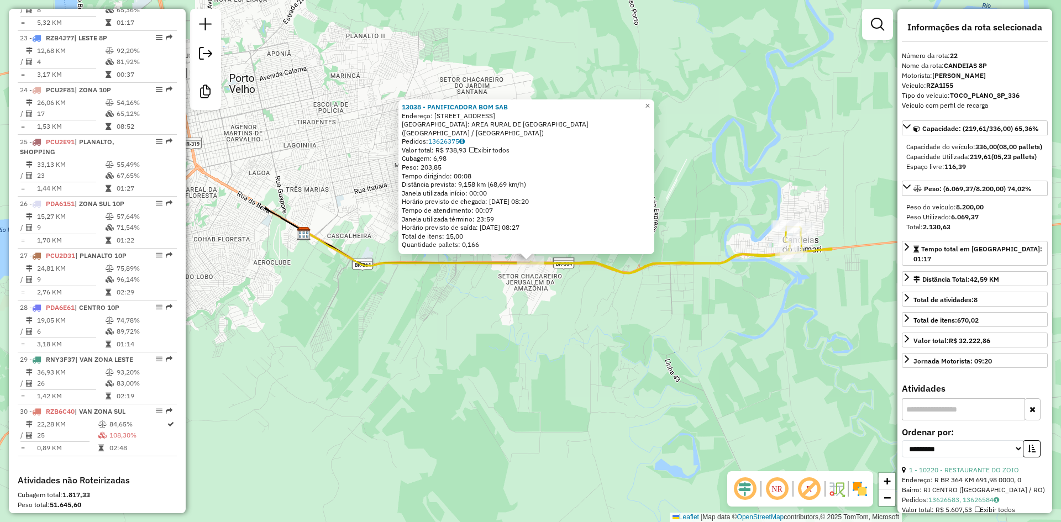
click at [714, 317] on div "13038 - PANIFICADORA BOM SAB Endereço: RUA ALFACE 590 Bairro: AREA RURAL DE POR…" at bounding box center [530, 261] width 1061 height 522
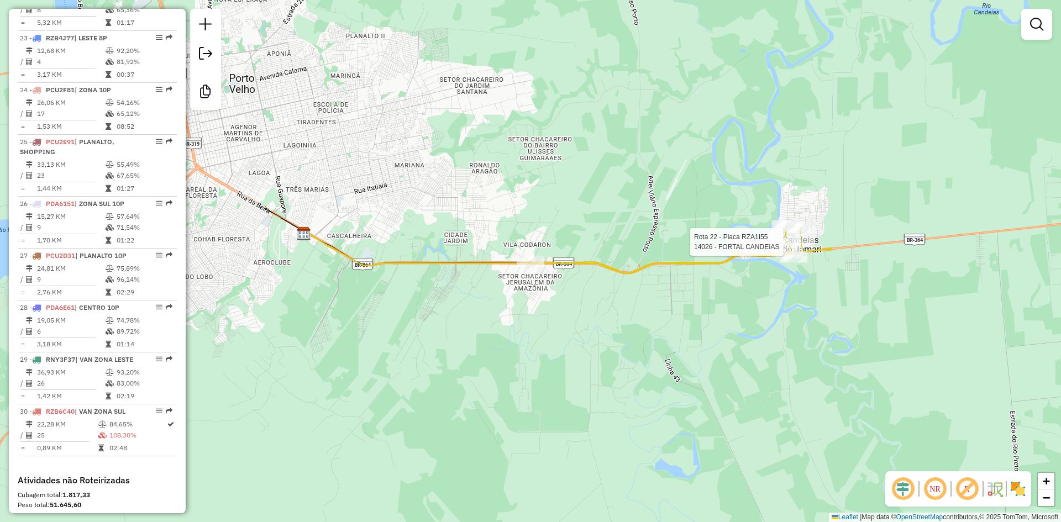
select select "**********"
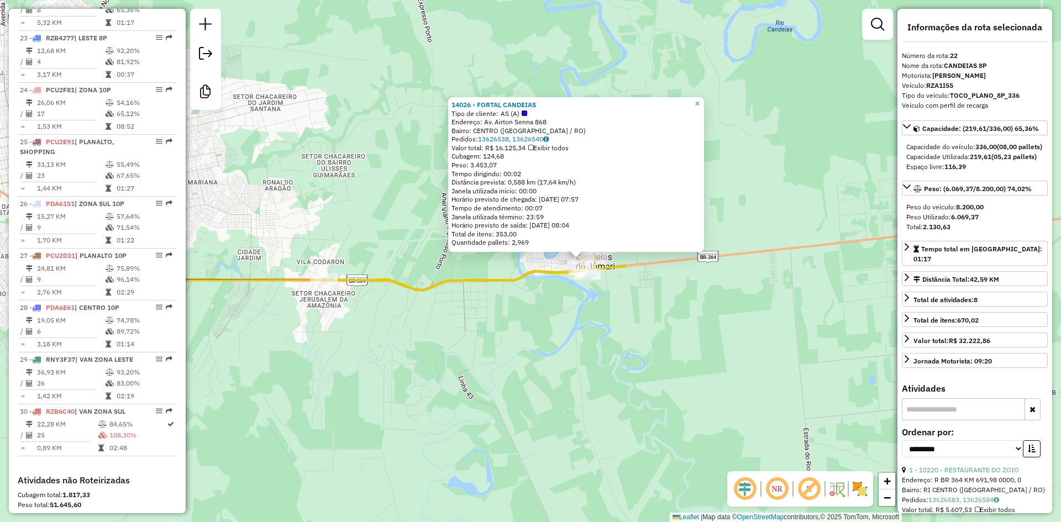
drag, startPoint x: 648, startPoint y: 341, endPoint x: 698, endPoint y: 339, distance: 49.8
click at [698, 339] on div "14026 - FORTAL CANDEIAS Tipo de cliente: AS (A) Endereço: Av. Airton Senna 868 …" at bounding box center [530, 261] width 1061 height 522
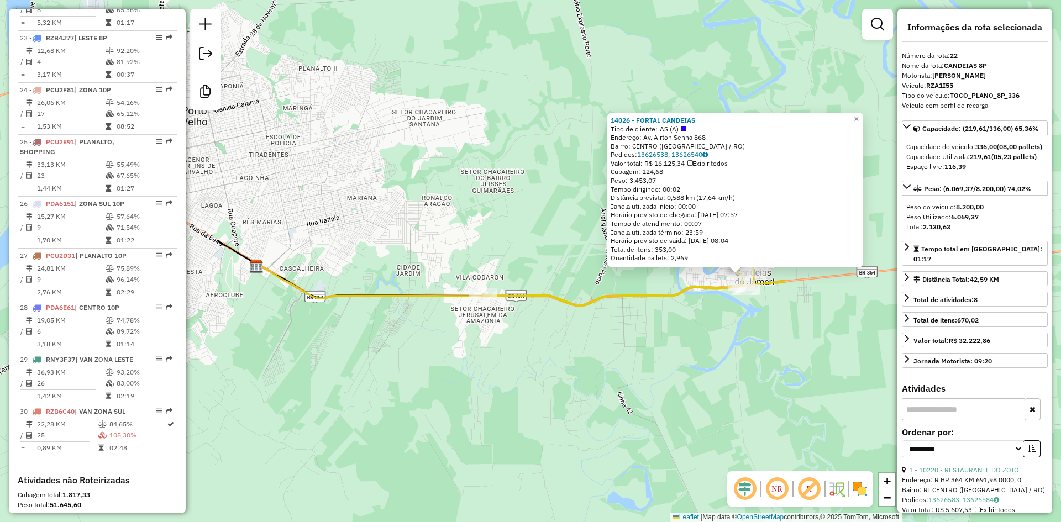
drag, startPoint x: 415, startPoint y: 361, endPoint x: 569, endPoint y: 374, distance: 154.8
click at [569, 374] on div "14026 - FORTAL CANDEIAS Tipo de cliente: AS (A) Endereço: Av. Airton Senna 868 …" at bounding box center [530, 261] width 1061 height 522
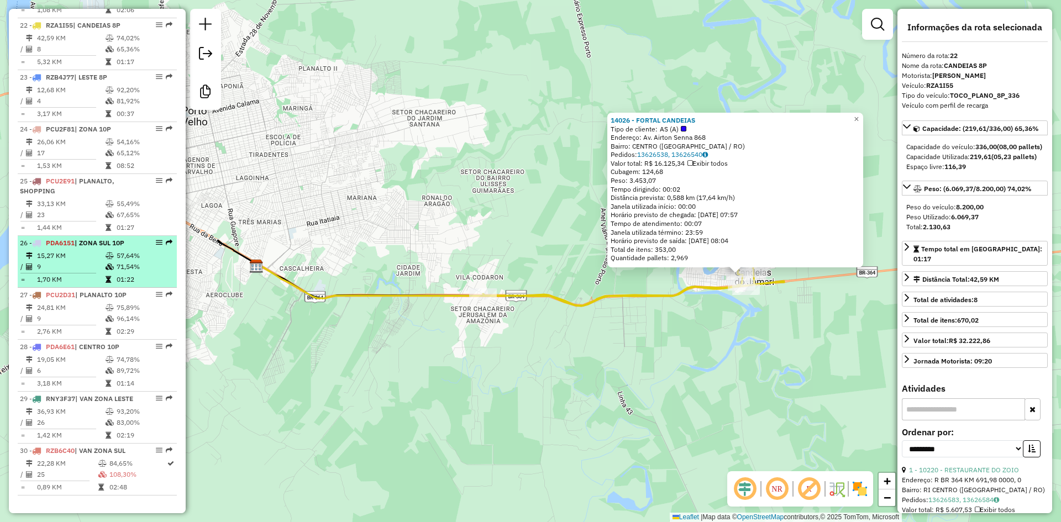
scroll to position [1519, 0]
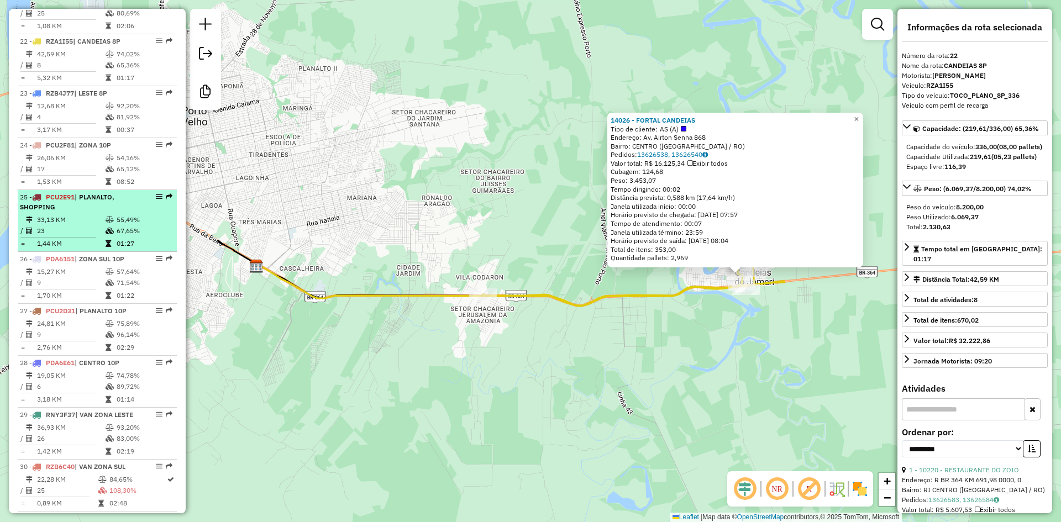
click at [68, 226] on td "33,13 KM" at bounding box center [70, 219] width 69 height 11
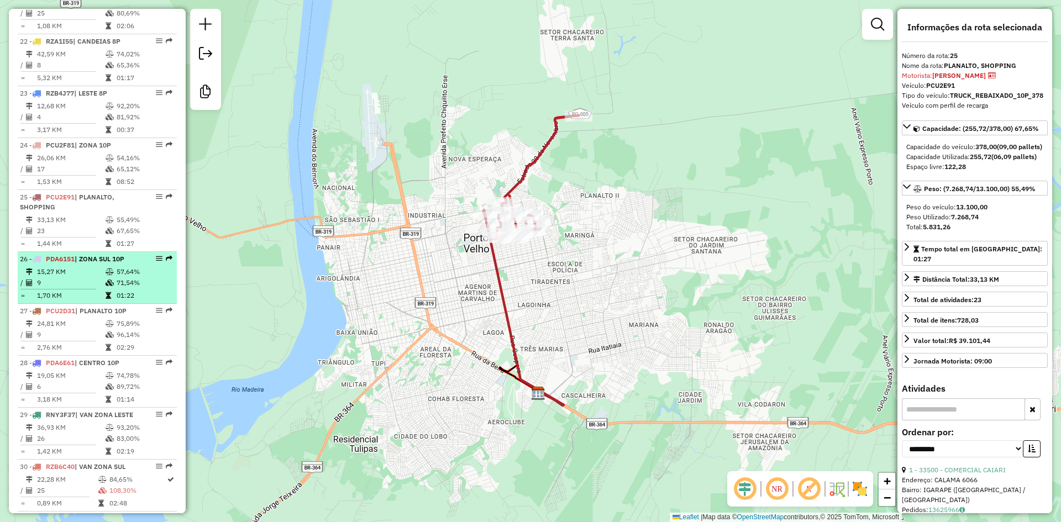
click at [121, 304] on li "26 - PDA6151 | ZONA SUL 10P 15,27 KM 57,64% / 9 71,54% = 1,70 KM 01:22" at bounding box center [97, 278] width 159 height 52
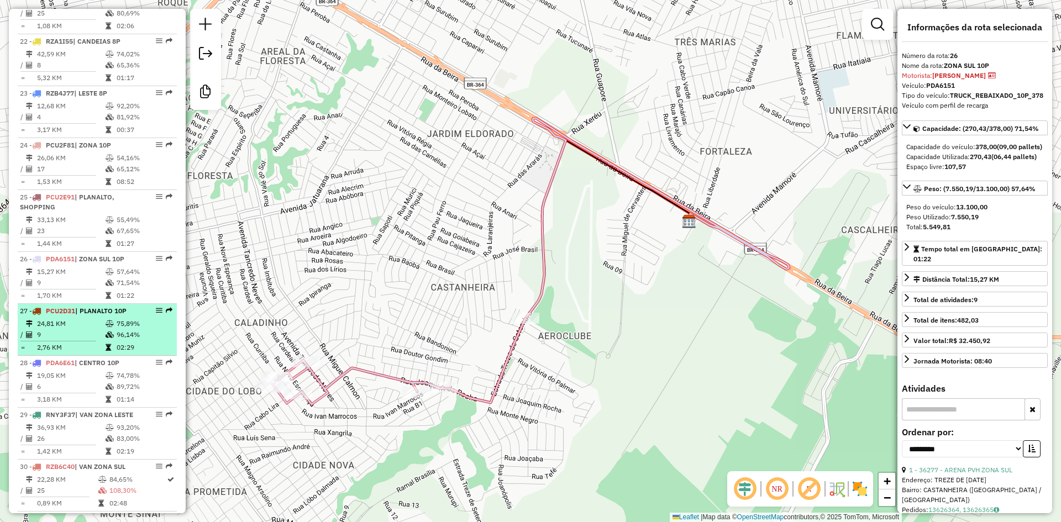
click at [81, 329] on td "24,81 KM" at bounding box center [70, 323] width 69 height 11
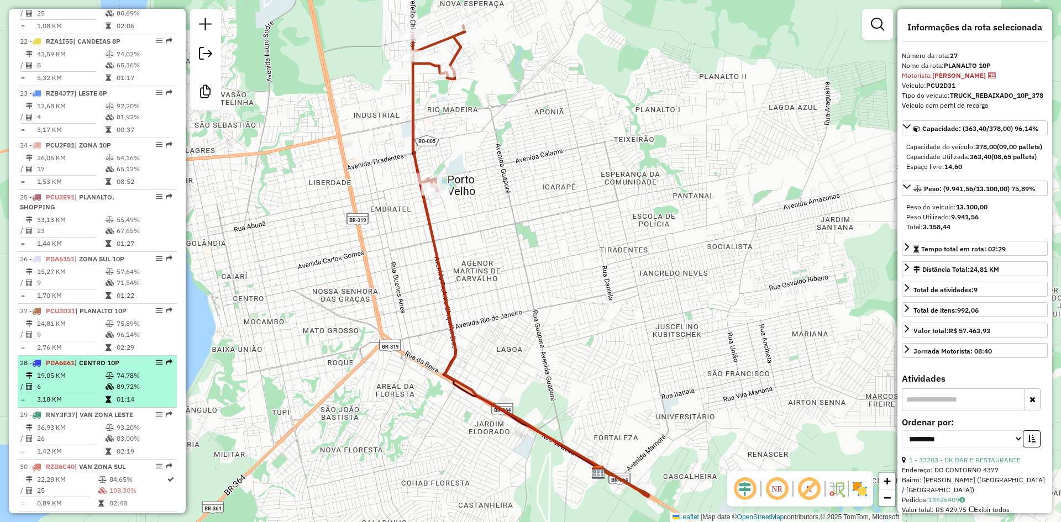
click at [77, 381] on td "19,05 KM" at bounding box center [70, 375] width 69 height 11
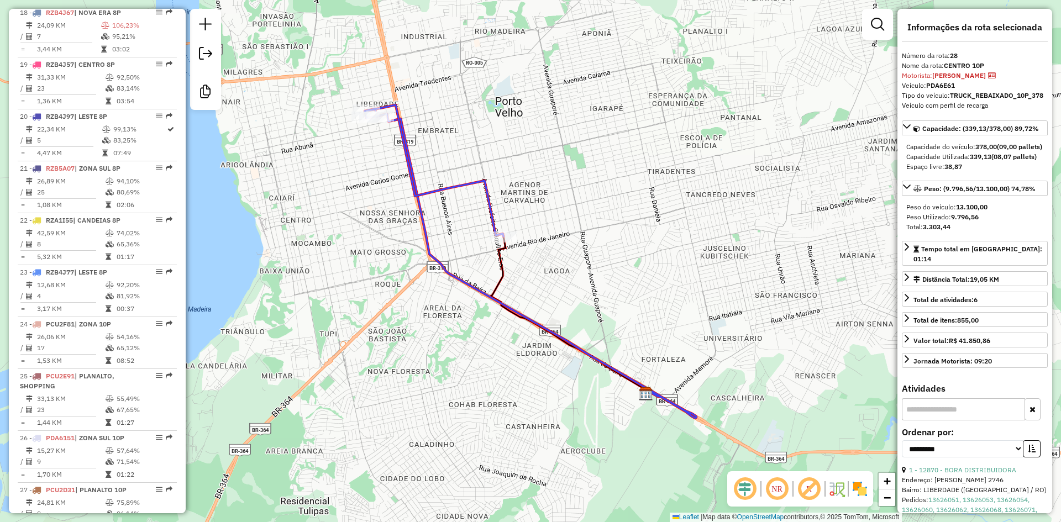
scroll to position [1298, 0]
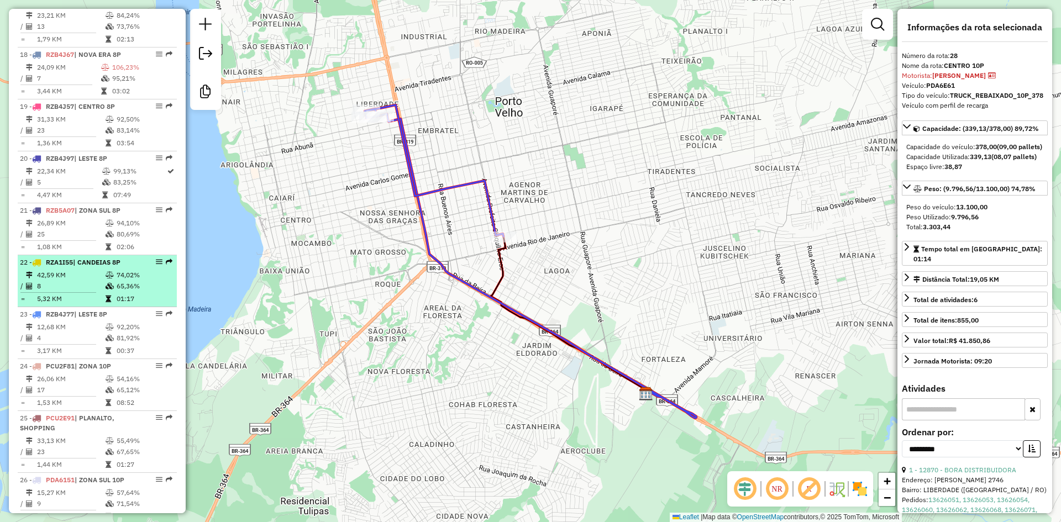
click at [122, 305] on table "42,59 KM 74,02% / 8 65,36% = 5,32 KM 01:17" at bounding box center [97, 287] width 155 height 35
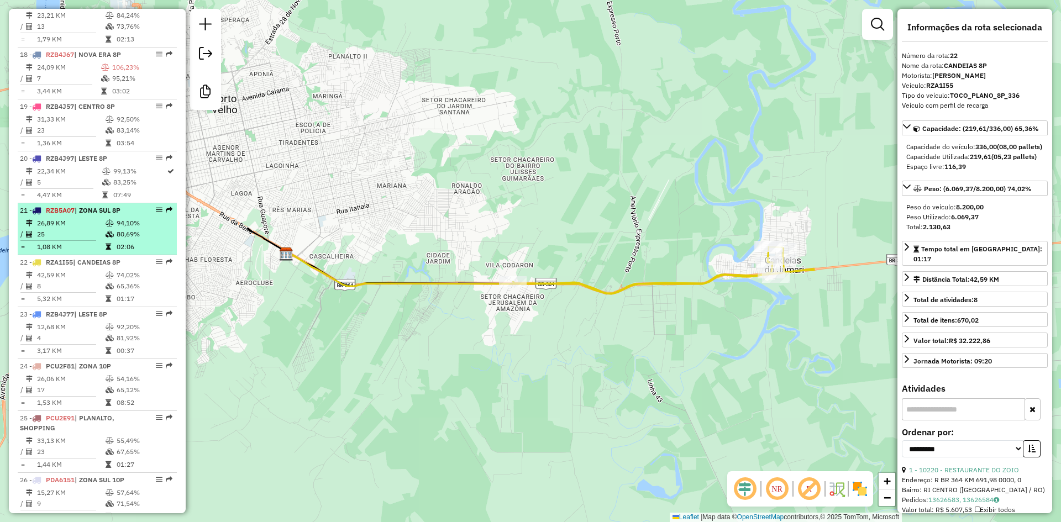
click at [116, 240] on td "80,69%" at bounding box center [144, 234] width 56 height 11
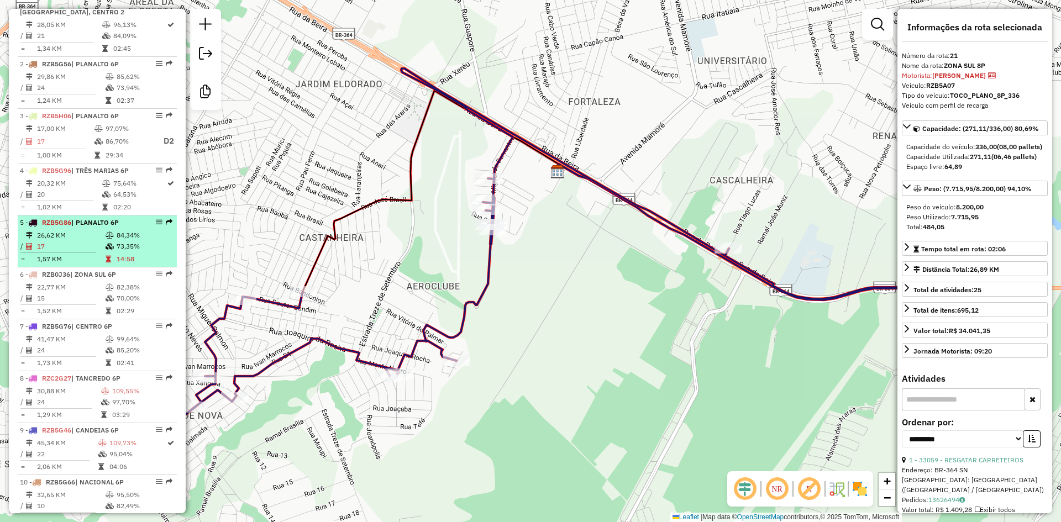
scroll to position [413, 0]
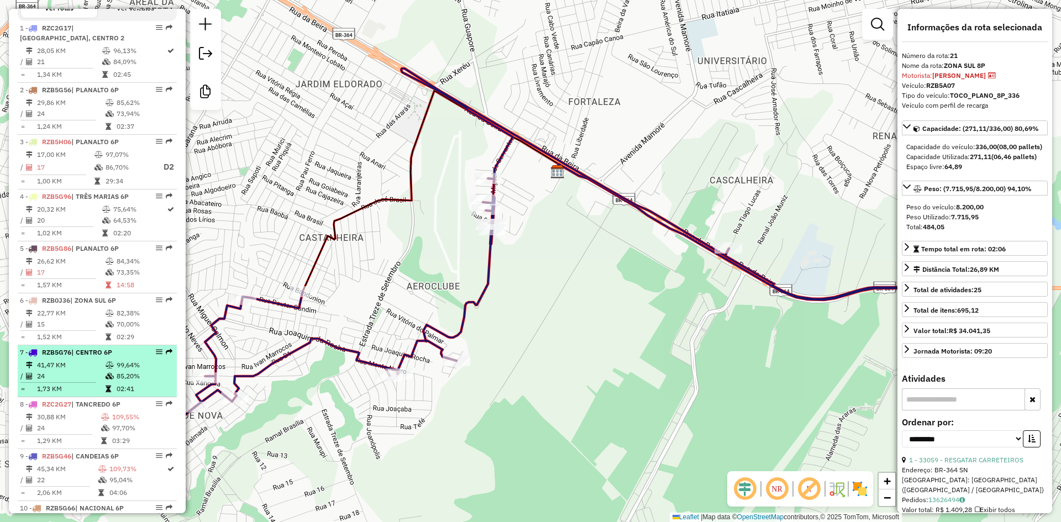
click at [91, 371] on td "41,47 KM" at bounding box center [70, 365] width 69 height 11
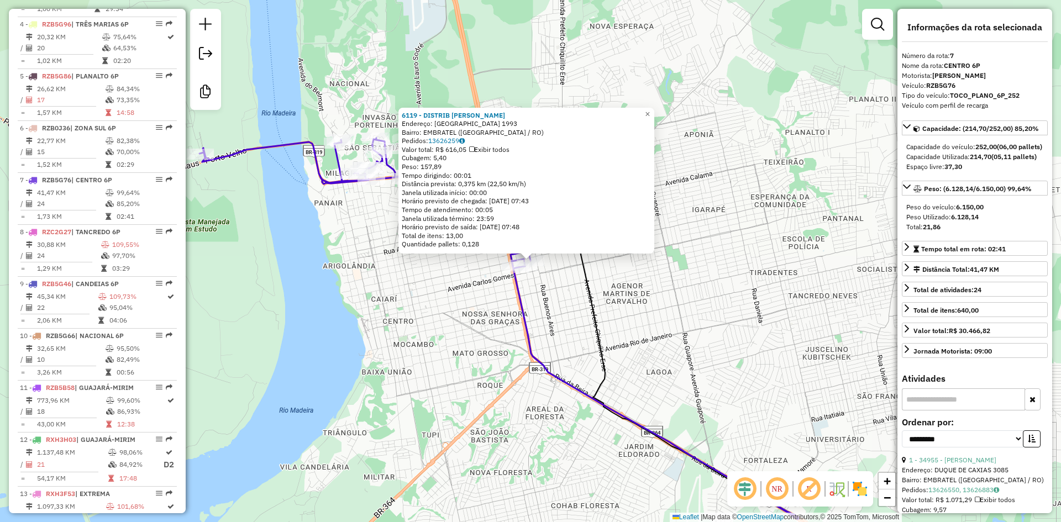
scroll to position [760, 0]
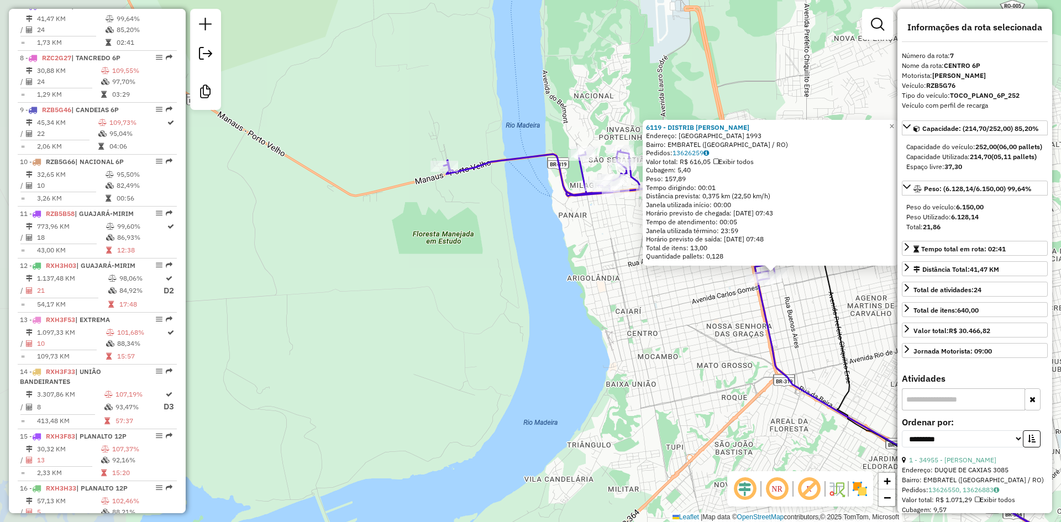
drag, startPoint x: 468, startPoint y: 363, endPoint x: 688, endPoint y: 383, distance: 220.3
click at [688, 383] on div "6119 - DISTRIB NILSON Endereço: URUGUAI 1993 Bairro: EMBRATEL (PORTO VELHO / RO…" at bounding box center [530, 261] width 1061 height 522
click at [677, 394] on div "6119 - DISTRIB NILSON Endereço: URUGUAI 1993 Bairro: EMBRATEL (PORTO VELHO / RO…" at bounding box center [530, 261] width 1061 height 522
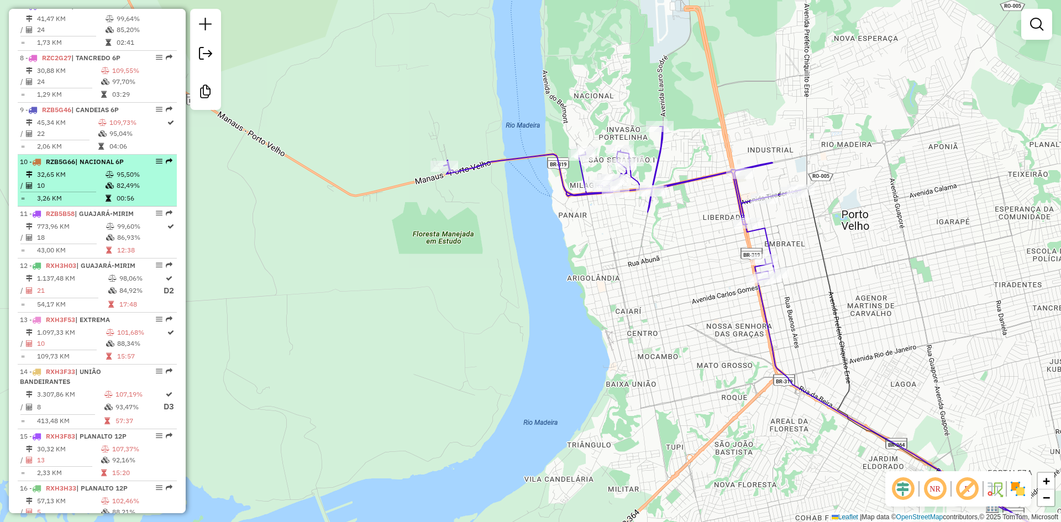
click at [92, 180] on td "32,65 KM" at bounding box center [70, 174] width 69 height 11
select select "**********"
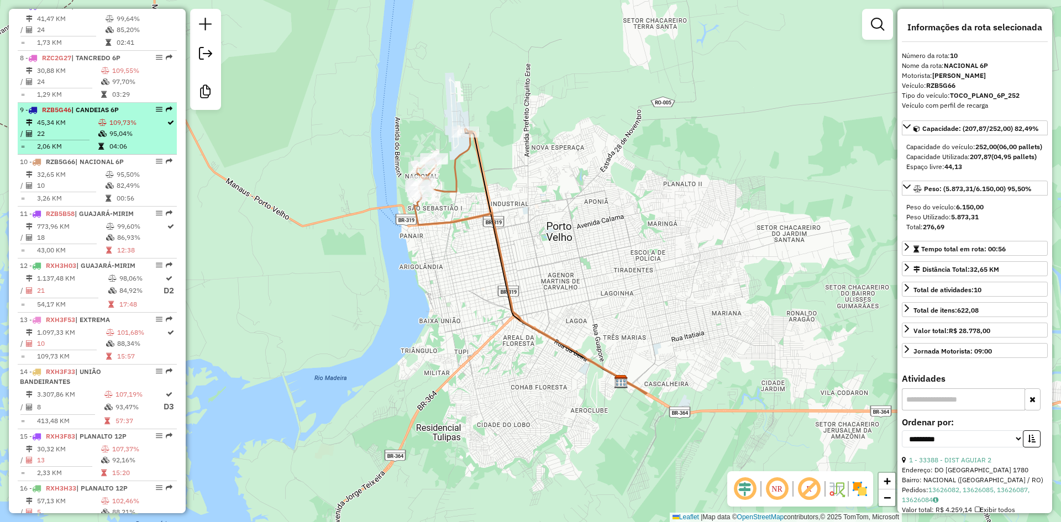
click at [109, 139] on td "95,04%" at bounding box center [137, 133] width 57 height 11
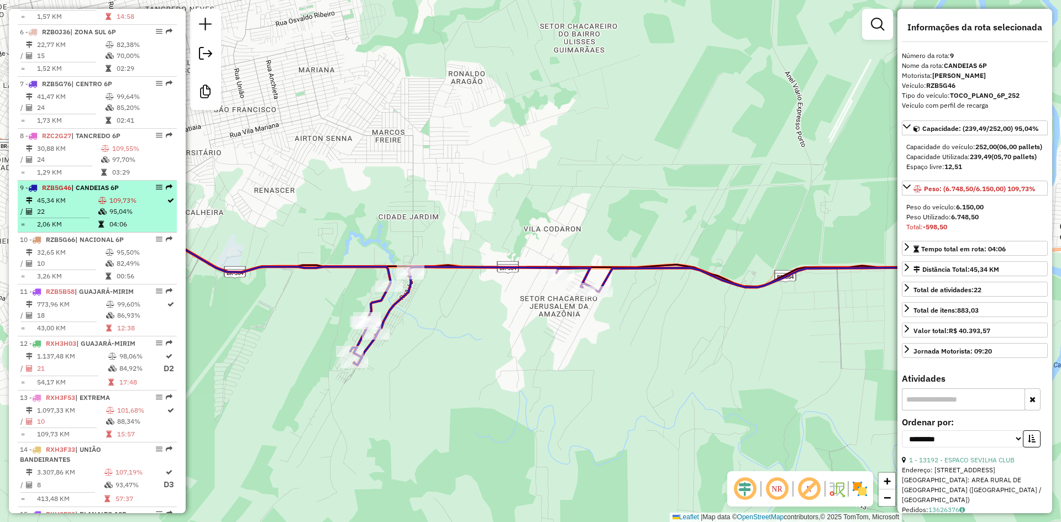
scroll to position [650, 0]
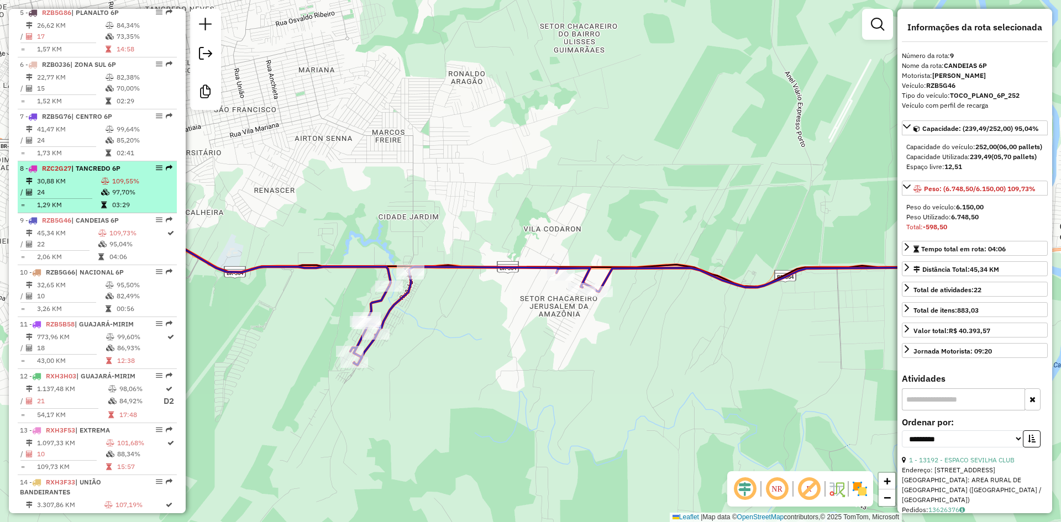
click at [107, 185] on icon at bounding box center [105, 181] width 8 height 7
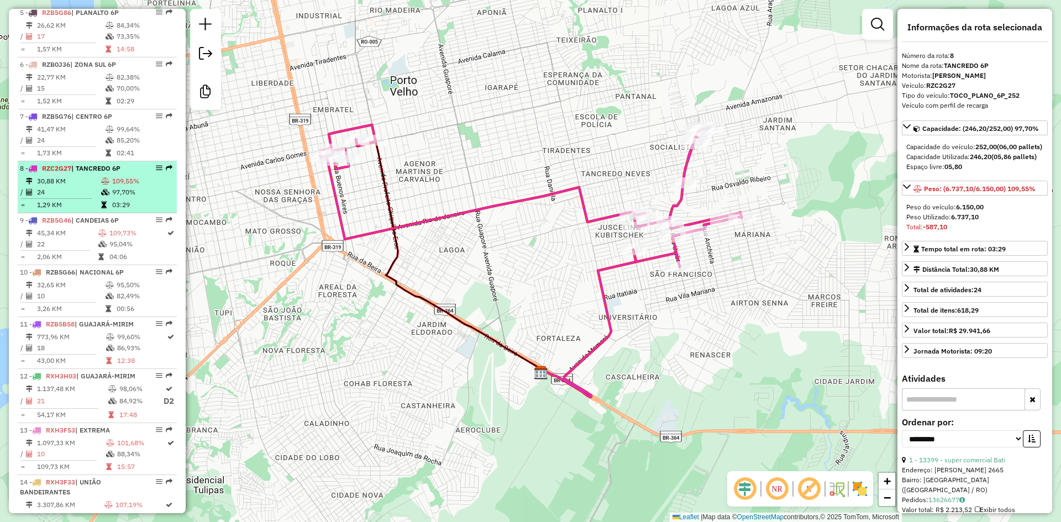
click at [109, 172] on span "| TANCREDO 6P" at bounding box center [95, 168] width 49 height 8
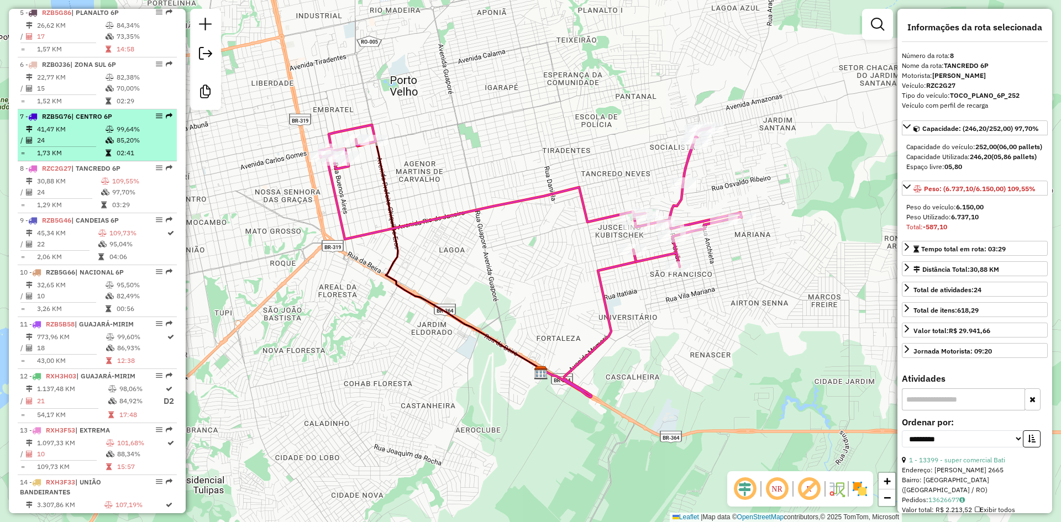
click at [116, 146] on td "85,20%" at bounding box center [144, 140] width 56 height 11
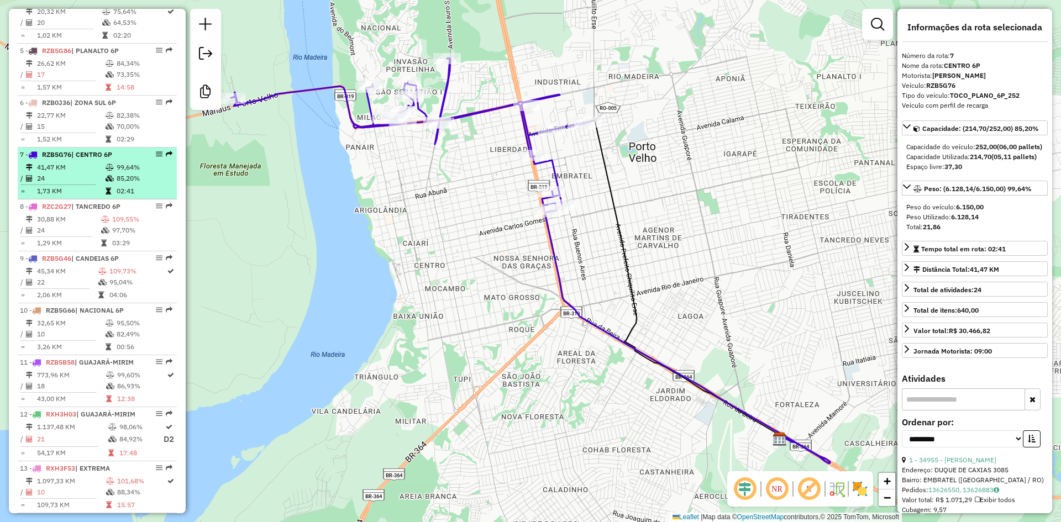
scroll to position [594, 0]
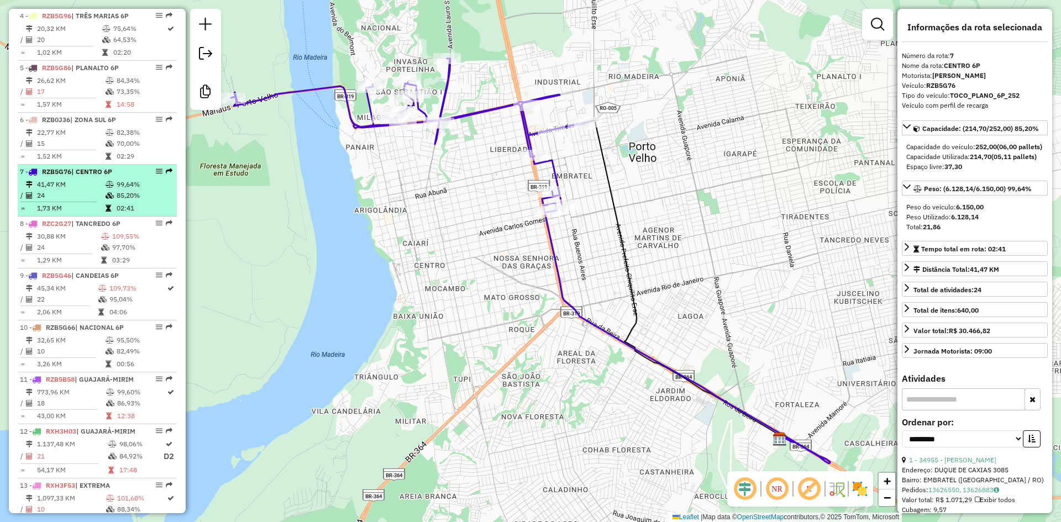
click at [113, 160] on table "22,77 KM 82,38% / 15 70,00% = 1,52 KM 02:29" at bounding box center [97, 144] width 155 height 35
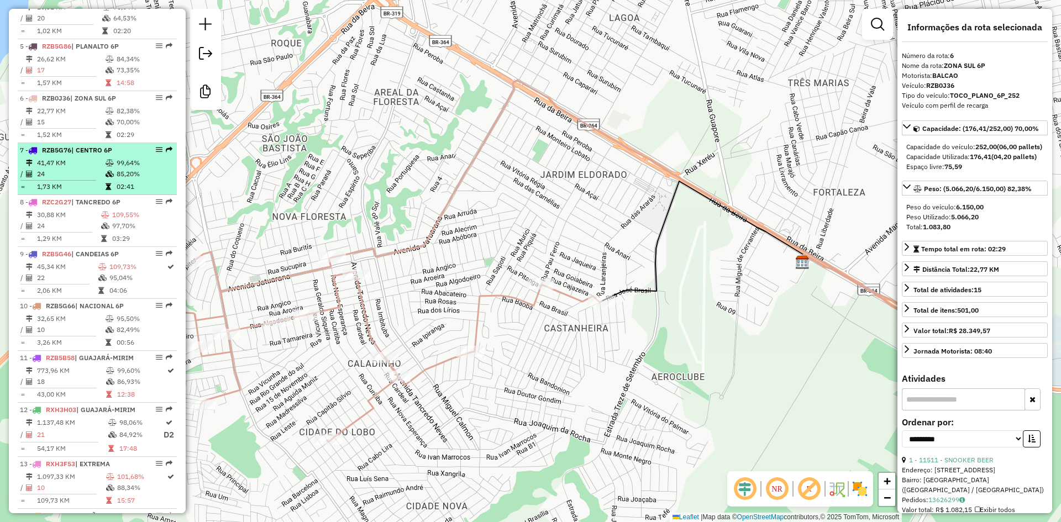
scroll to position [539, 0]
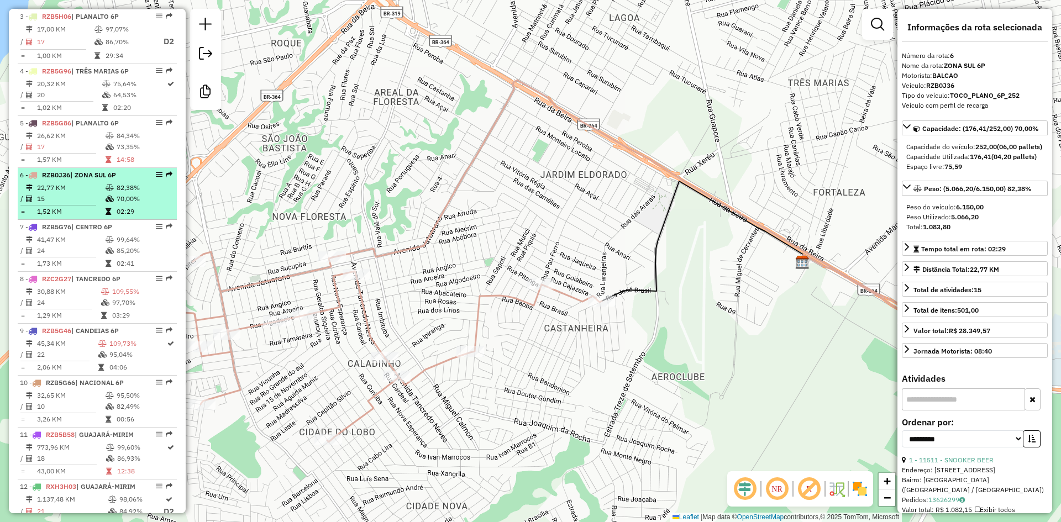
click at [111, 193] on td at bounding box center [110, 187] width 11 height 11
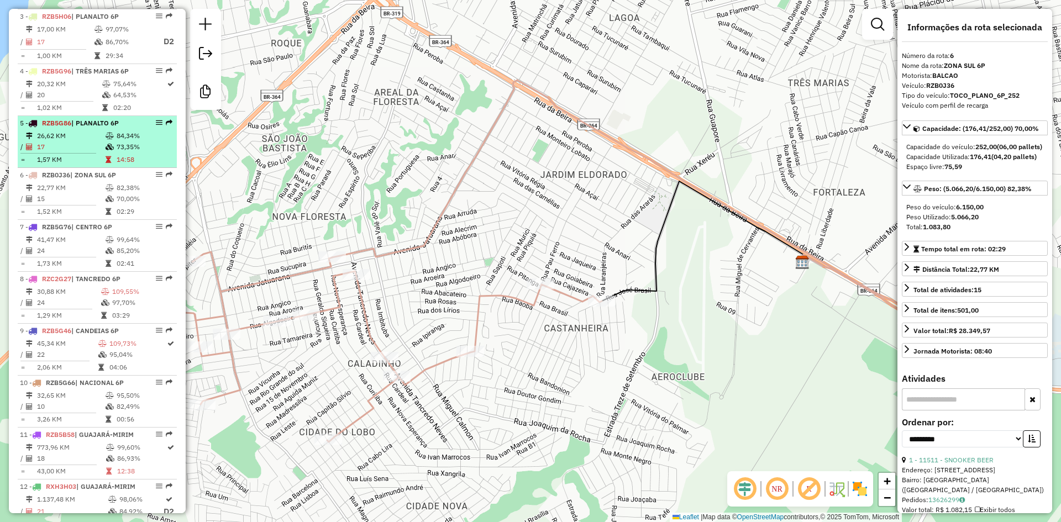
click at [119, 165] on td "14:58" at bounding box center [144, 159] width 56 height 11
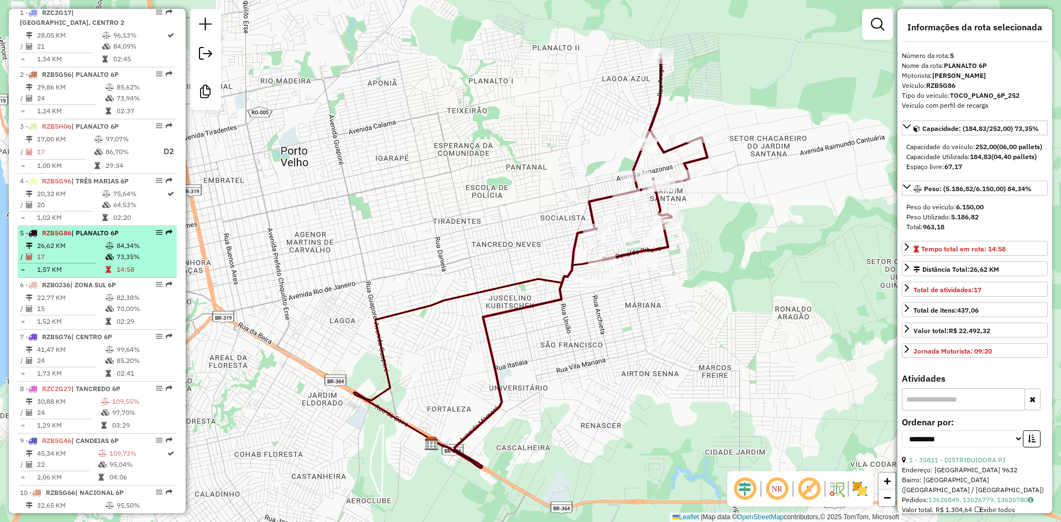
scroll to position [428, 0]
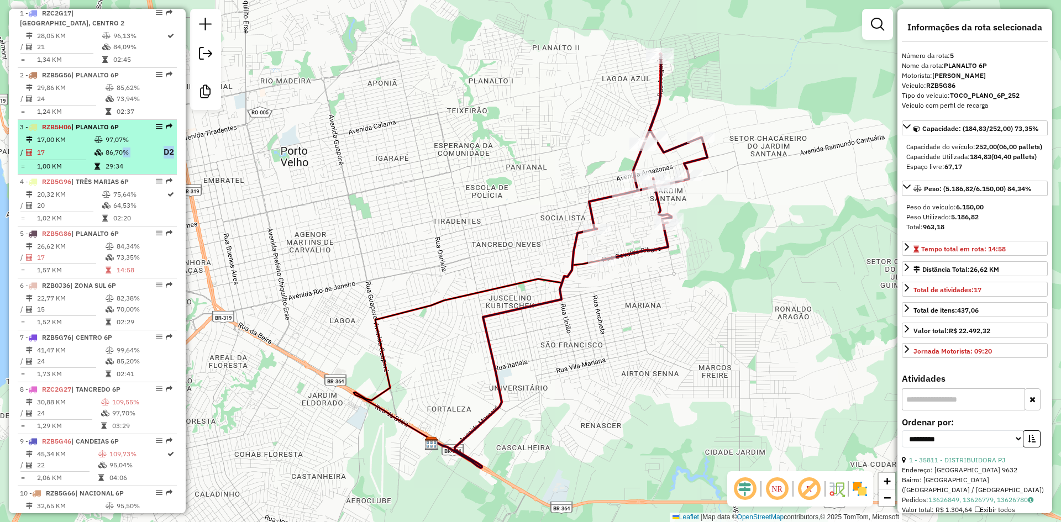
click at [121, 169] on table "17,00 KM 97,07% / 17 86,70% D2 = 1,00 KM 29:34" at bounding box center [97, 153] width 155 height 38
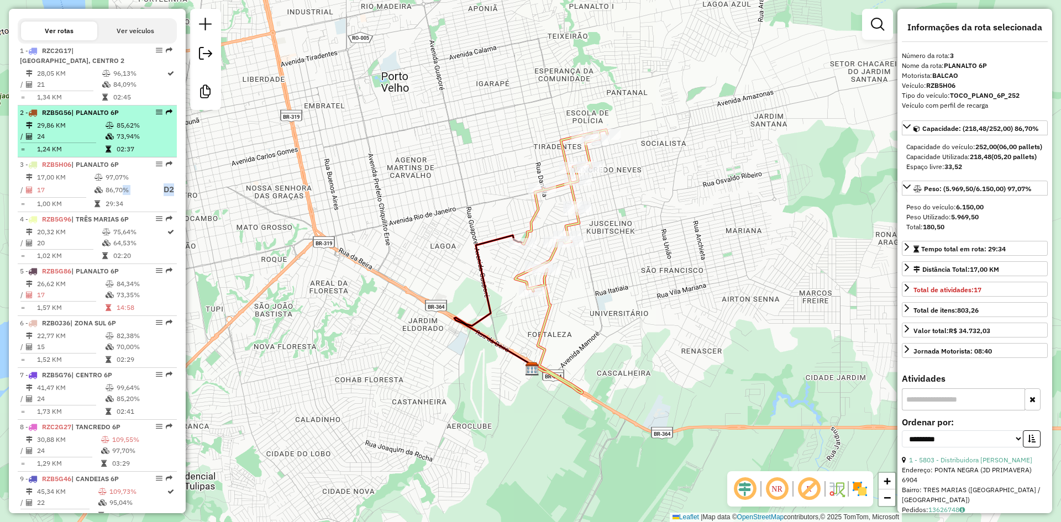
scroll to position [373, 0]
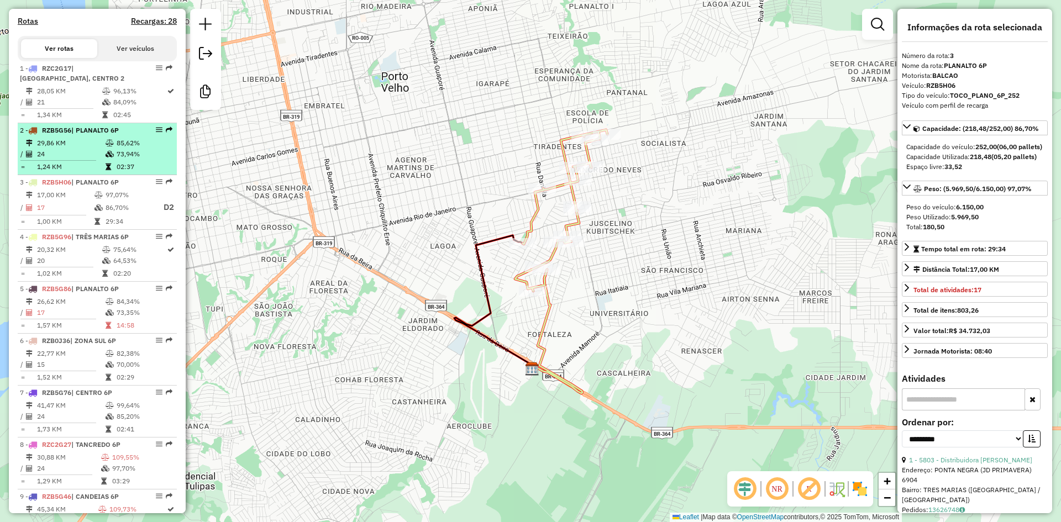
click at [96, 160] on td "24" at bounding box center [70, 154] width 69 height 11
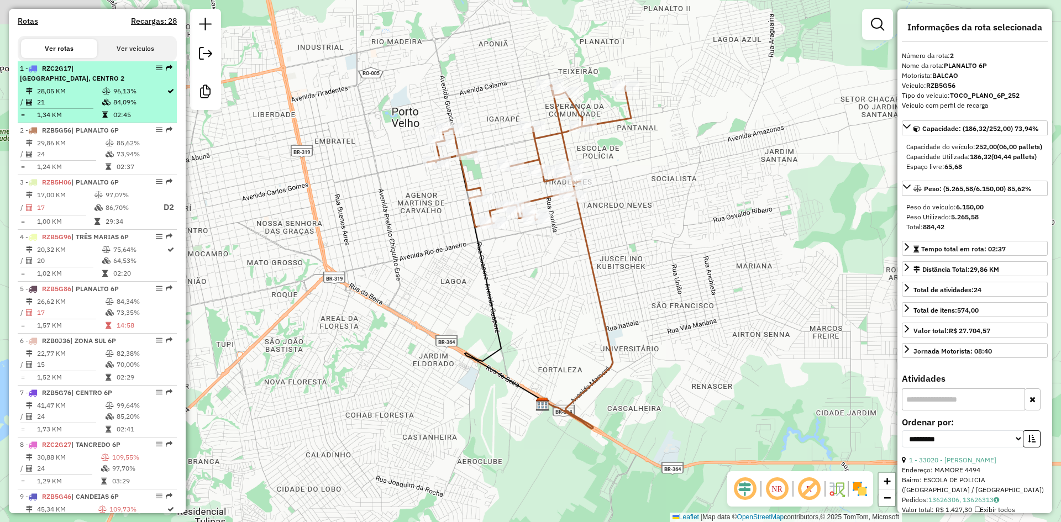
click at [117, 108] on td "84,09%" at bounding box center [140, 102] width 54 height 11
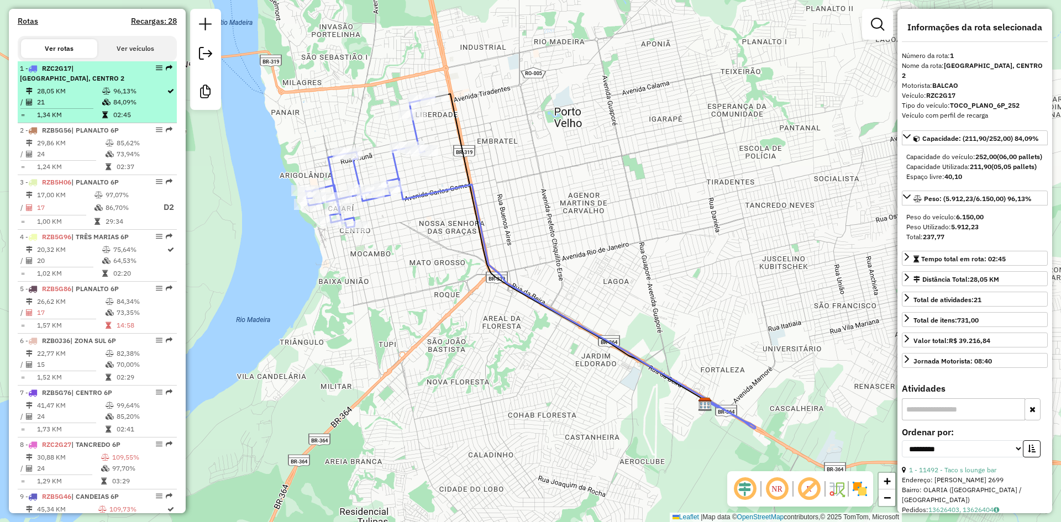
click at [113, 107] on td "84,09%" at bounding box center [140, 102] width 54 height 11
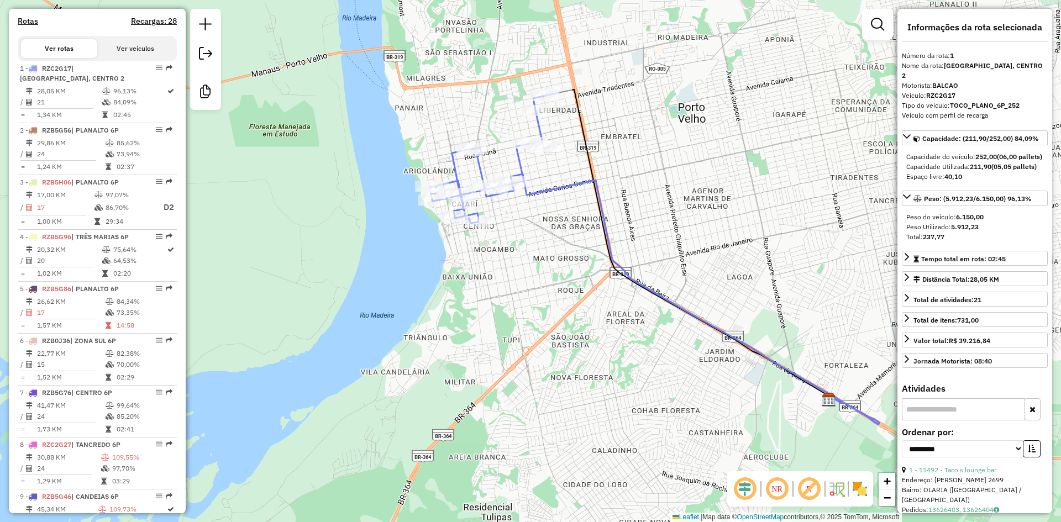
click at [525, 242] on div "Janela de atendimento Grade de atendimento Capacidade Transportadoras Veículos …" at bounding box center [530, 261] width 1061 height 522
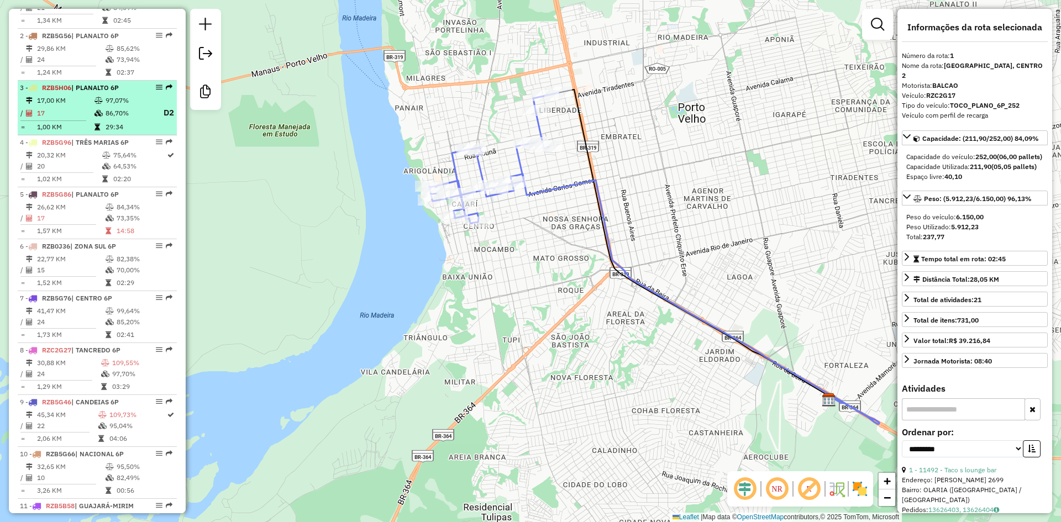
scroll to position [484, 0]
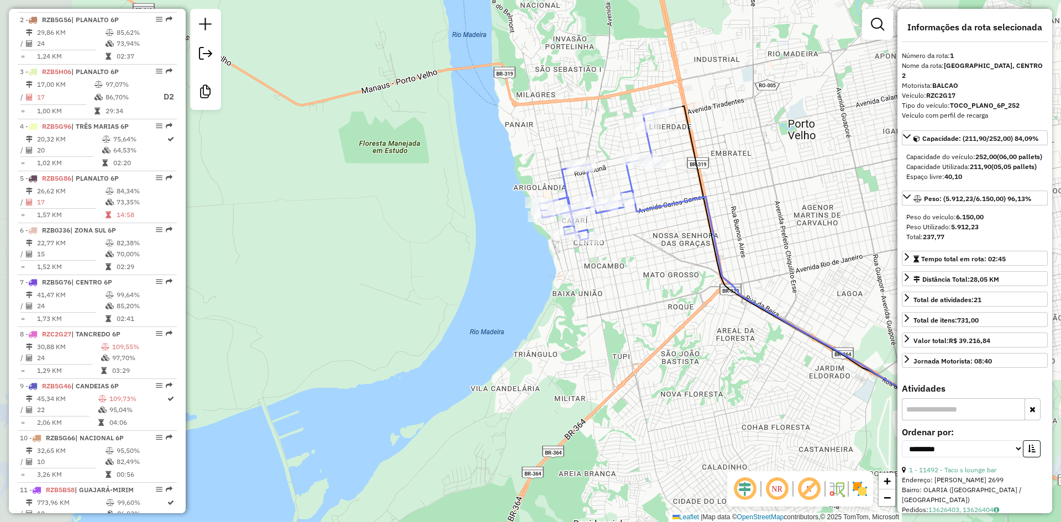
drag, startPoint x: 489, startPoint y: 247, endPoint x: 599, endPoint y: 263, distance: 111.2
click at [599, 263] on div "Janela de atendimento Grade de atendimento Capacidade Transportadoras Veículos …" at bounding box center [530, 261] width 1061 height 522
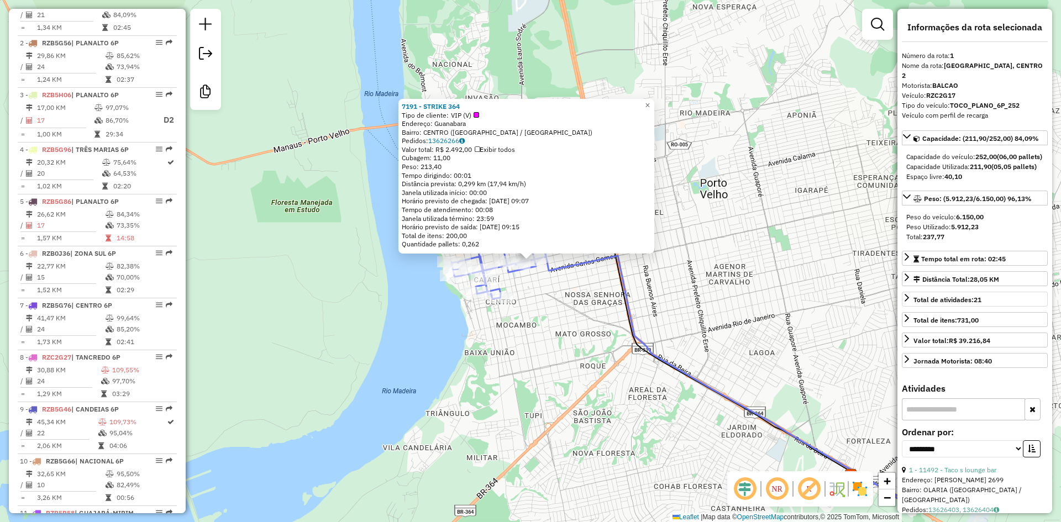
scroll to position [436, 0]
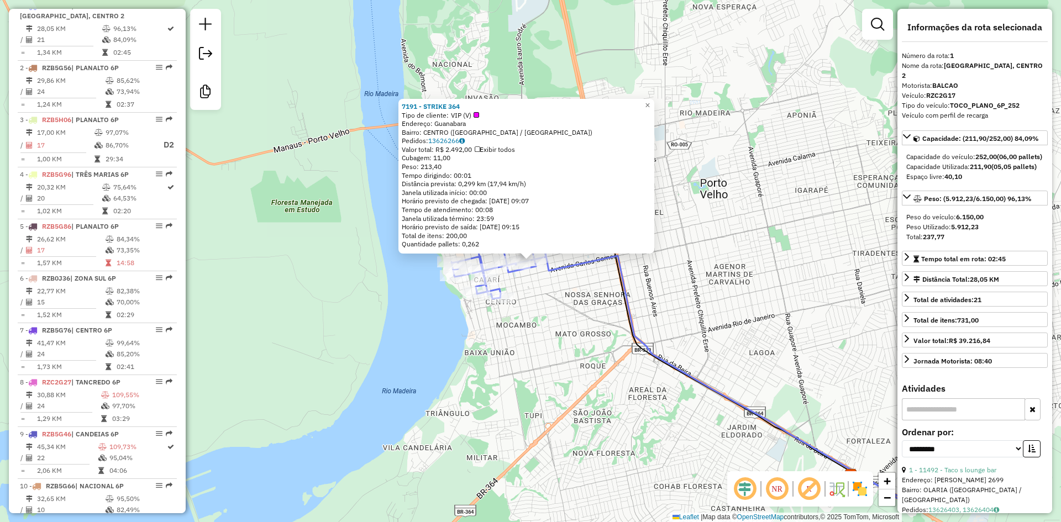
click at [552, 344] on div "7191 - STRIKE 364 Tipo de cliente: VIP (V) Endereço: Guanabara Bairro: CENTRO (…" at bounding box center [530, 261] width 1061 height 522
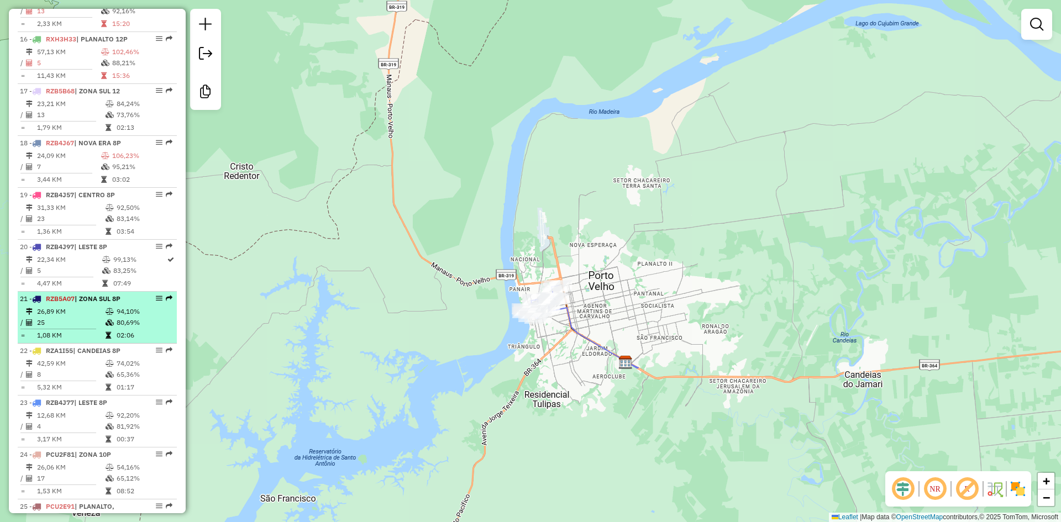
scroll to position [1375, 0]
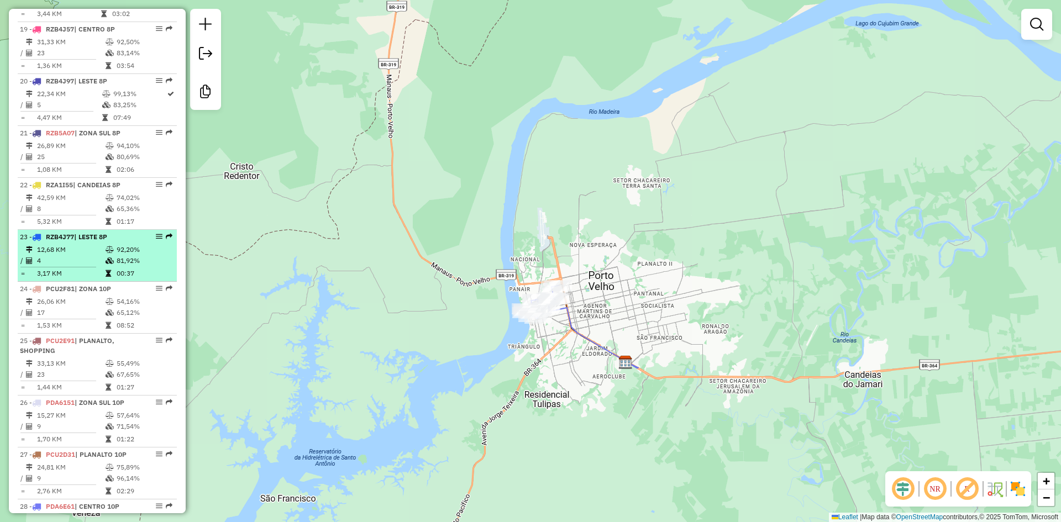
click at [135, 279] on table "12,68 KM 92,20% / 4 81,92% = 3,17 KM 00:37" at bounding box center [97, 261] width 155 height 35
select select "**********"
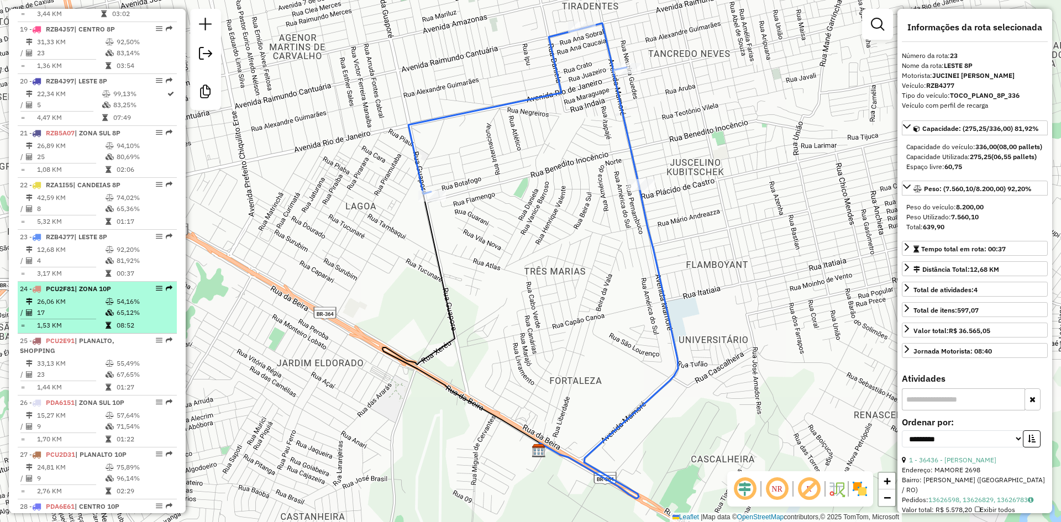
click at [123, 294] on div "24 - PCU2F81 | ZONA 10P" at bounding box center [78, 289] width 117 height 10
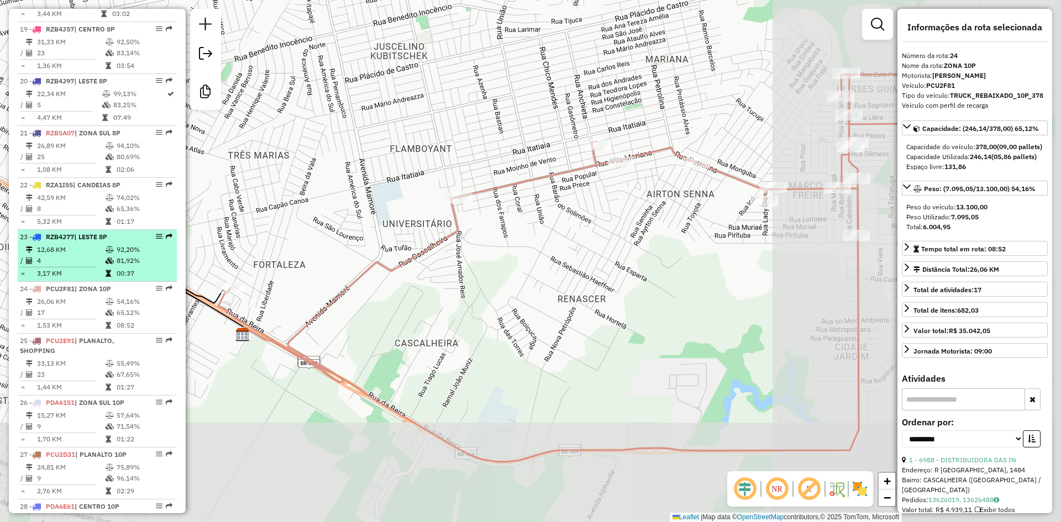
click at [125, 255] on td "92,20%" at bounding box center [144, 249] width 56 height 11
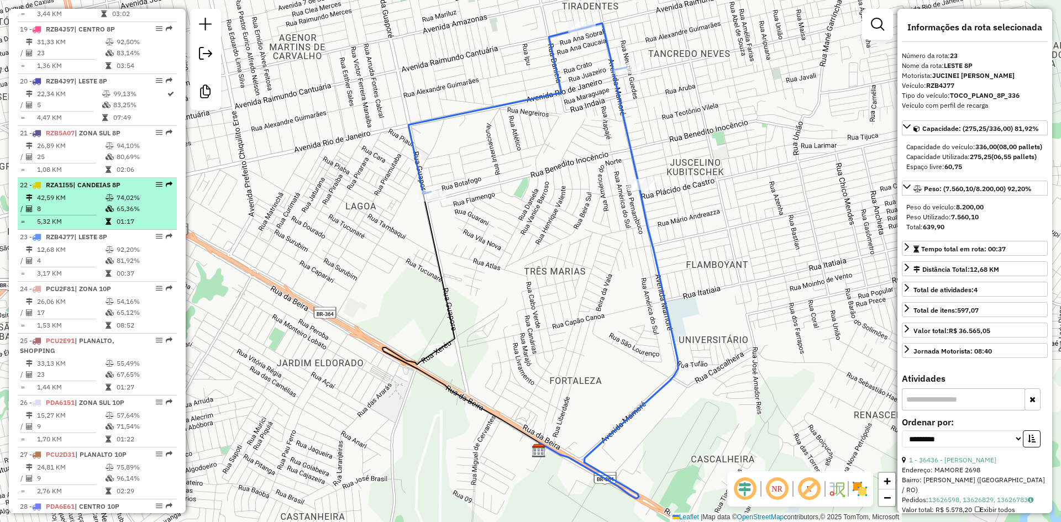
click at [119, 214] on td "65,36%" at bounding box center [144, 208] width 56 height 11
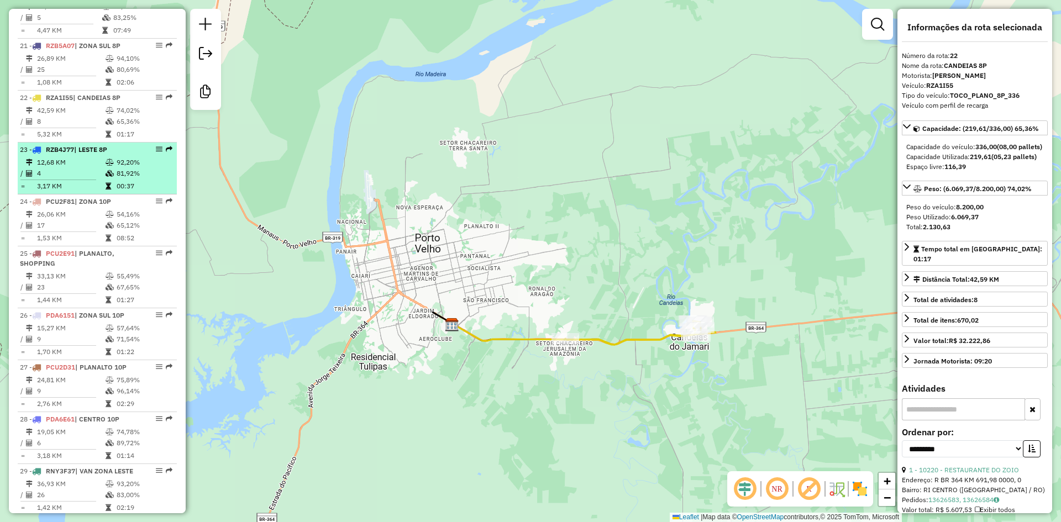
scroll to position [1541, 0]
